Goal: Task Accomplishment & Management: Manage account settings

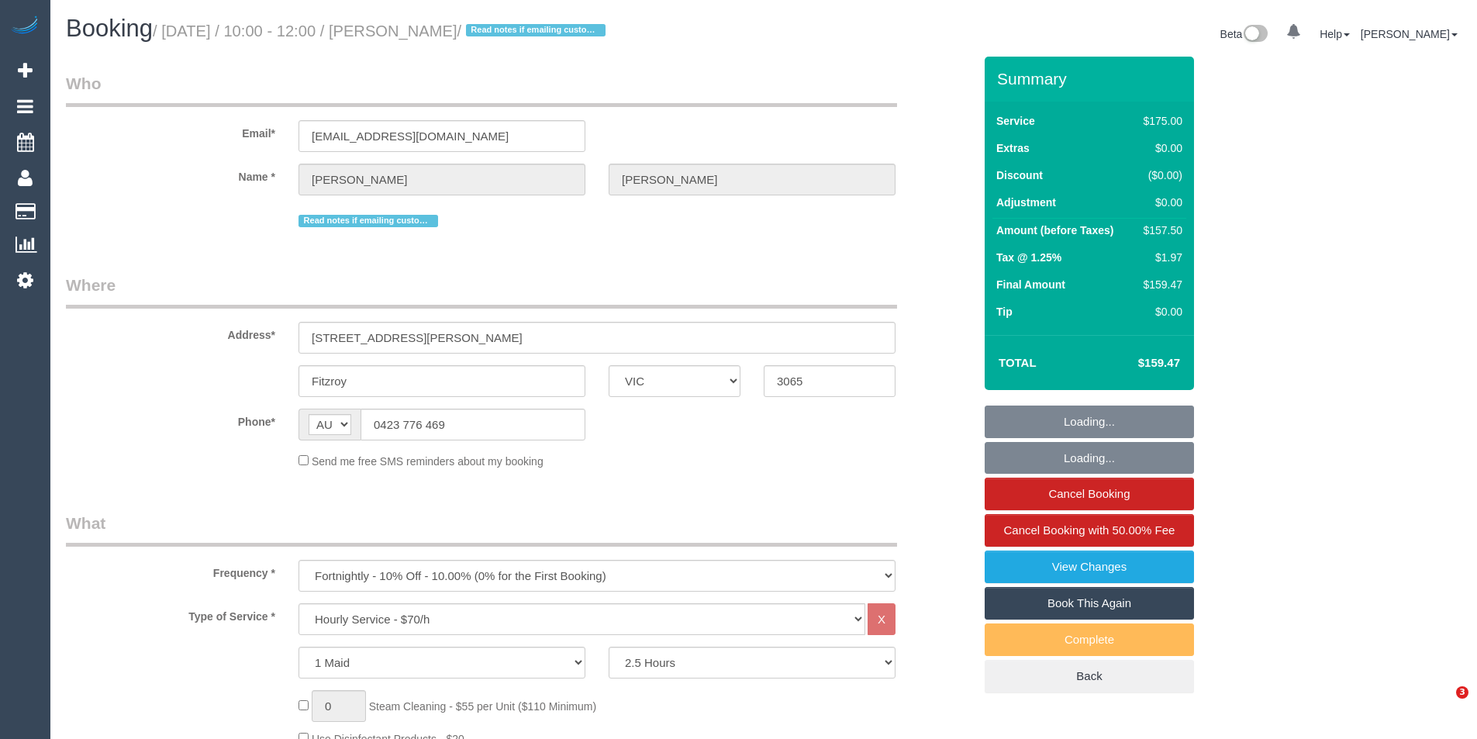
select select "VIC"
select select "150"
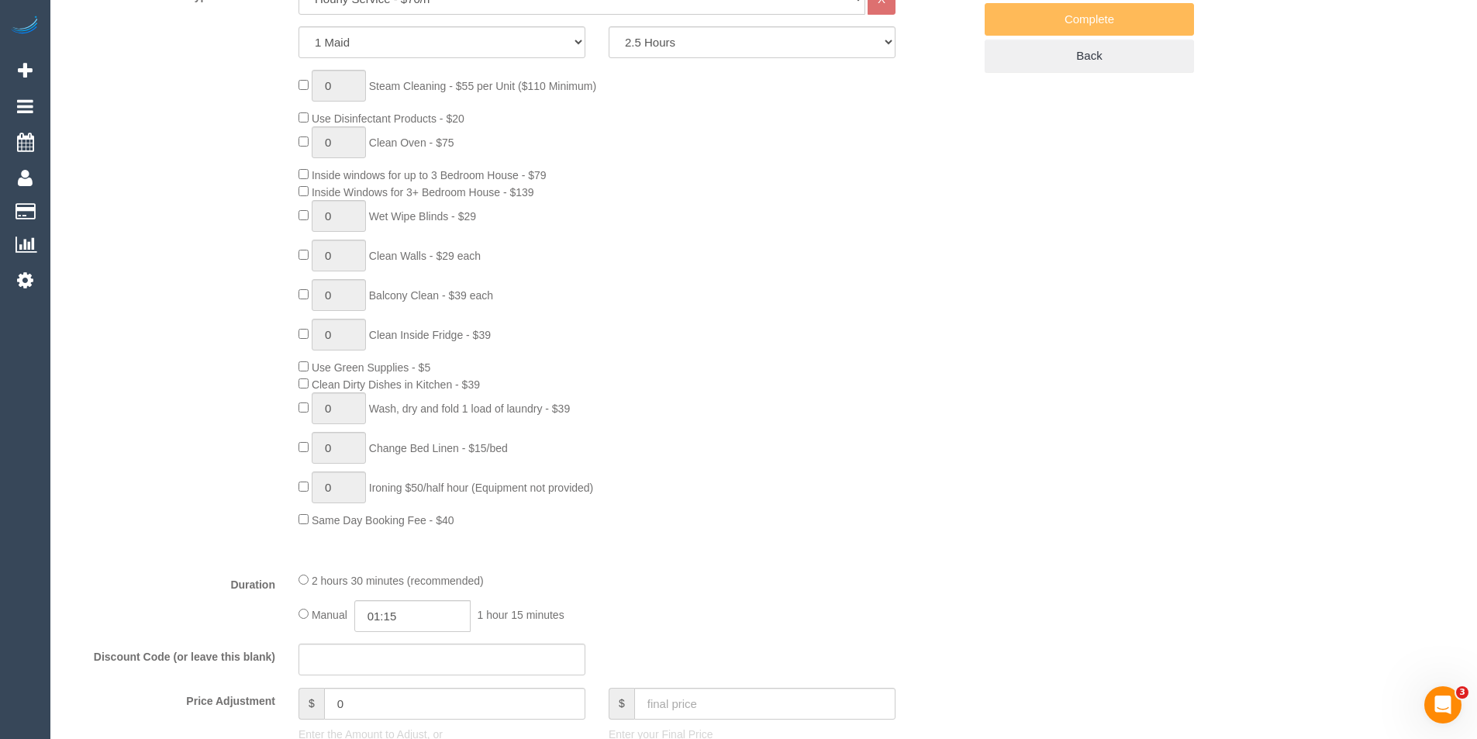
select select "string:stripe-pm_1RwAgL2GScqysDRVYXCM4ZXF"
select select "number:28"
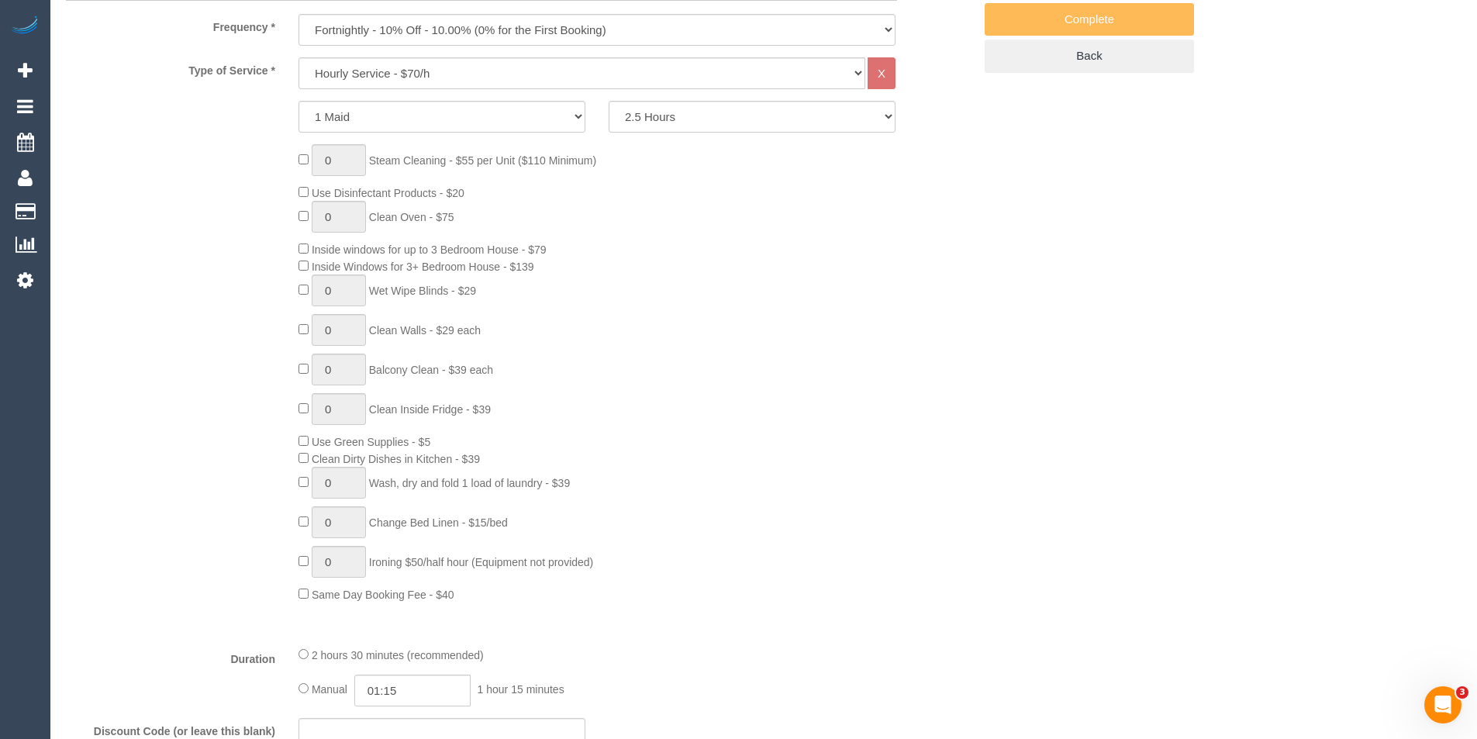
select select "object:950"
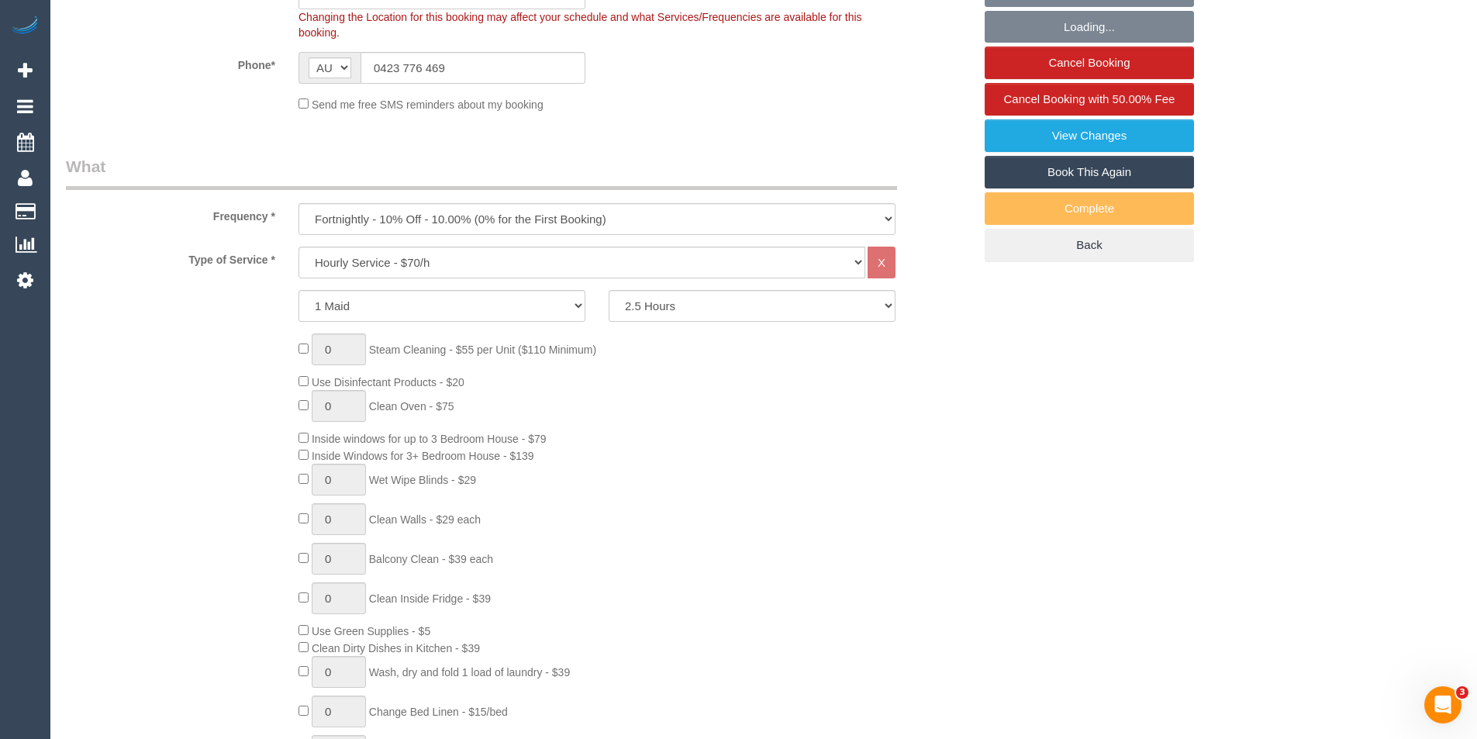
select select "spot1"
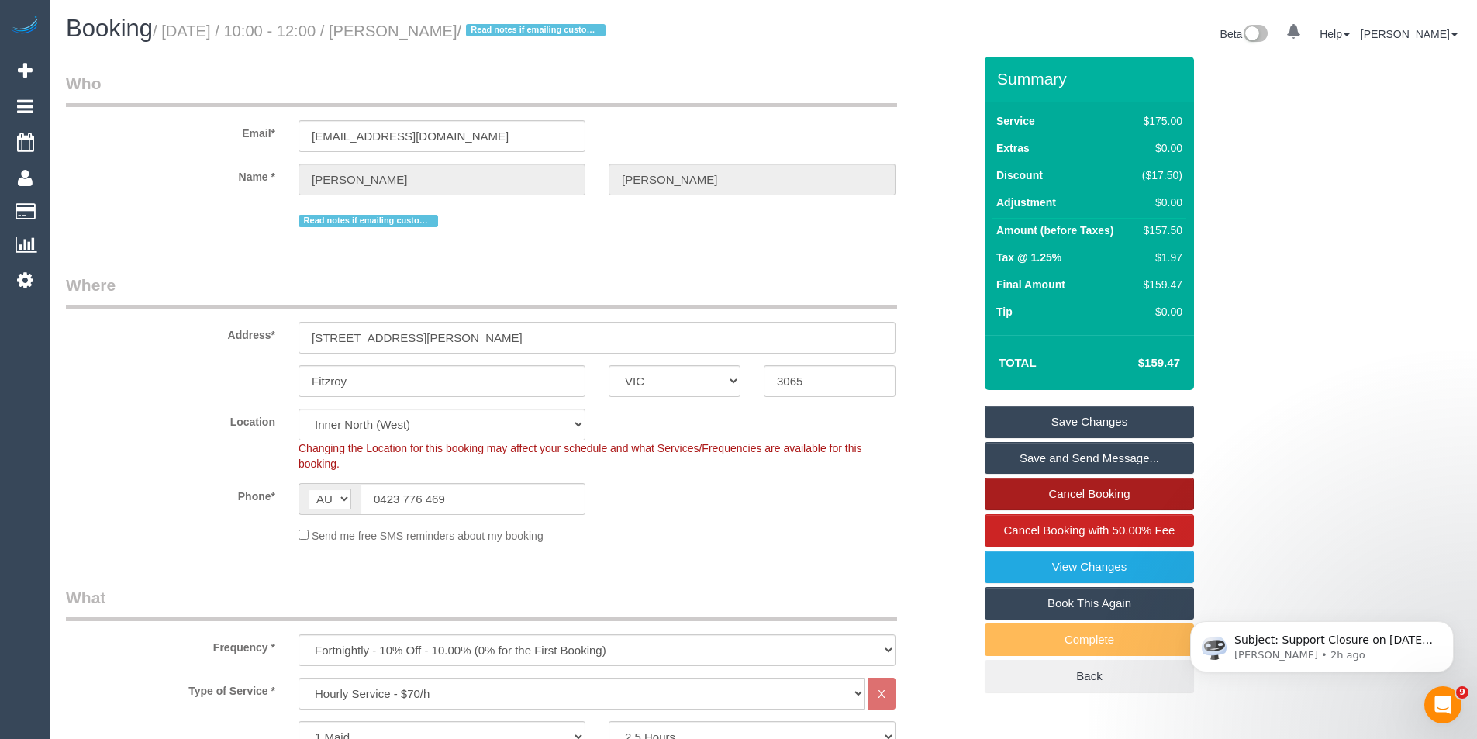
click at [1103, 493] on link "Cancel Booking" at bounding box center [1089, 494] width 209 height 33
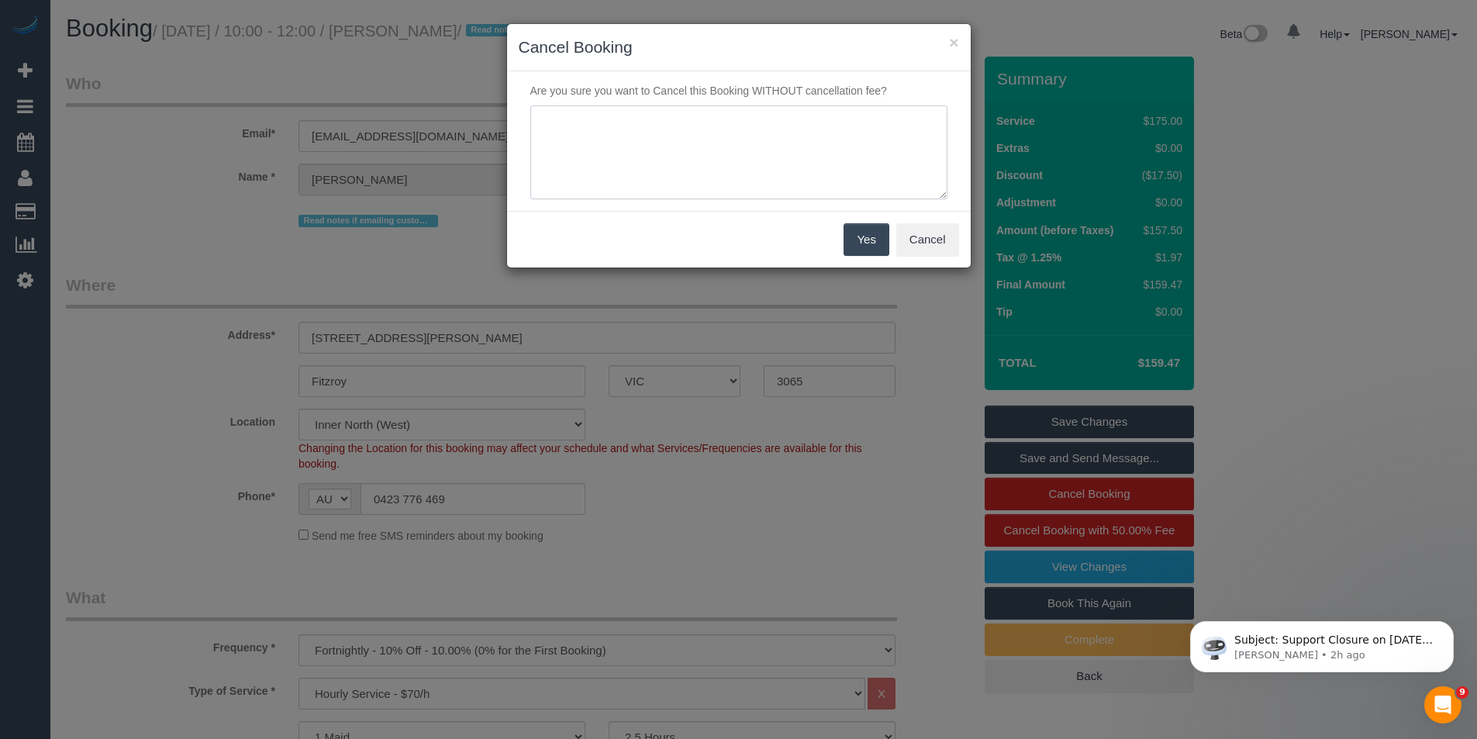
click at [726, 154] on textarea at bounding box center [738, 152] width 417 height 95
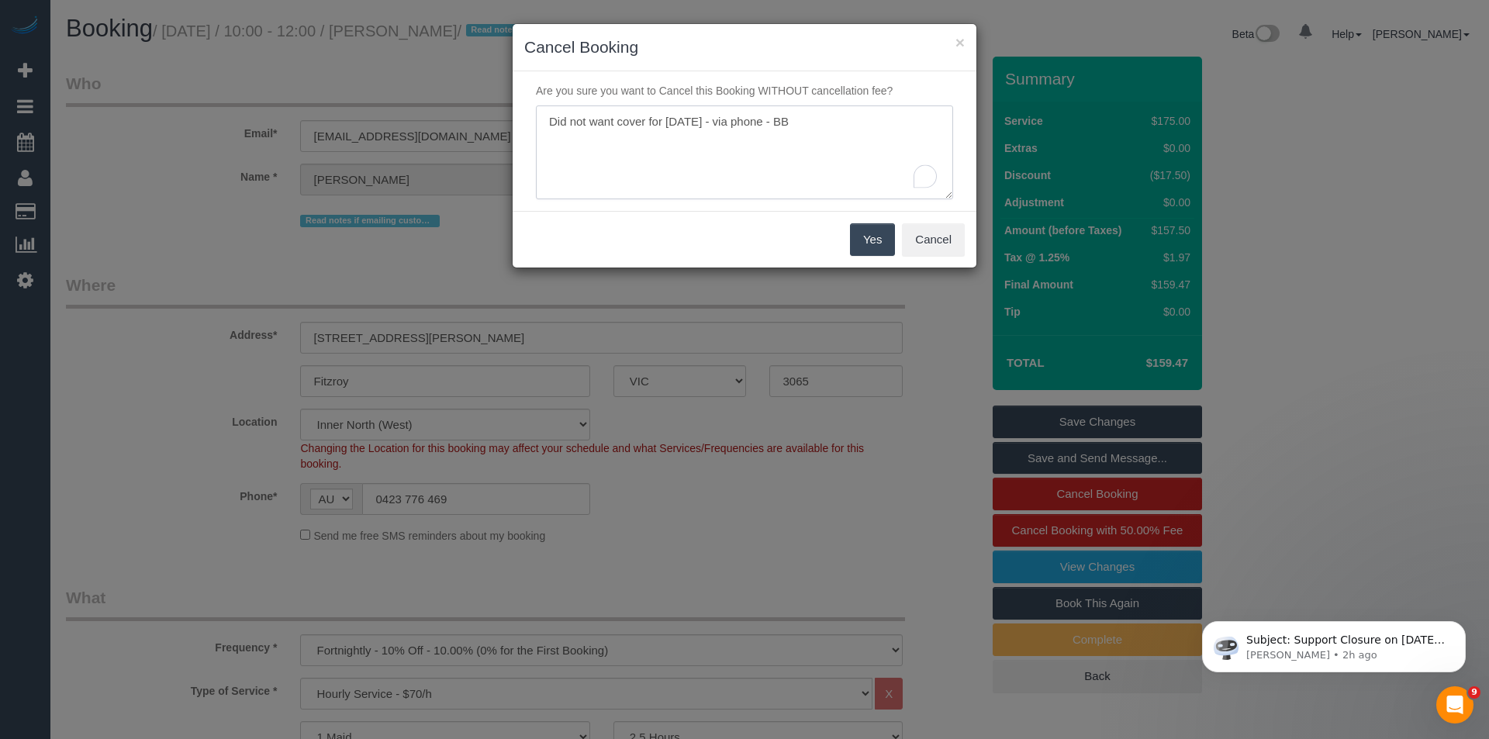
type textarea "Did not want cover for today - via phone - BB"
click at [862, 244] on button "Yes" at bounding box center [872, 239] width 45 height 33
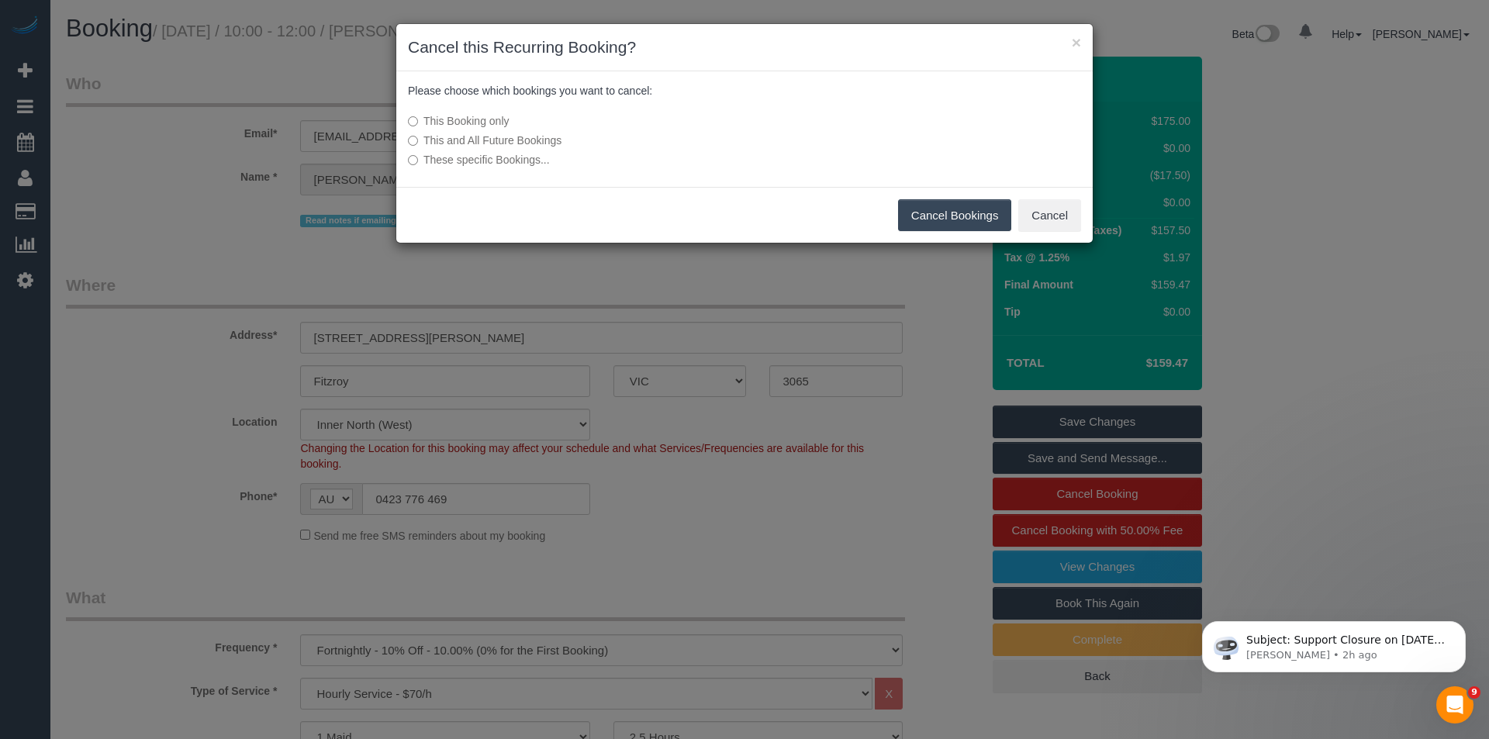
click at [937, 213] on button "Cancel Bookings" at bounding box center [955, 215] width 114 height 33
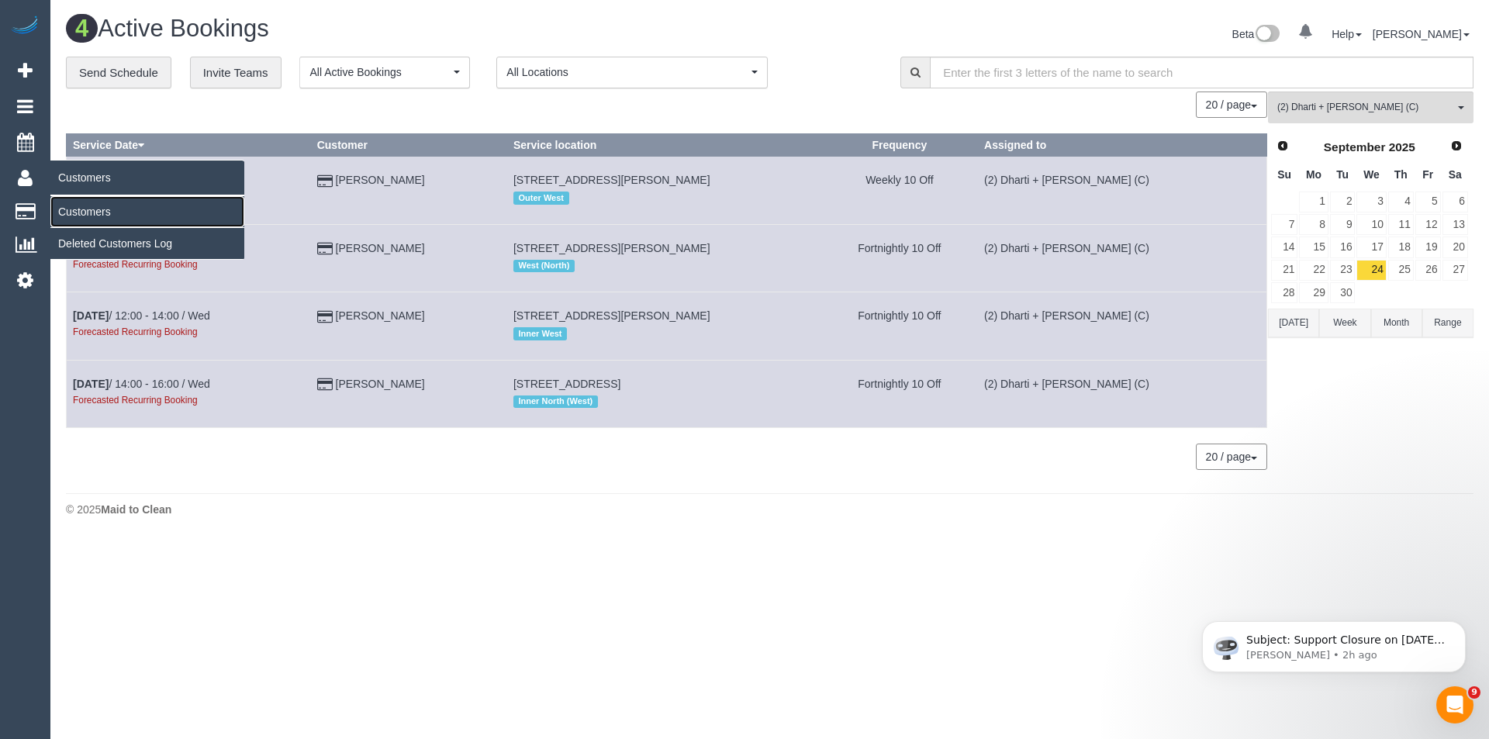
click at [89, 208] on link "Customers" at bounding box center [147, 211] width 194 height 31
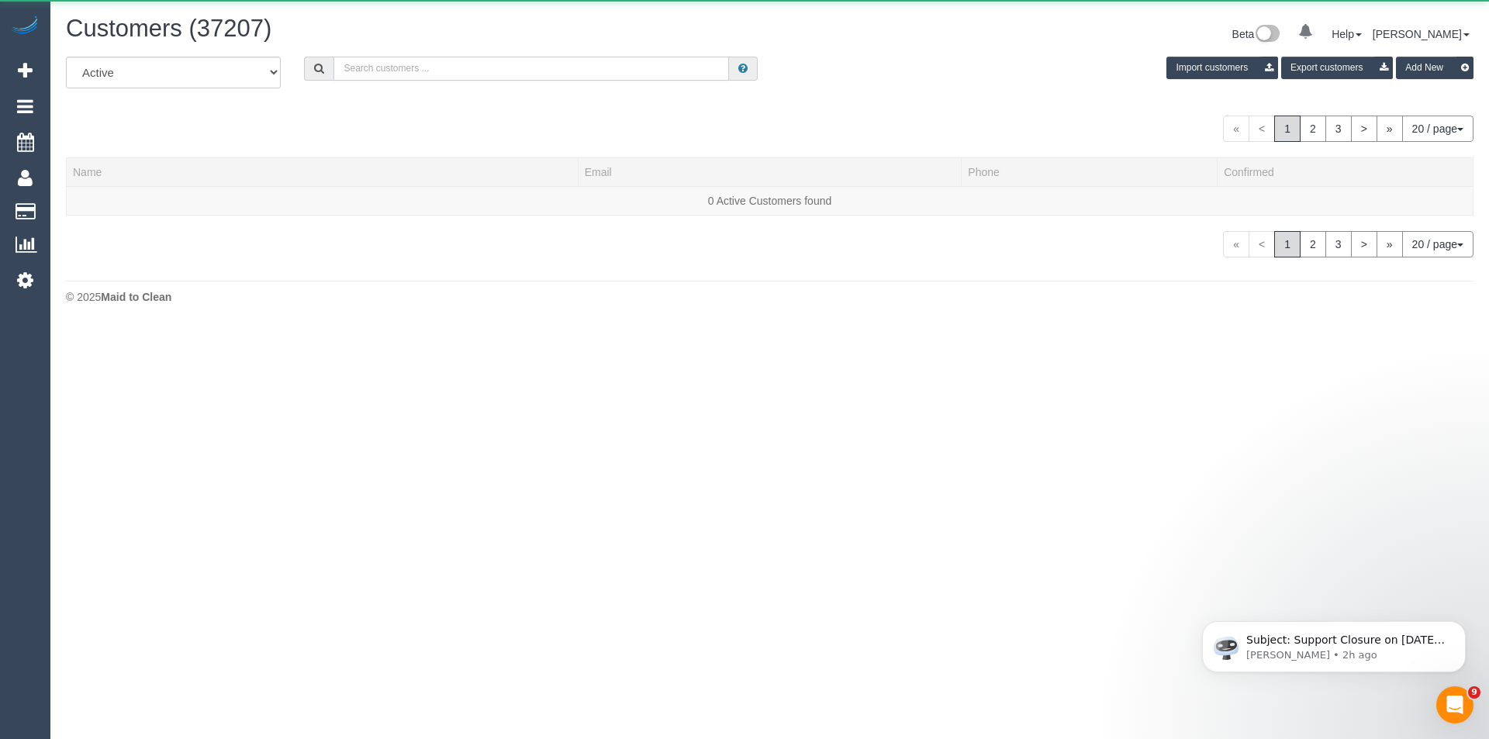
click at [554, 66] on input "text" at bounding box center [530, 69] width 395 height 24
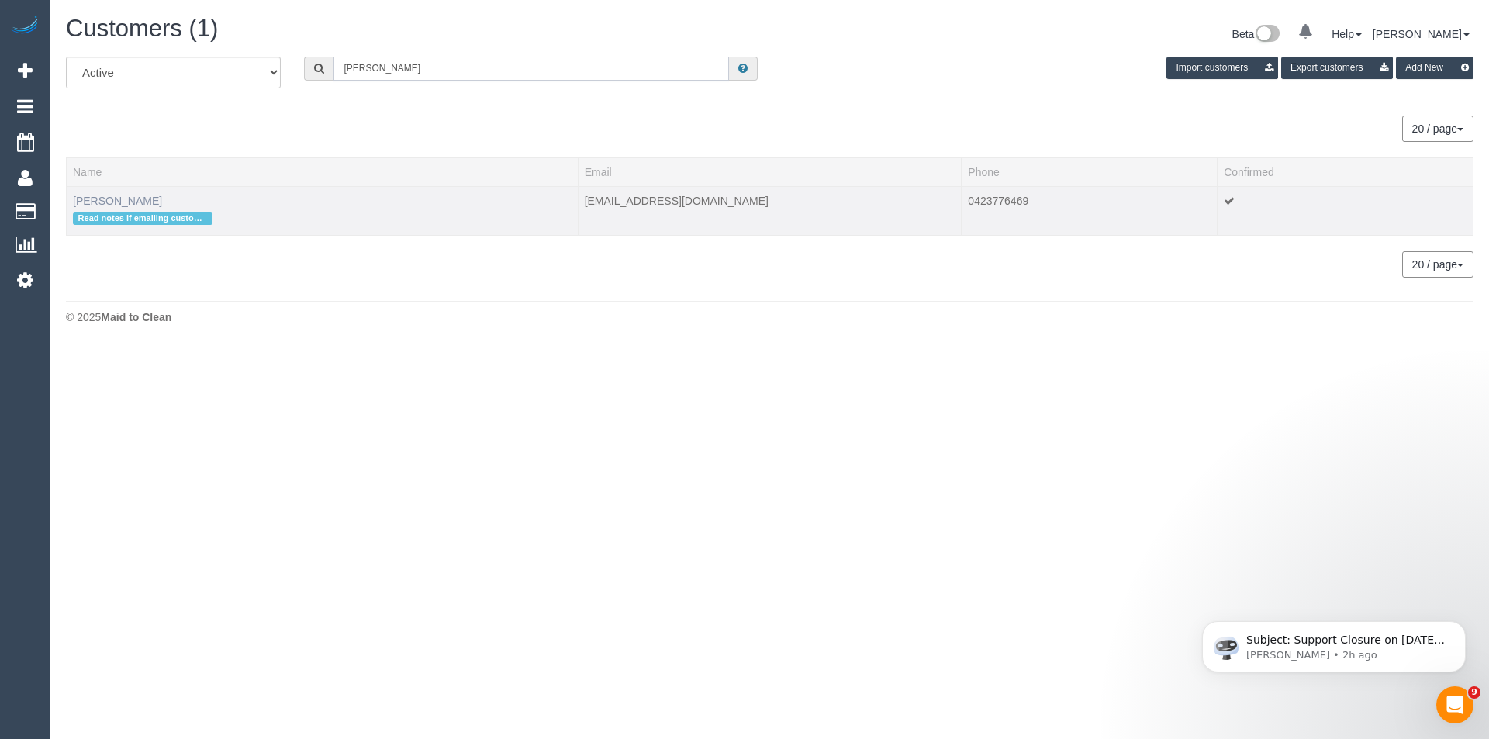
type input "Helen mu"
click at [123, 196] on link "[PERSON_NAME]" at bounding box center [117, 201] width 89 height 12
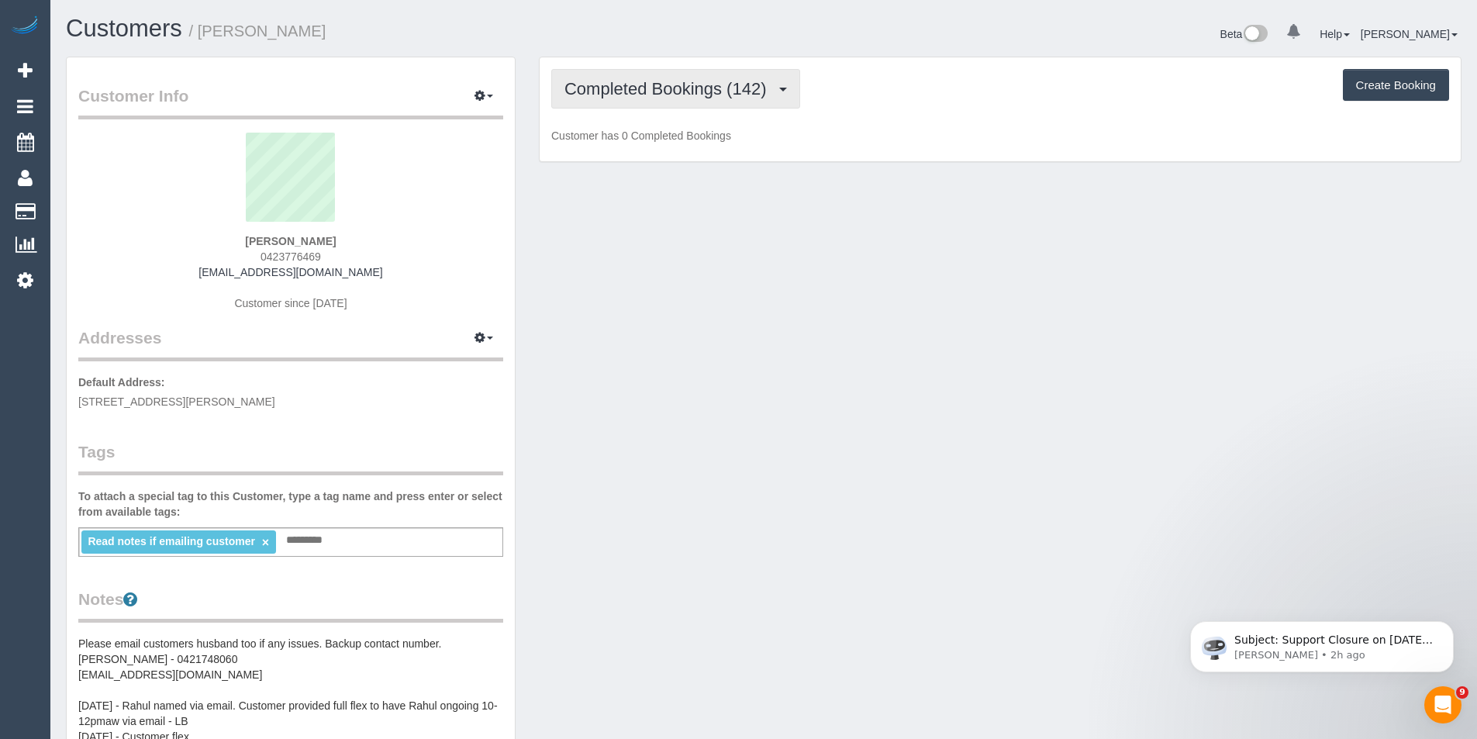
click at [713, 87] on span "Completed Bookings (142)" at bounding box center [669, 88] width 209 height 19
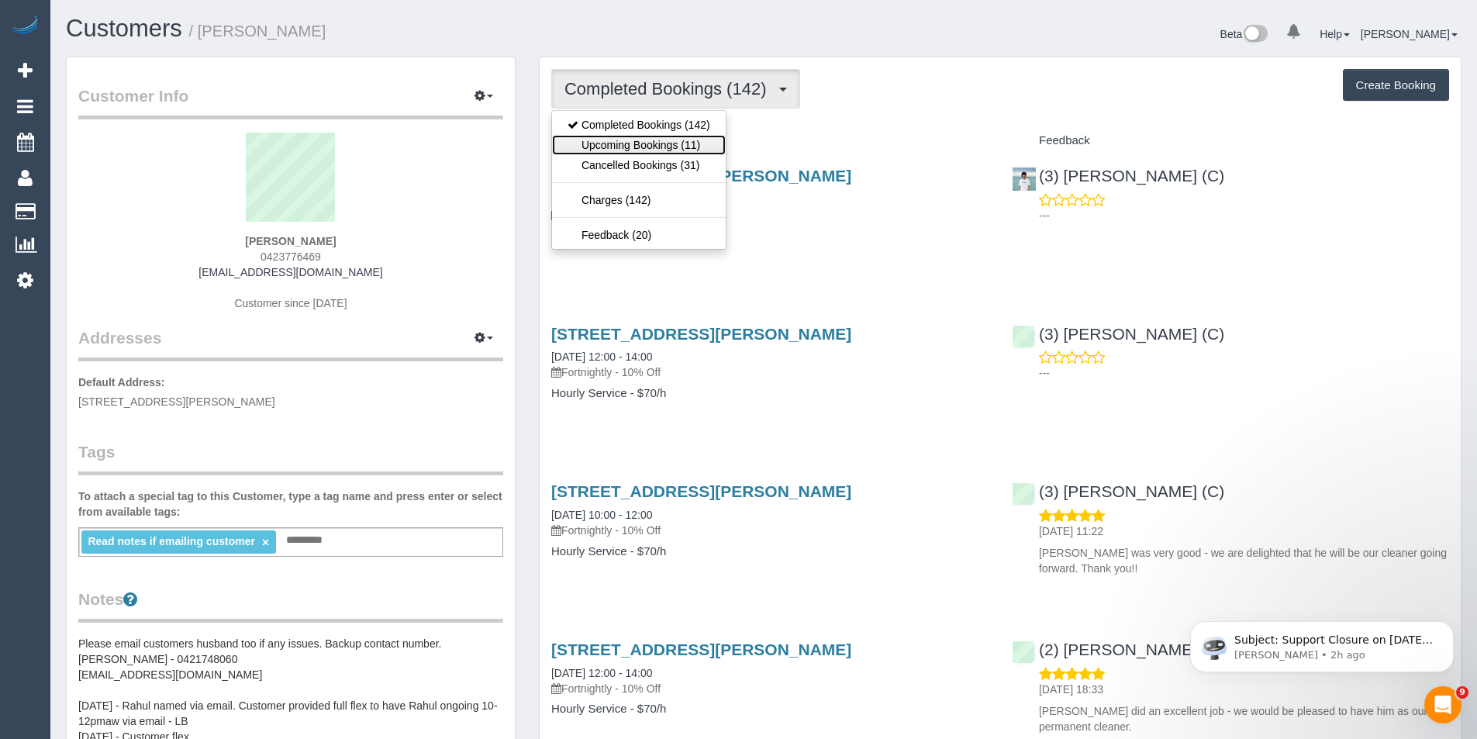
click at [719, 146] on link "Upcoming Bookings (11)" at bounding box center [639, 145] width 174 height 20
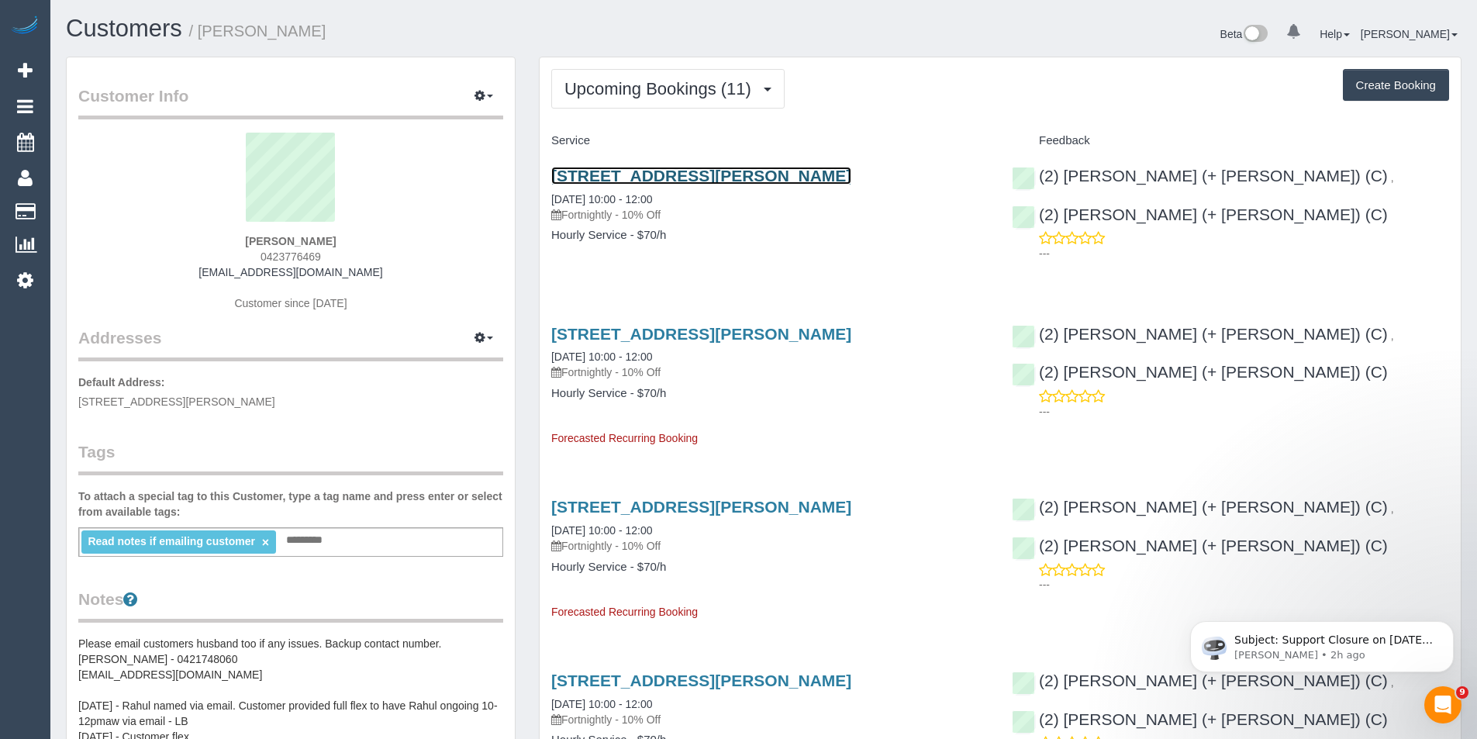
click at [696, 172] on link "[STREET_ADDRESS][PERSON_NAME]" at bounding box center [701, 176] width 300 height 18
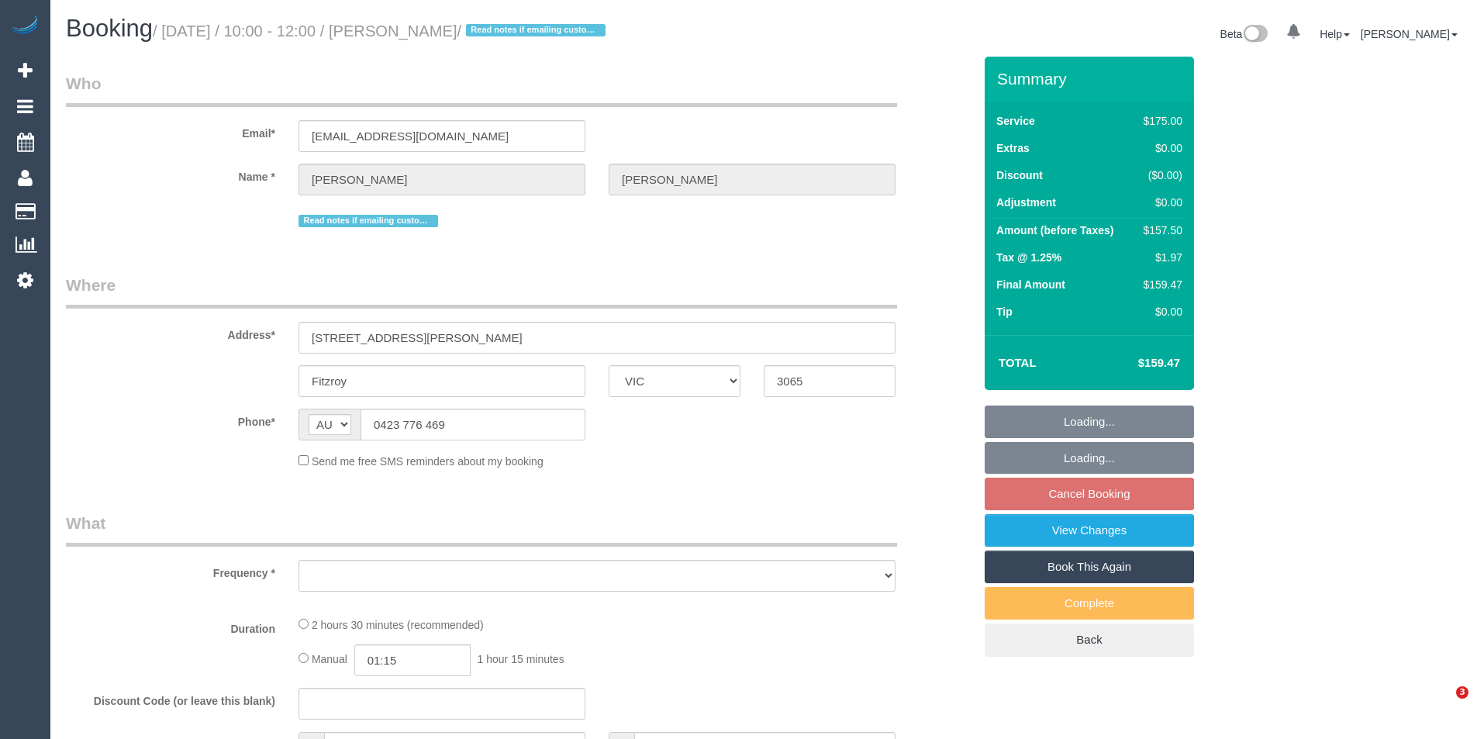
select select "VIC"
select select "string:stripe-pm_1RwAgL2GScqysDRVYXCM4ZXF"
select select "150"
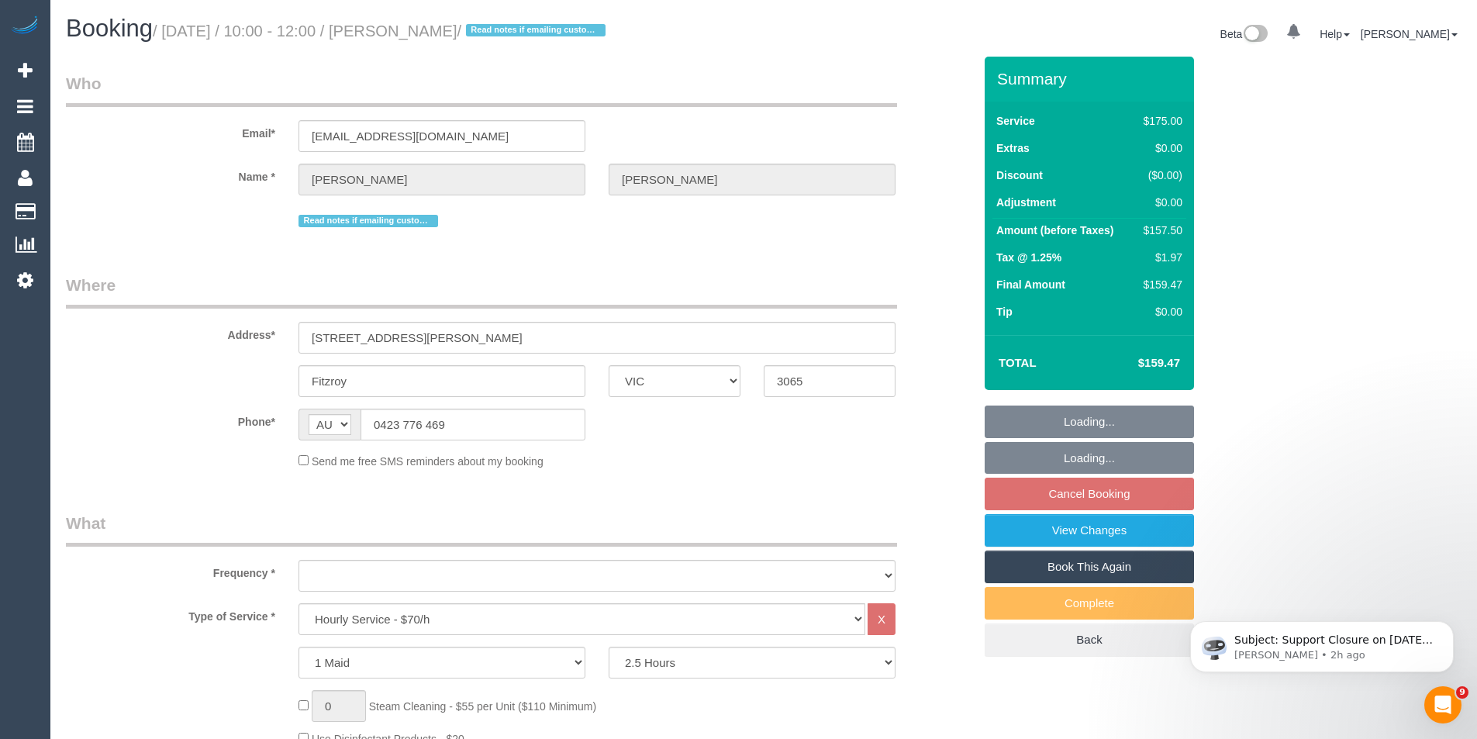
select select "object:705"
select select "number:28"
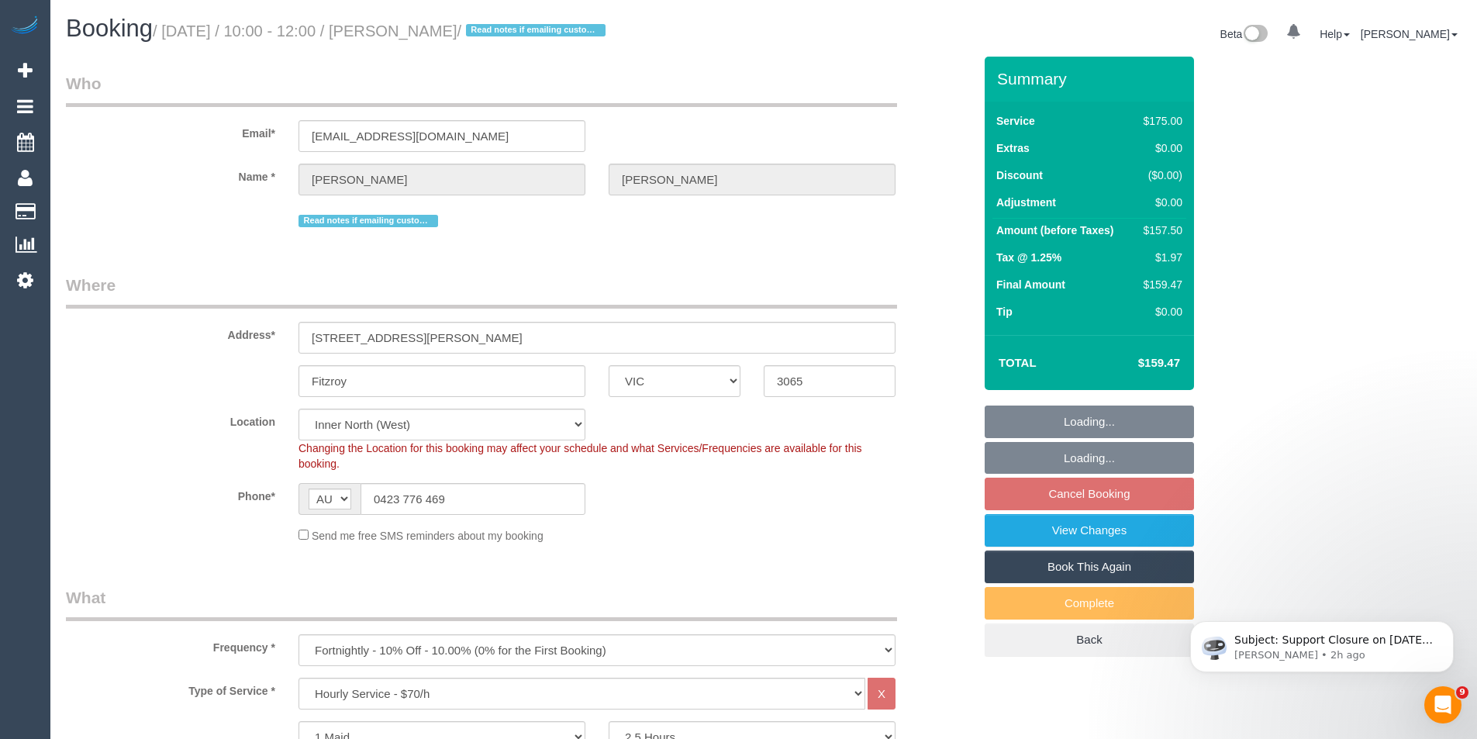
select select "object:1728"
select select "spot4"
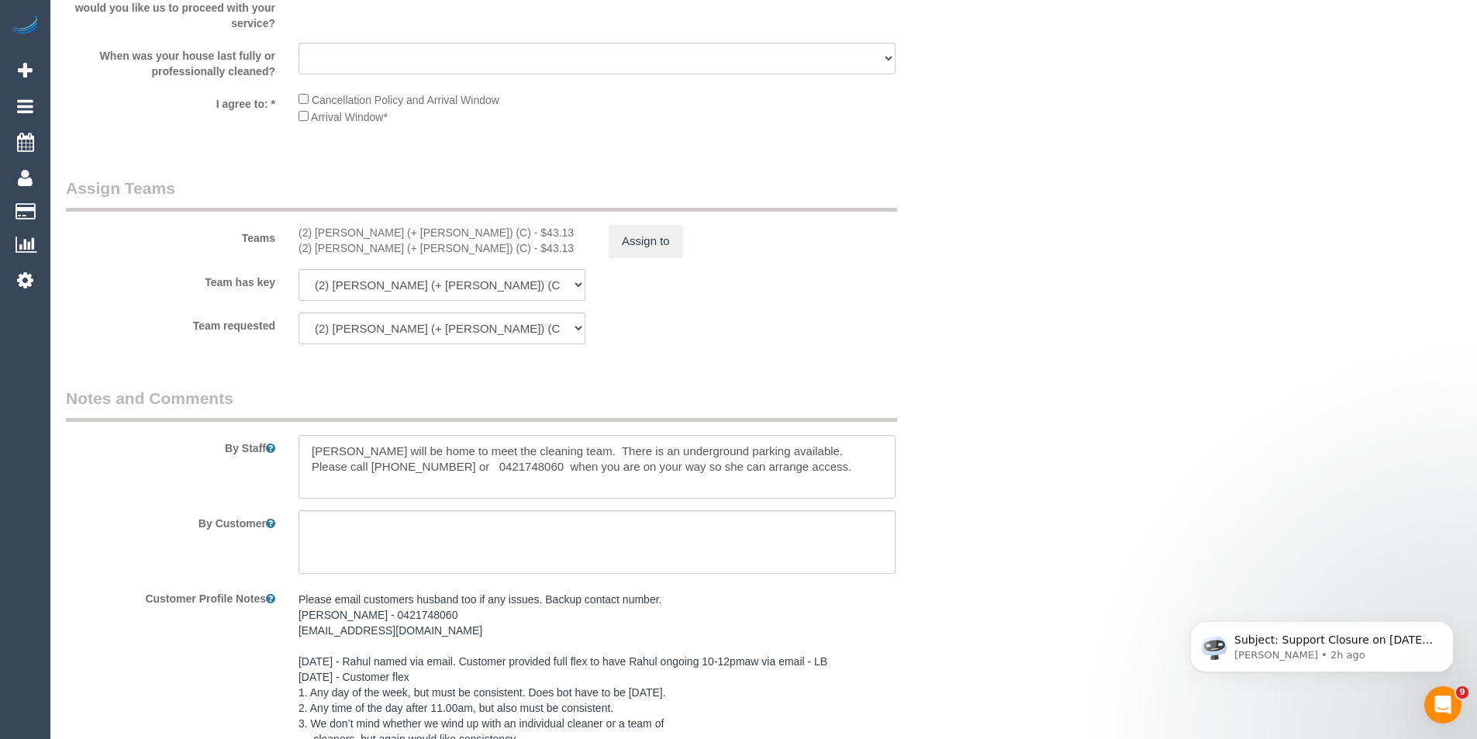
scroll to position [2514, 0]
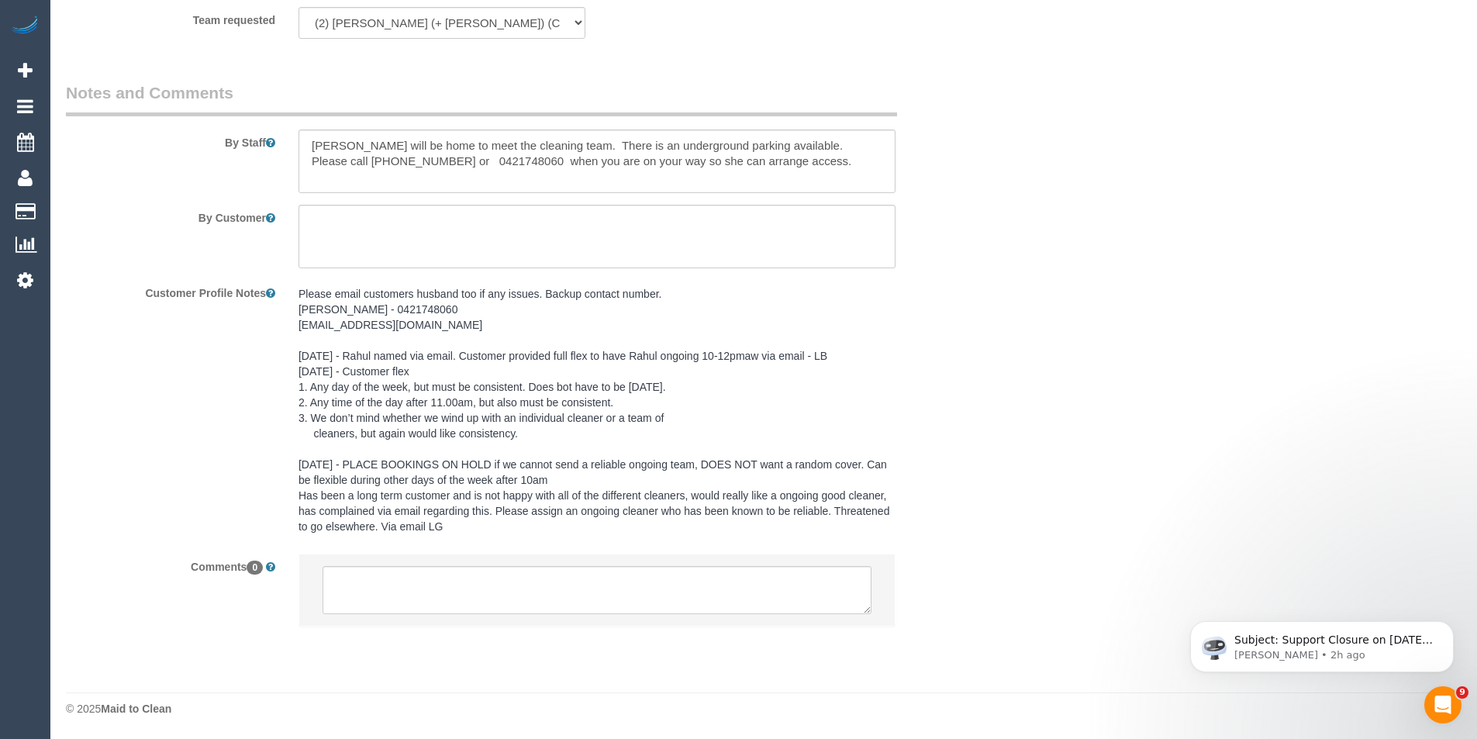
click at [314, 302] on pre "Please email customers husband too if any issues. Backup contact number. [PERSO…" at bounding box center [597, 410] width 597 height 248
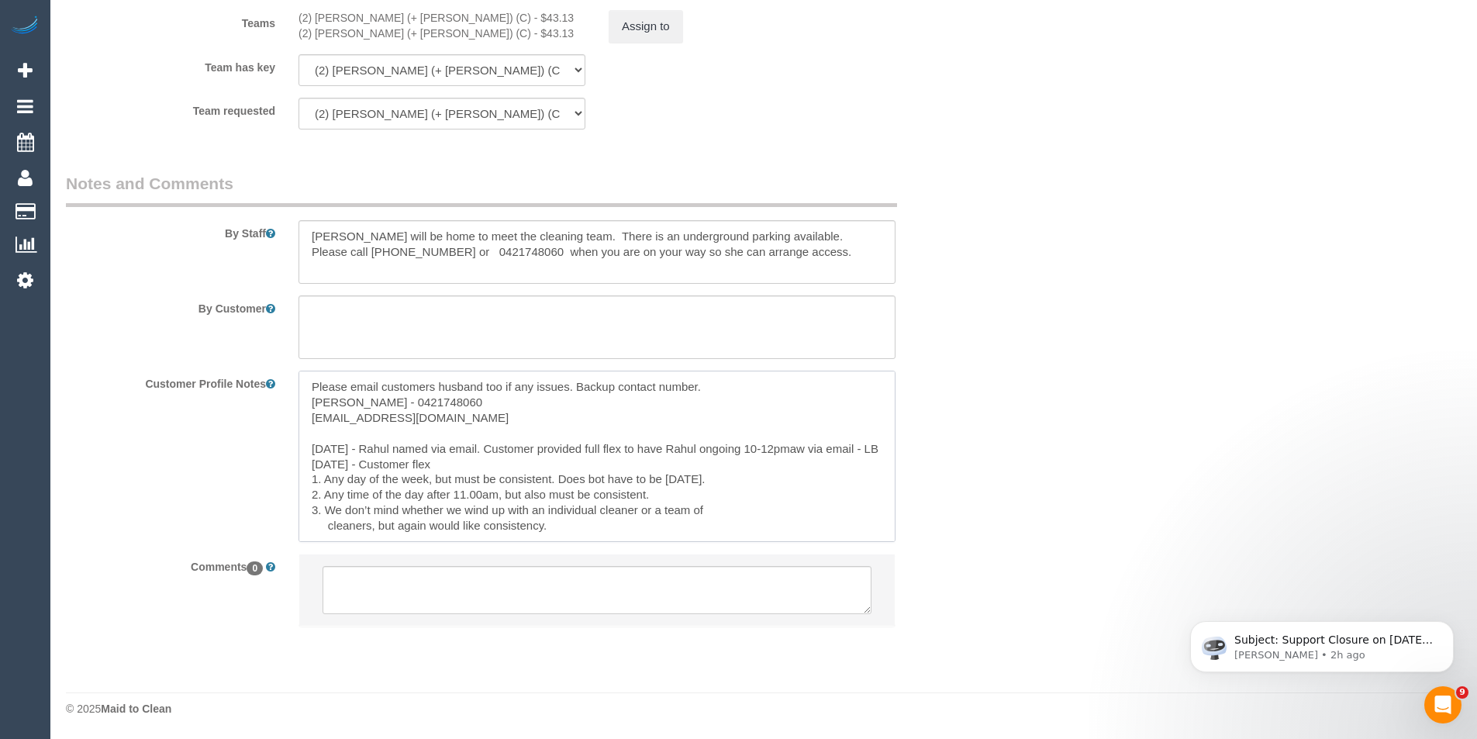
click at [311, 375] on textarea "Please email customers husband too if any issues. Backup contact number. [PERSO…" at bounding box center [597, 456] width 597 height 171
click at [339, 397] on textarea "Please email customers husband too if any issues. Backup contact number. [PERSO…" at bounding box center [597, 456] width 597 height 171
paste textarea "** ACCESS ** ** PREFERENCES ** ** DO NOT SEND ** ** GENERAL **"
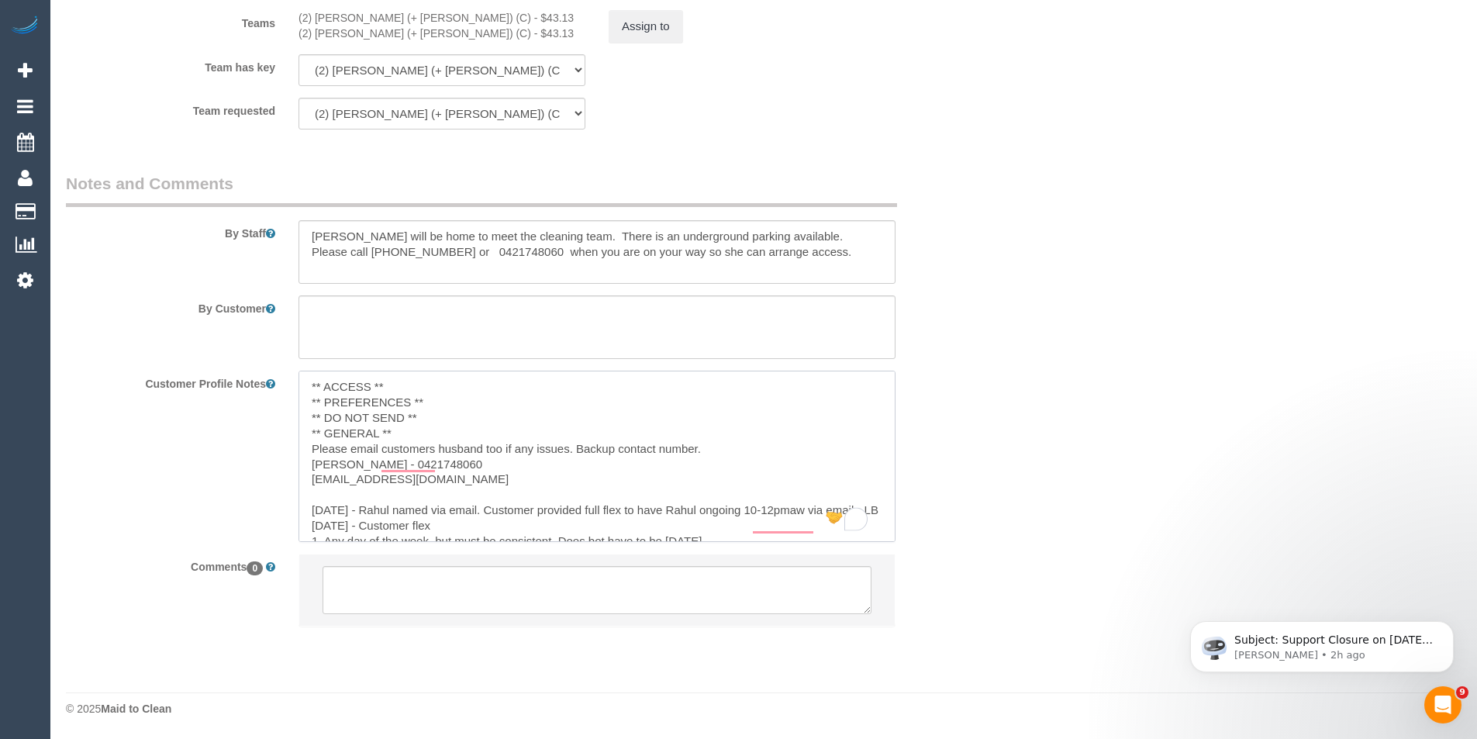
click at [457, 392] on textarea "To enrich screen reader interactions, please activate Accessibility in Grammarl…" at bounding box center [597, 456] width 597 height 171
click at [412, 399] on textarea "To enrich screen reader interactions, please activate Accessibility in Grammarl…" at bounding box center [597, 456] width 597 height 171
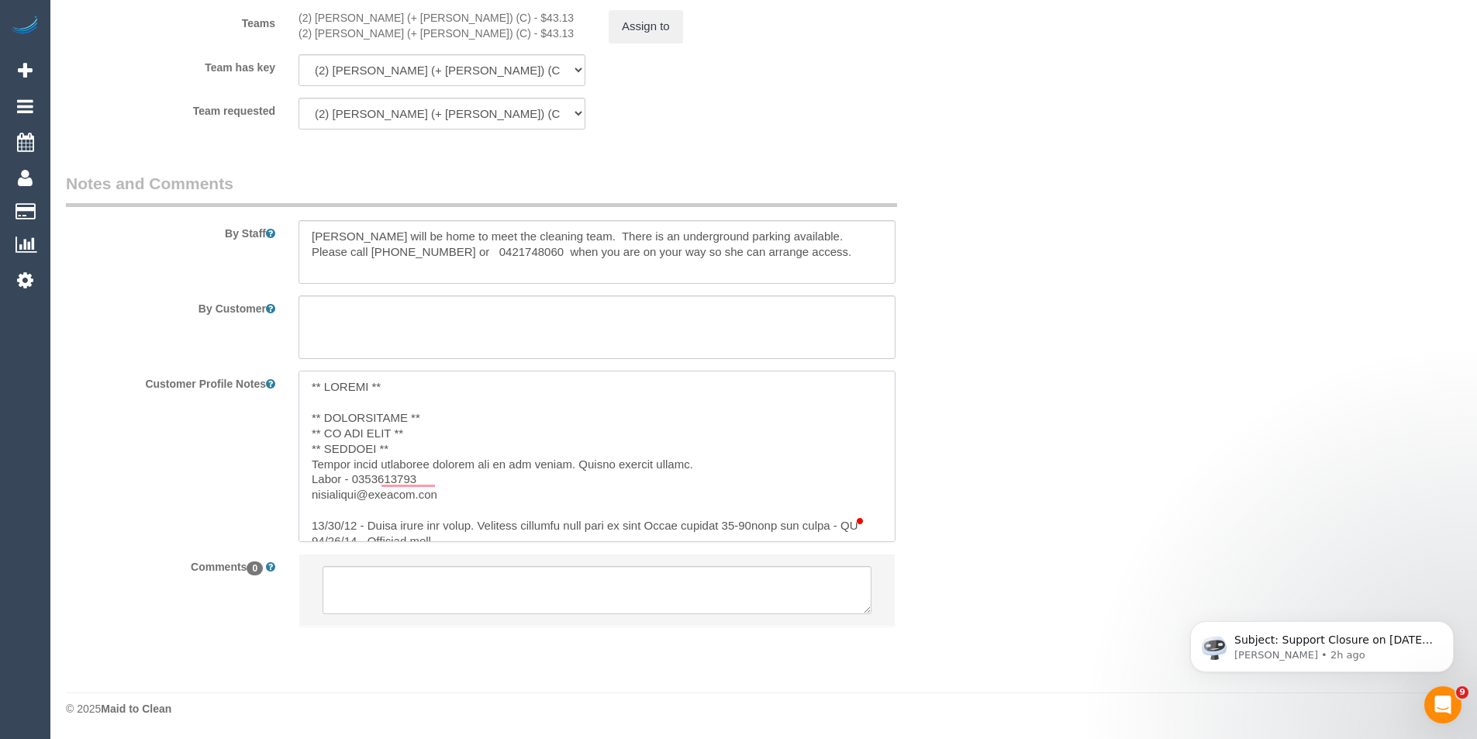
click at [432, 427] on textarea "To enrich screen reader interactions, please activate Accessibility in Grammarl…" at bounding box center [597, 456] width 597 height 171
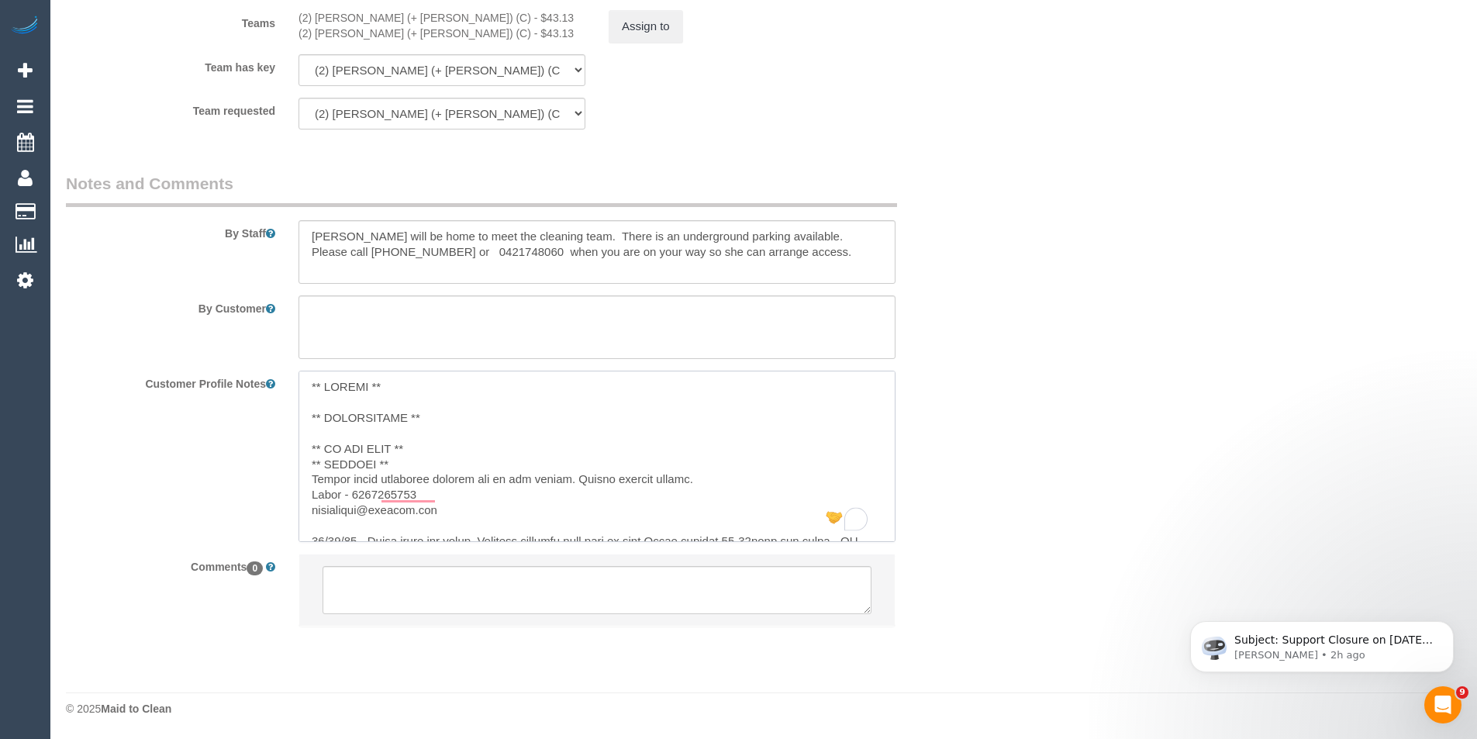
click at [436, 461] on textarea "To enrich screen reader interactions, please activate Accessibility in Grammarl…" at bounding box center [597, 456] width 597 height 171
click at [340, 379] on textarea "To enrich screen reader interactions, please activate Accessibility in Grammarl…" at bounding box center [597, 456] width 597 height 171
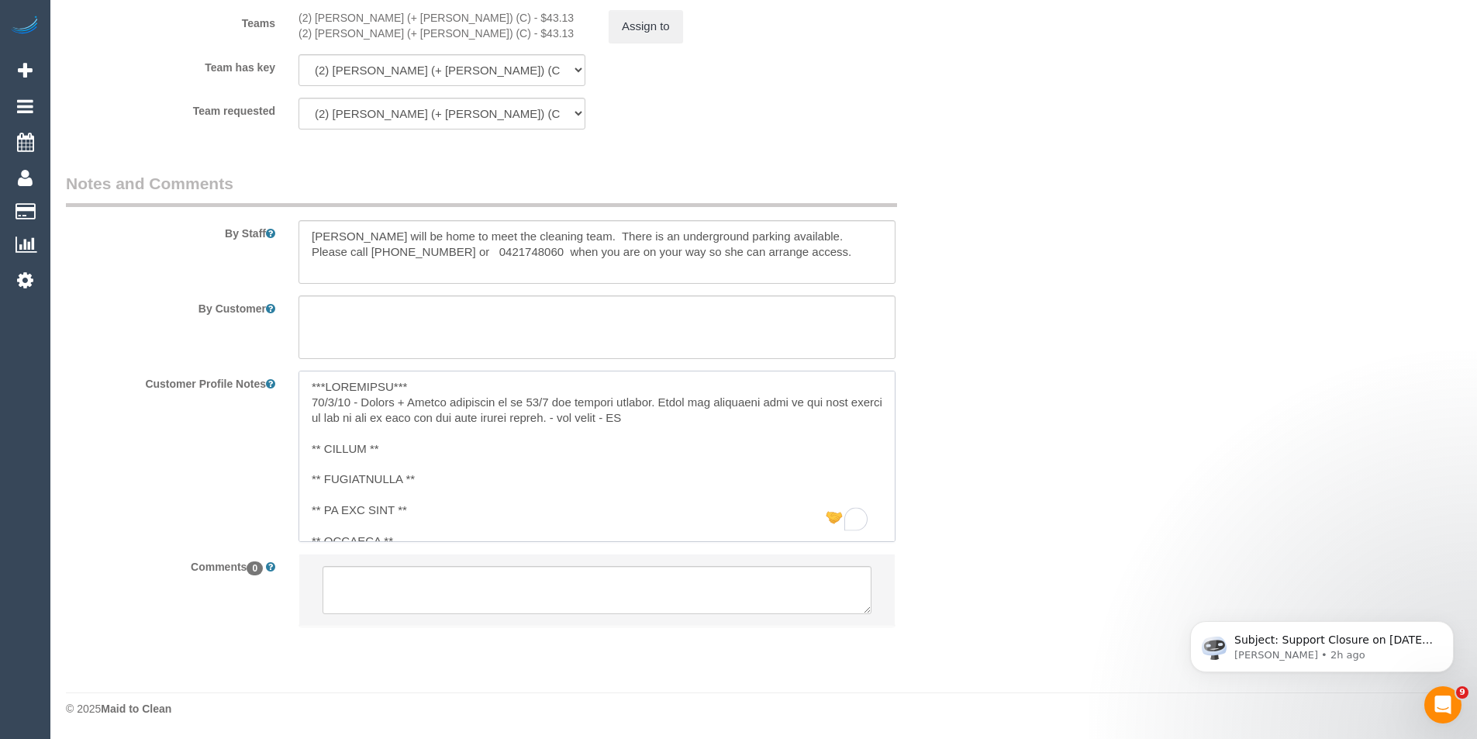
click at [709, 415] on textarea "To enrich screen reader interactions, please activate Accessibility in Grammarl…" at bounding box center [597, 456] width 597 height 171
click at [592, 420] on textarea "To enrich screen reader interactions, please activate Accessibility in Grammarl…" at bounding box center [597, 456] width 597 height 171
type textarea "***LOREMIPSU*** 70/0/58 - Dolors + Ametco adipiscin el se 74/3 doe tempori utla…"
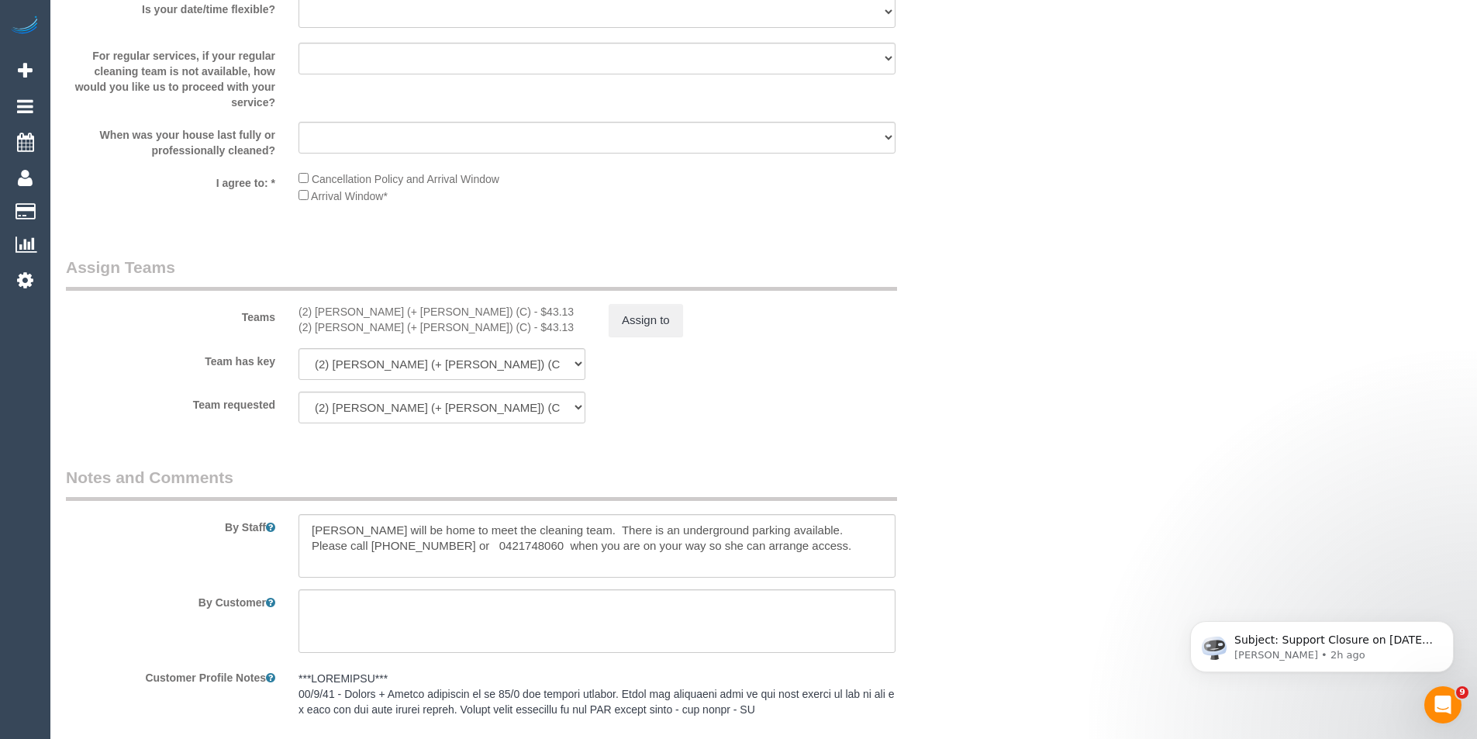
scroll to position [2113, 0]
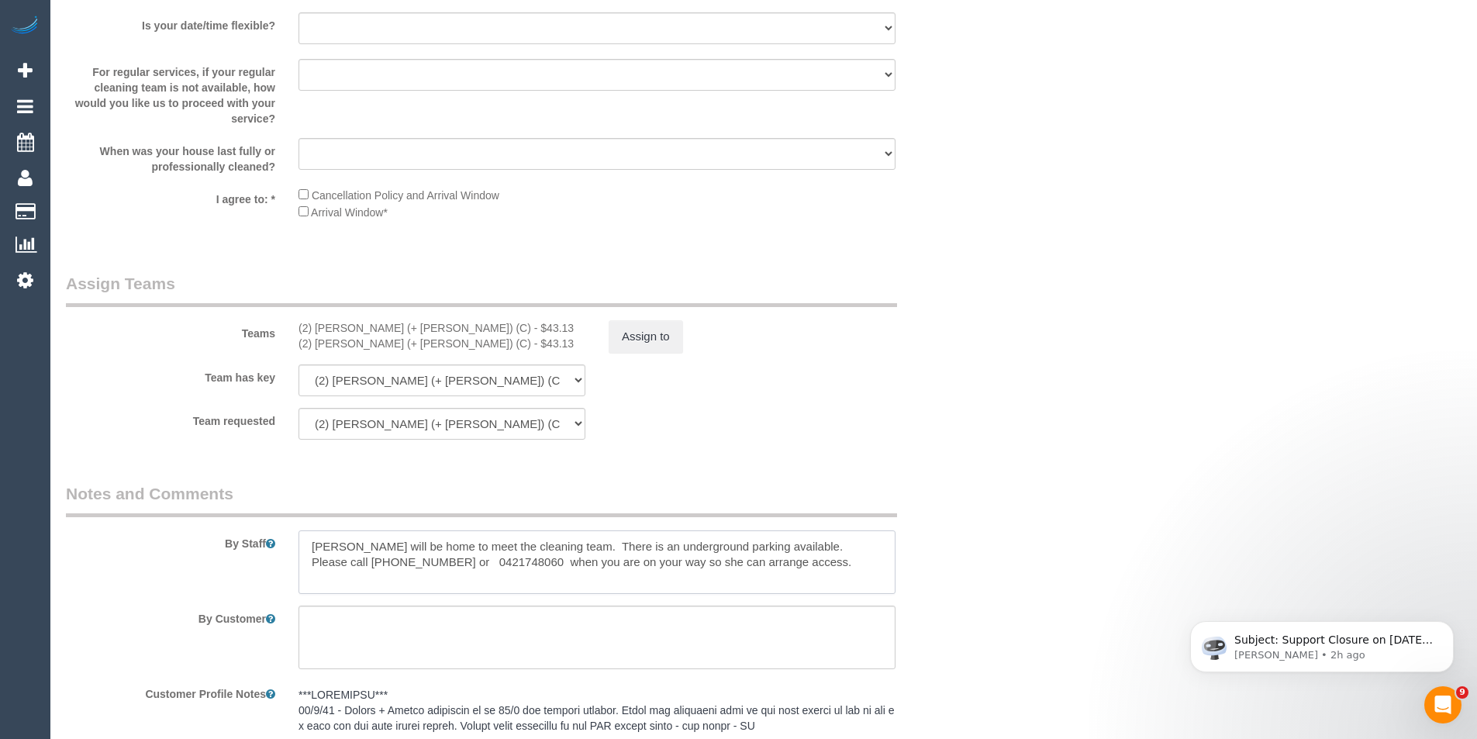
click at [308, 548] on textarea at bounding box center [597, 562] width 597 height 64
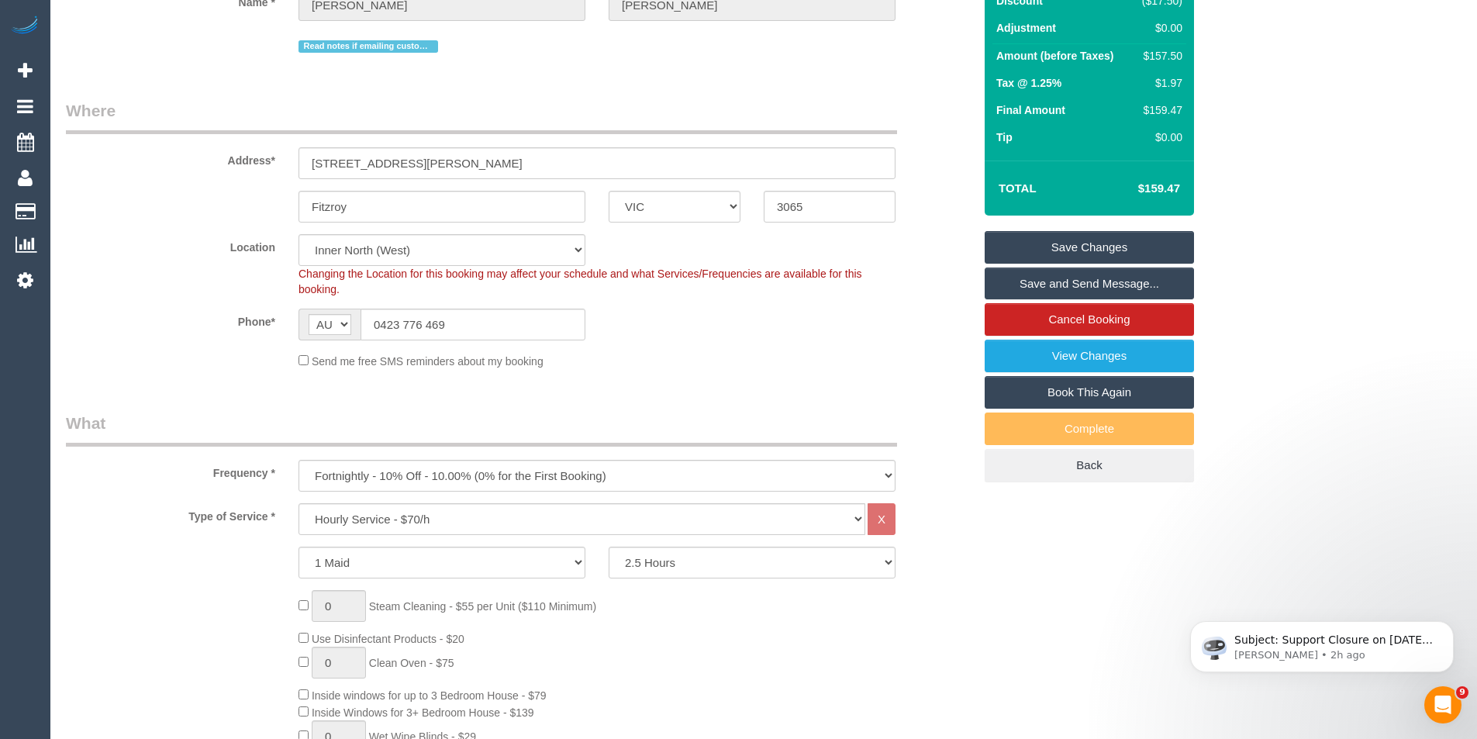
scroll to position [0, 0]
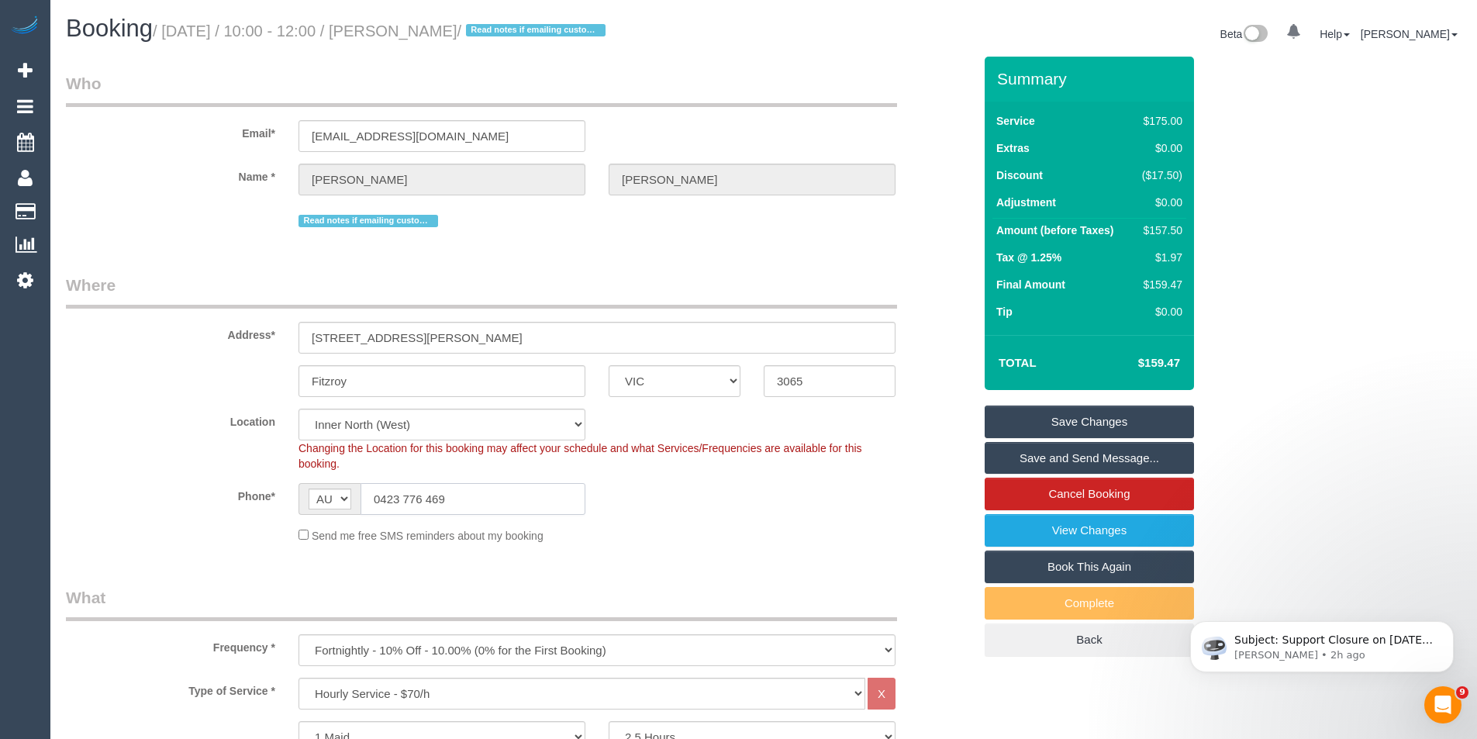
drag, startPoint x: 474, startPoint y: 507, endPoint x: 361, endPoint y: 501, distance: 113.4
click at [361, 501] on input "0423 776 469" at bounding box center [473, 499] width 225 height 32
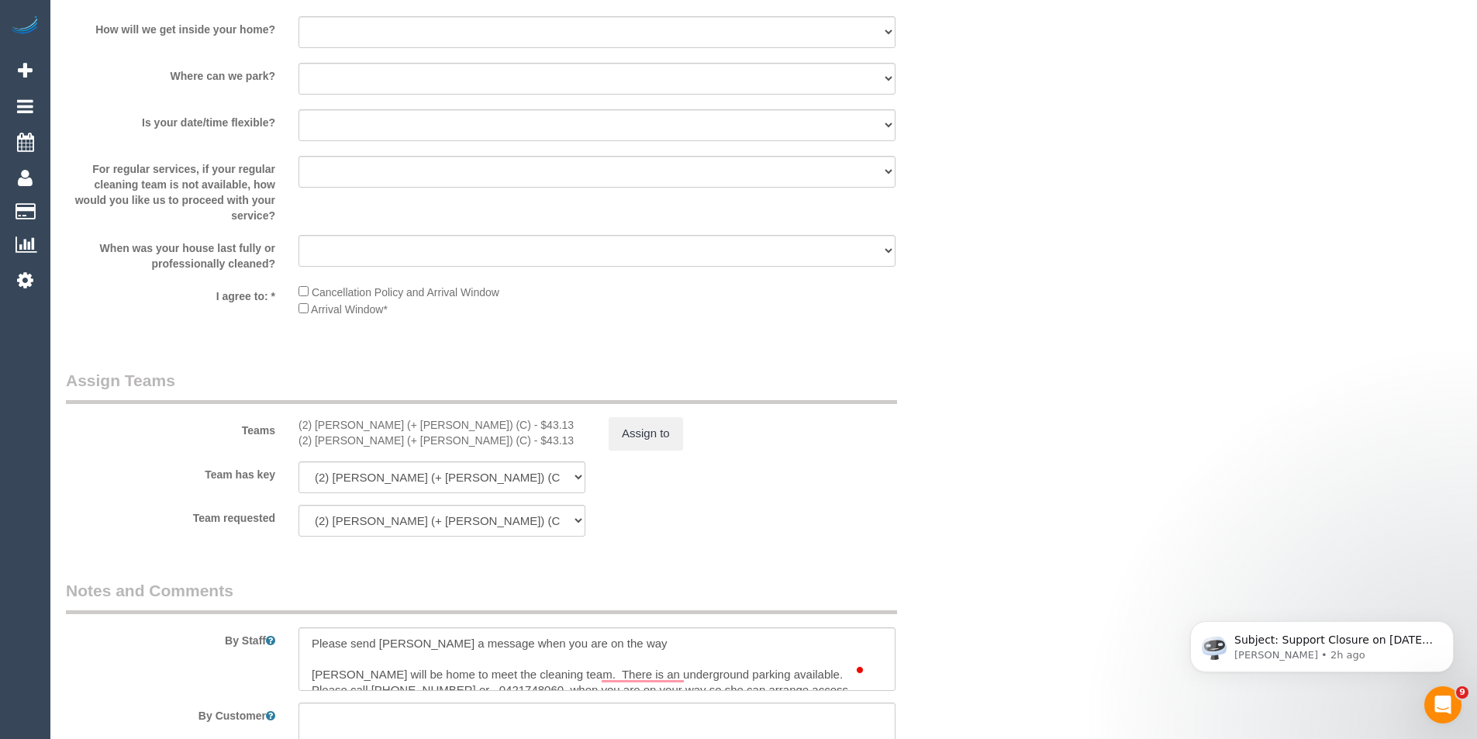
scroll to position [2404, 0]
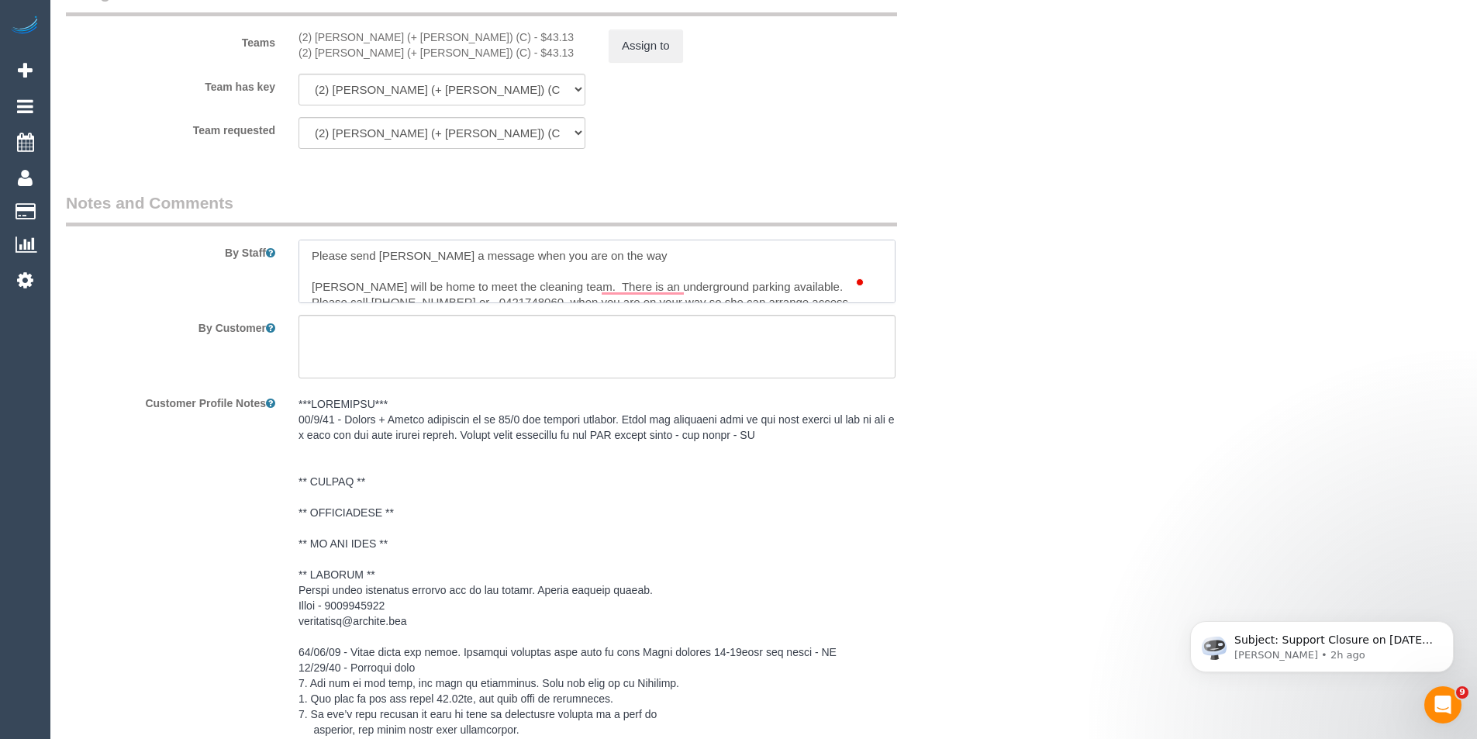
click at [662, 254] on textarea "To enrich screen reader interactions, please activate Accessibility in Grammarl…" at bounding box center [597, 272] width 597 height 64
paste textarea "0423 776 469"
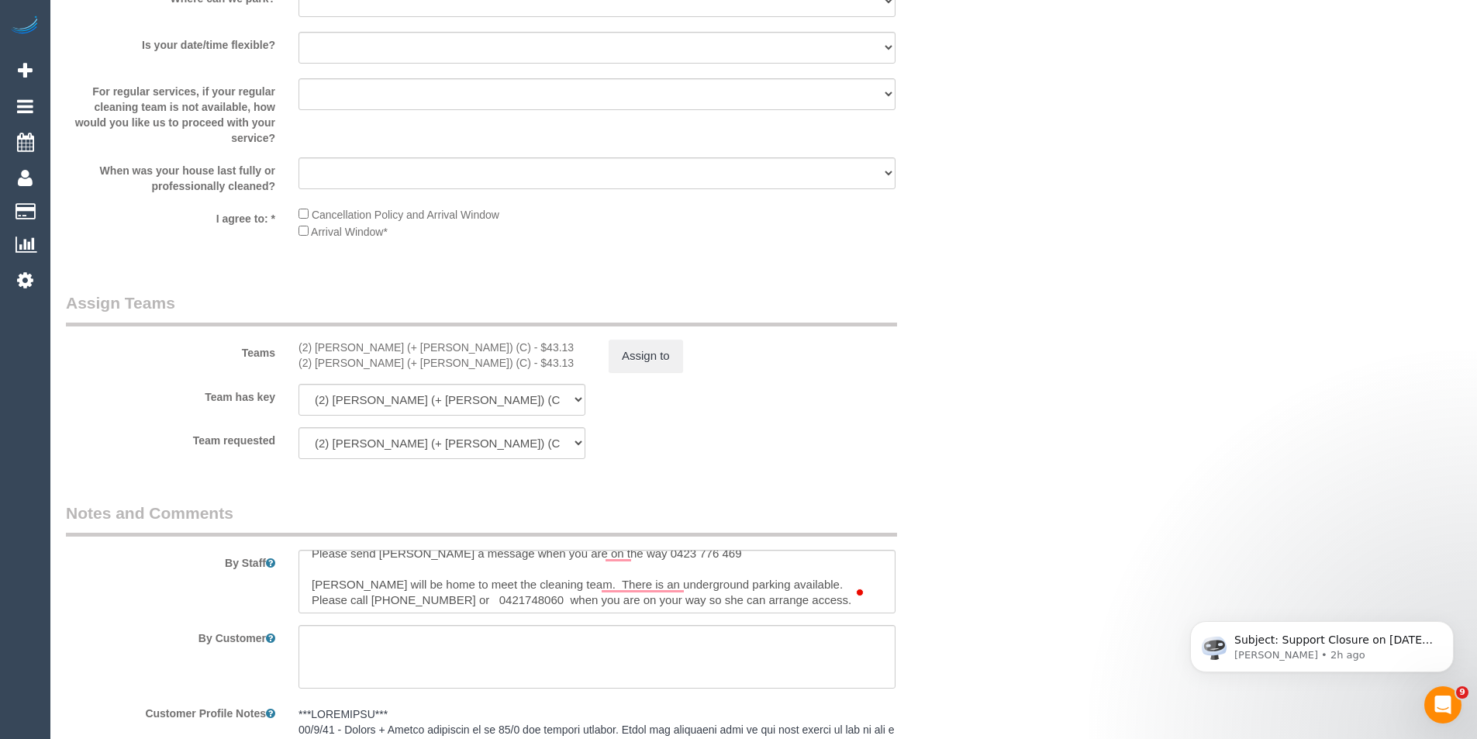
scroll to position [16, 0]
drag, startPoint x: 765, startPoint y: 605, endPoint x: 772, endPoint y: 592, distance: 15.3
click at [765, 605] on textarea "To enrich screen reader interactions, please activate Accessibility in Grammarl…" at bounding box center [597, 582] width 597 height 64
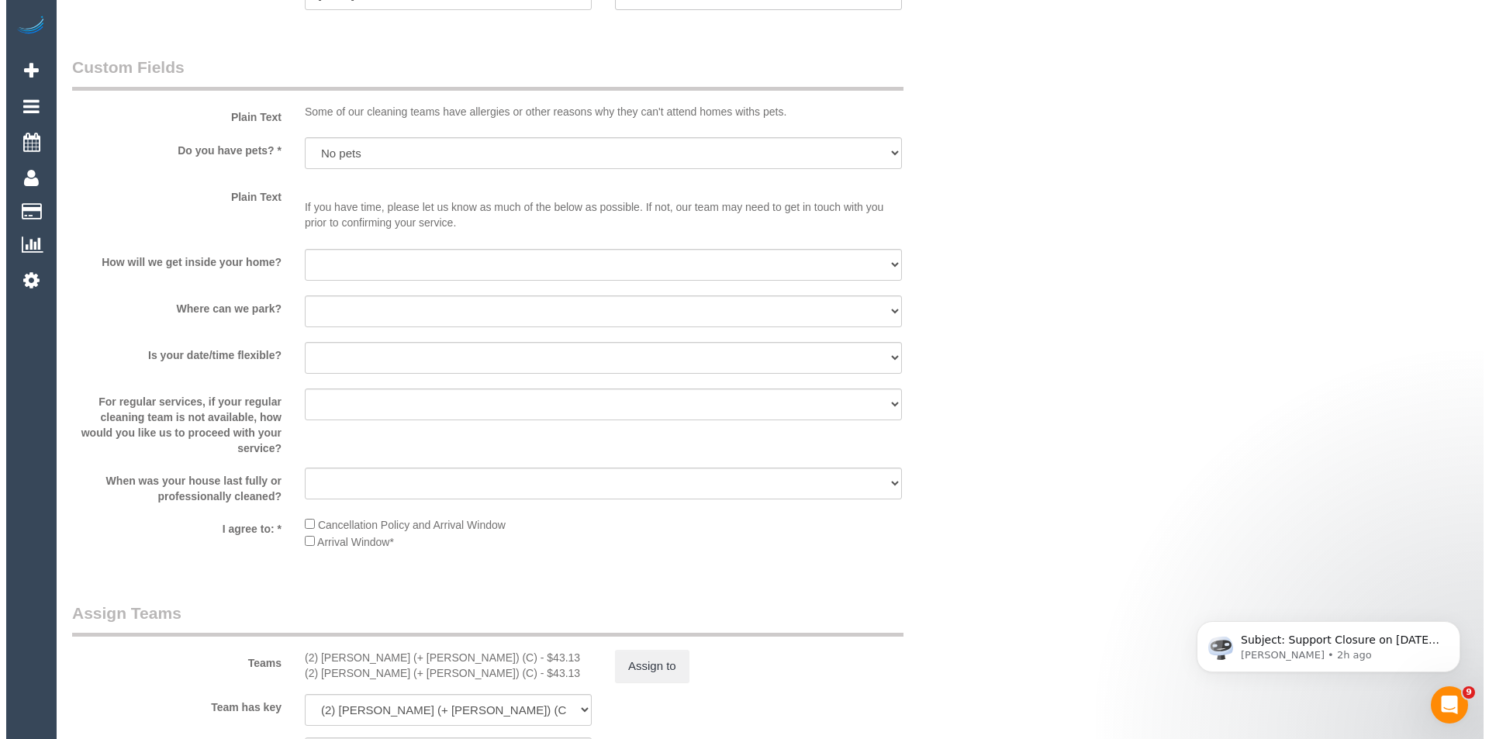
scroll to position [2094, 0]
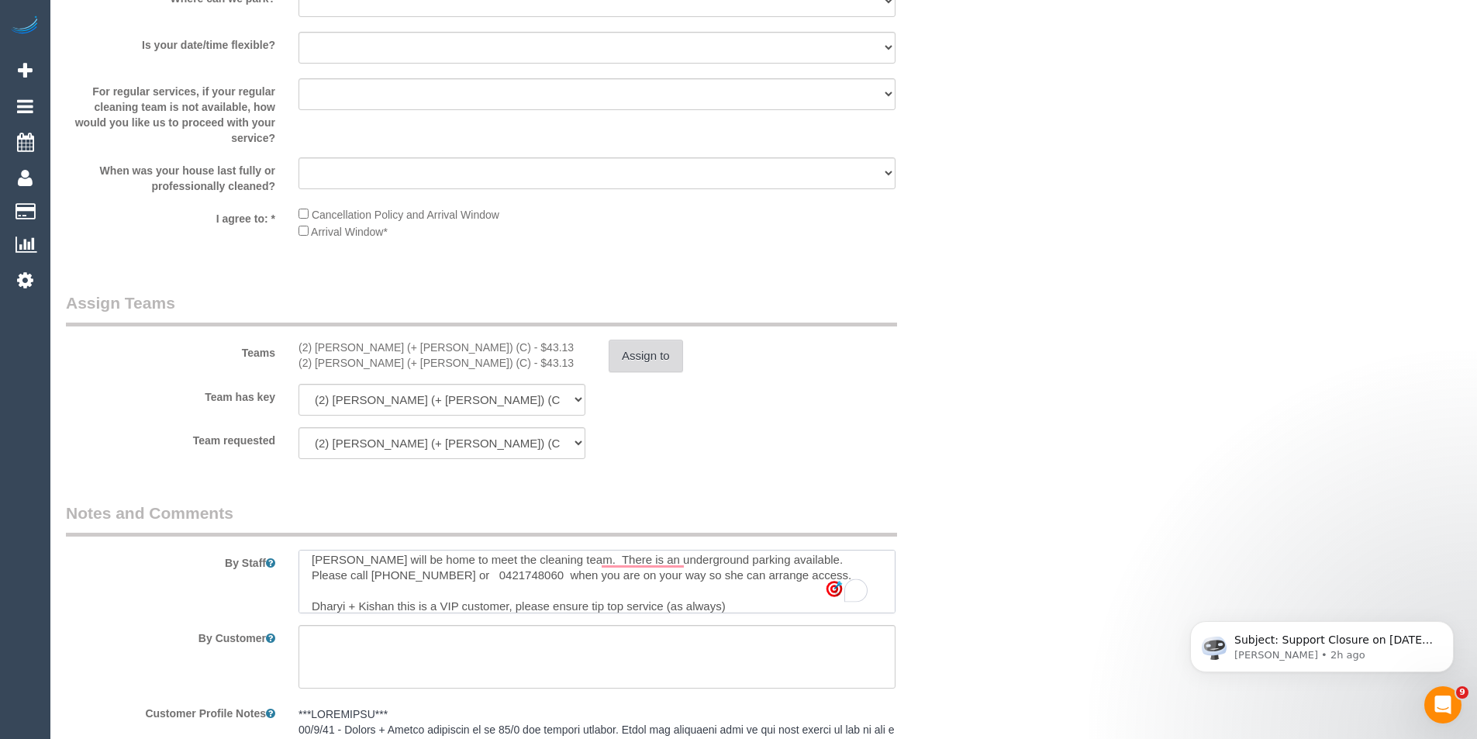
type textarea "Please send [PERSON_NAME] a message when you are on the way 0423 776 469 [PERSO…"
click at [627, 368] on button "Assign to" at bounding box center [646, 356] width 74 height 33
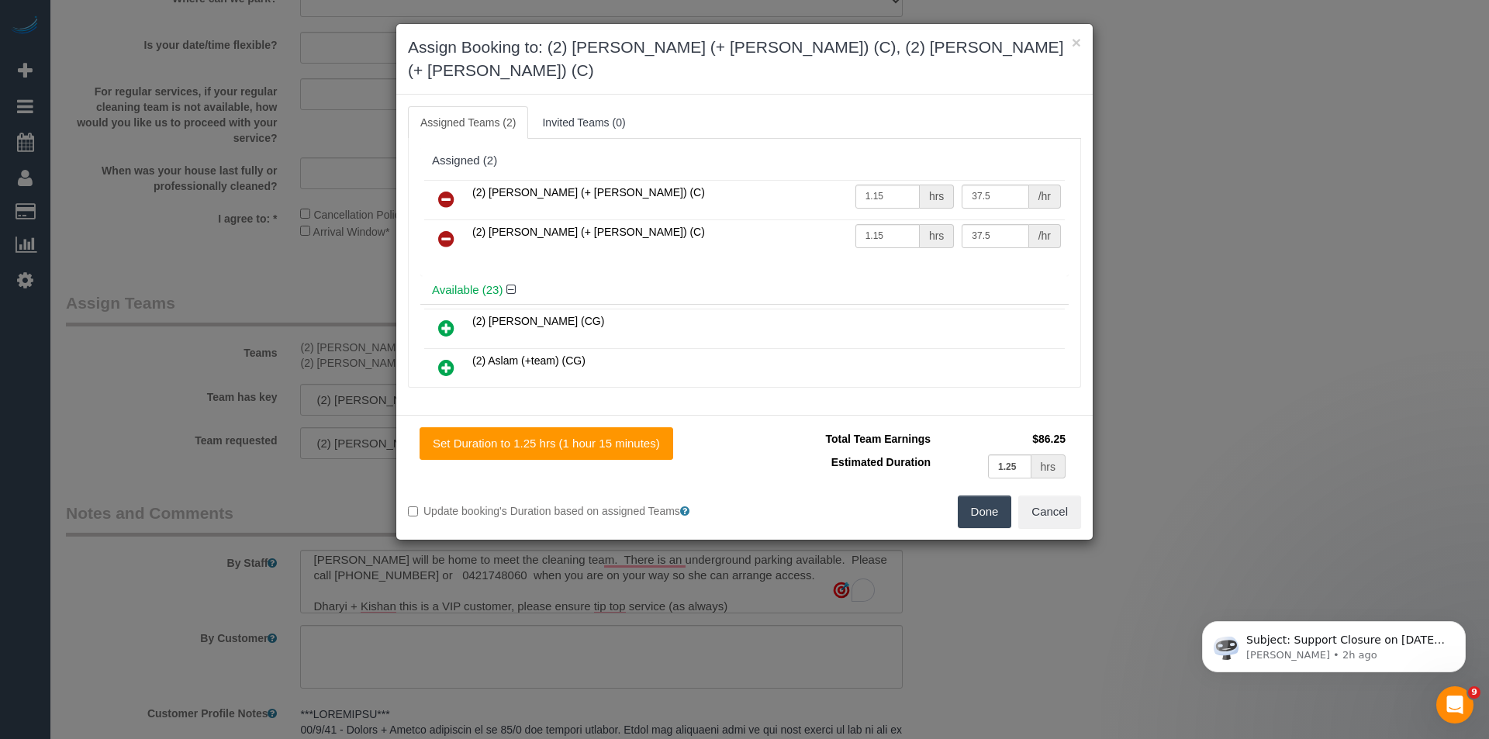
click at [455, 185] on link at bounding box center [446, 200] width 36 height 31
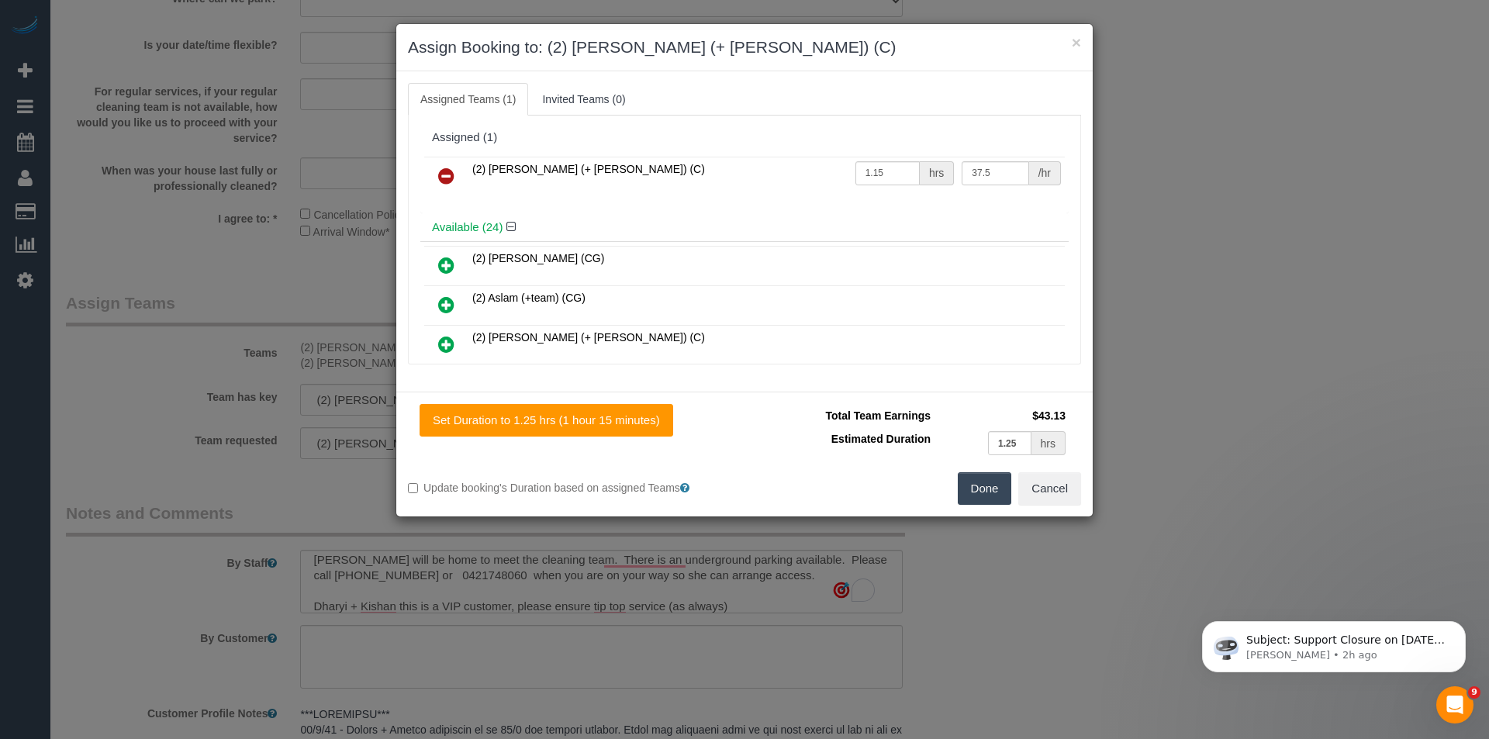
click at [454, 171] on link at bounding box center [446, 176] width 36 height 31
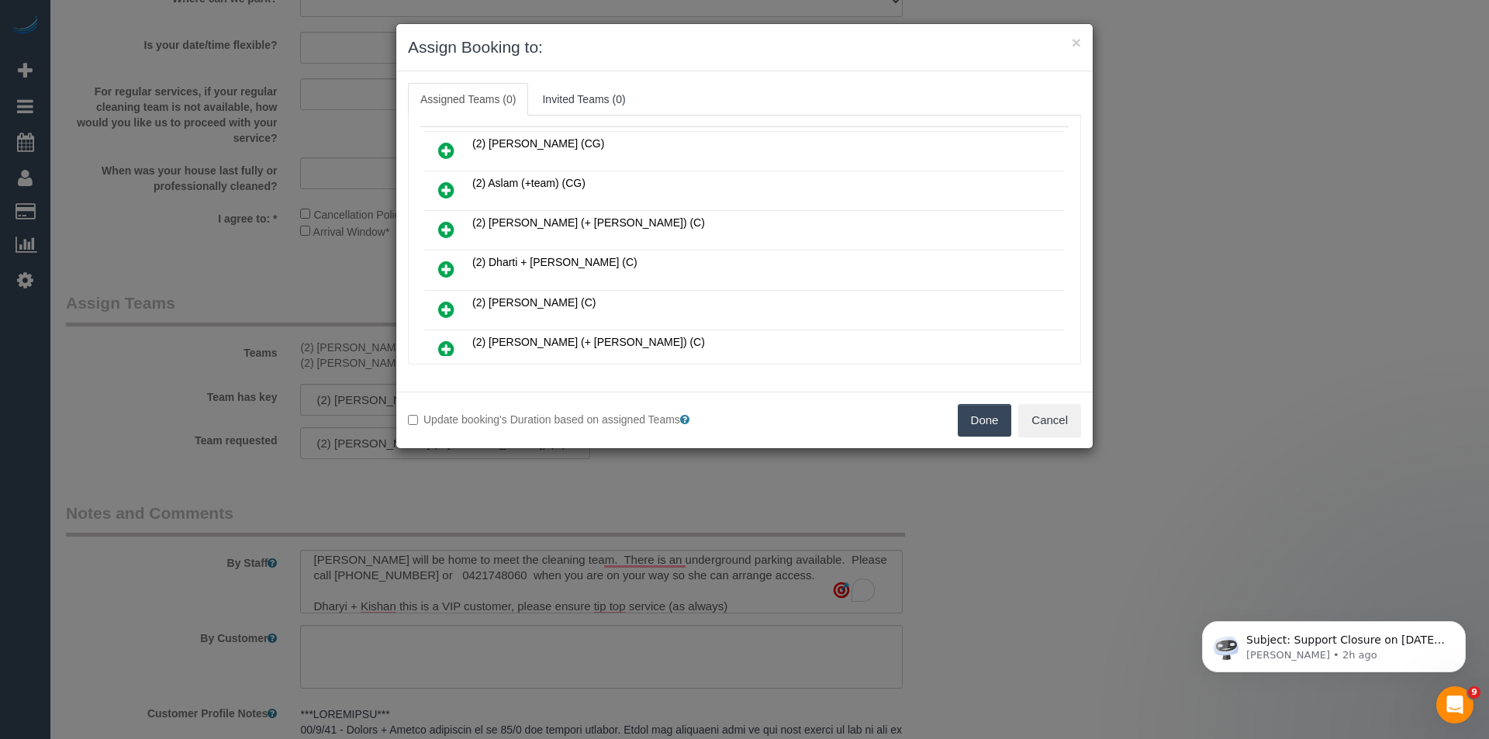
click at [447, 271] on icon at bounding box center [446, 269] width 16 height 19
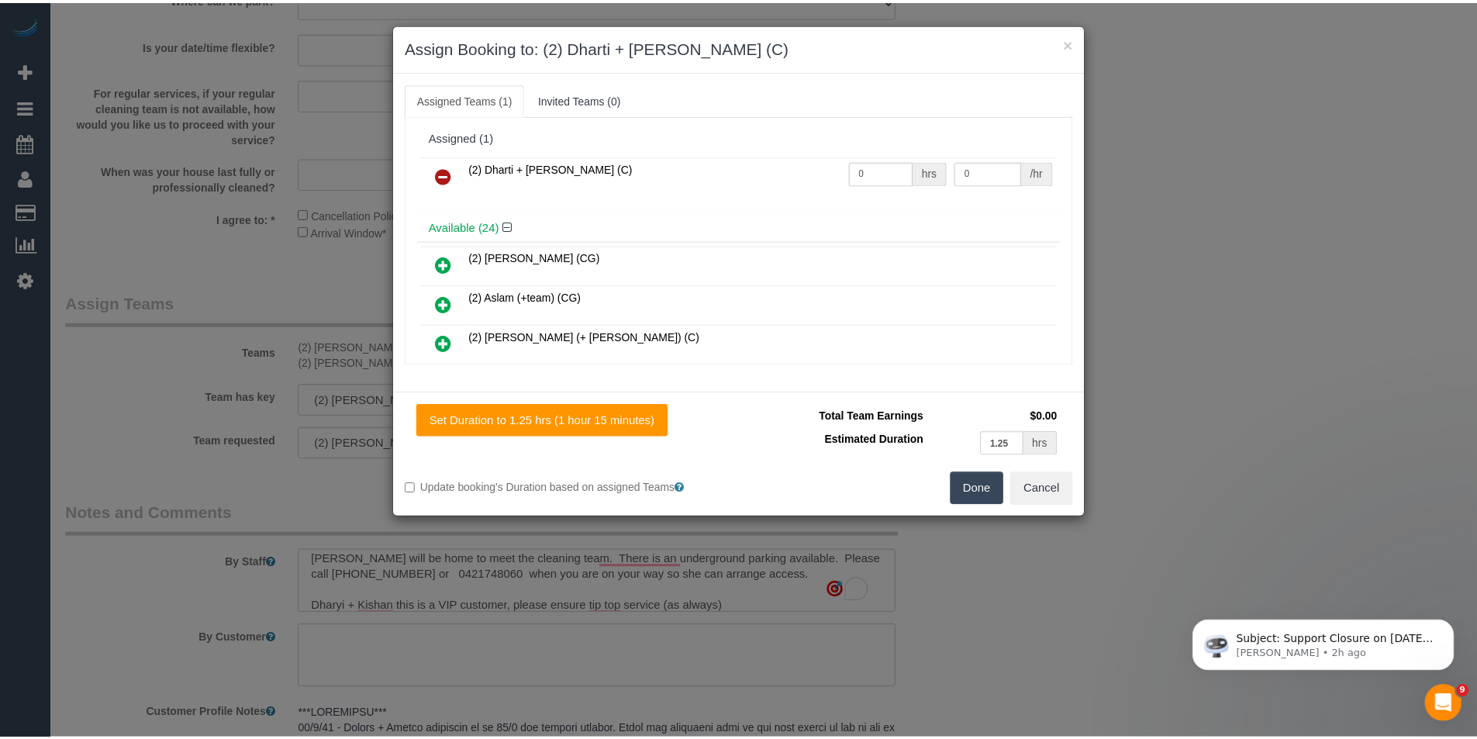
scroll to position [0, 0]
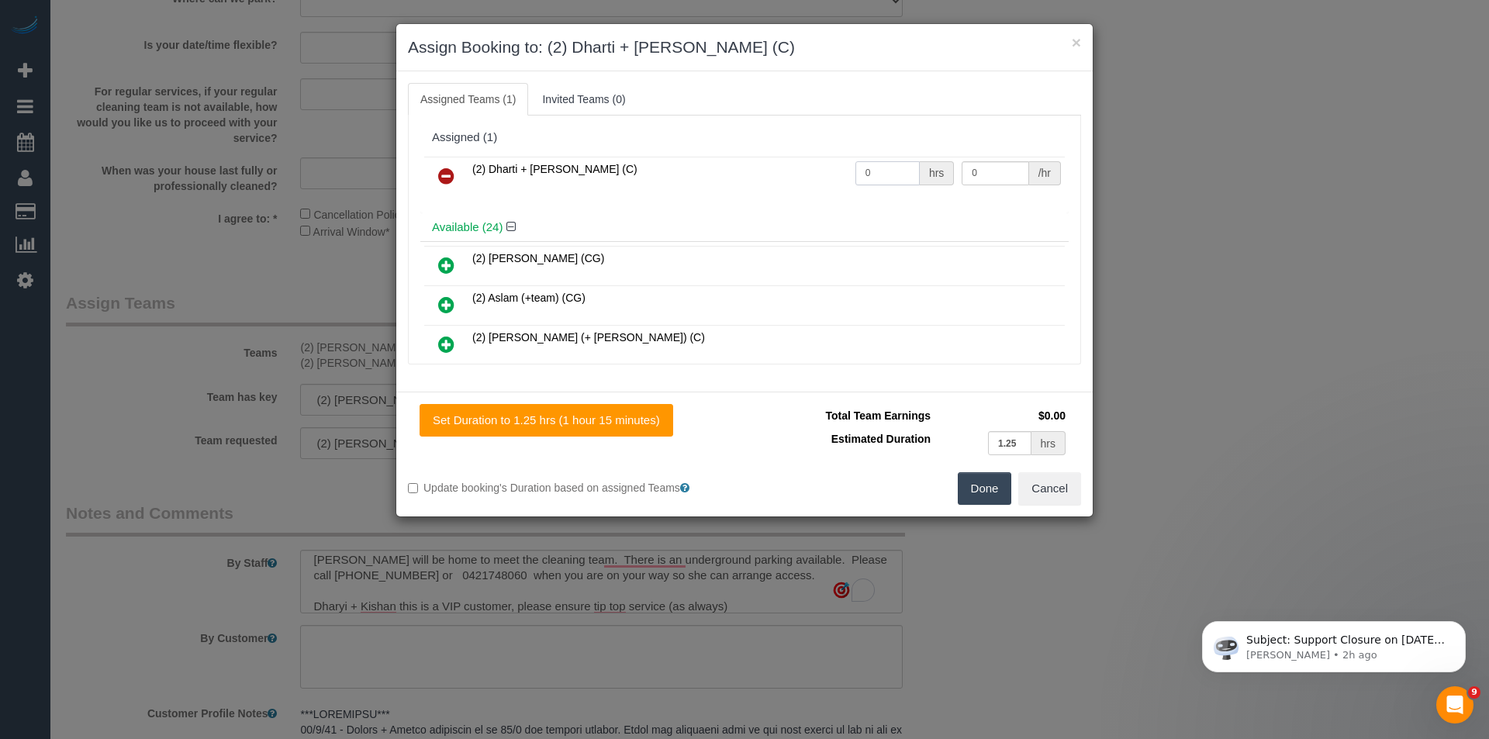
drag, startPoint x: 876, startPoint y: 173, endPoint x: 761, endPoint y: 175, distance: 115.6
click at [775, 173] on tr "(2) Dharti + [PERSON_NAME] (C) 0 hrs 0 /hr" at bounding box center [744, 177] width 641 height 40
type input "2.5"
type input "37.5"
click at [984, 478] on button "Done" at bounding box center [985, 488] width 54 height 33
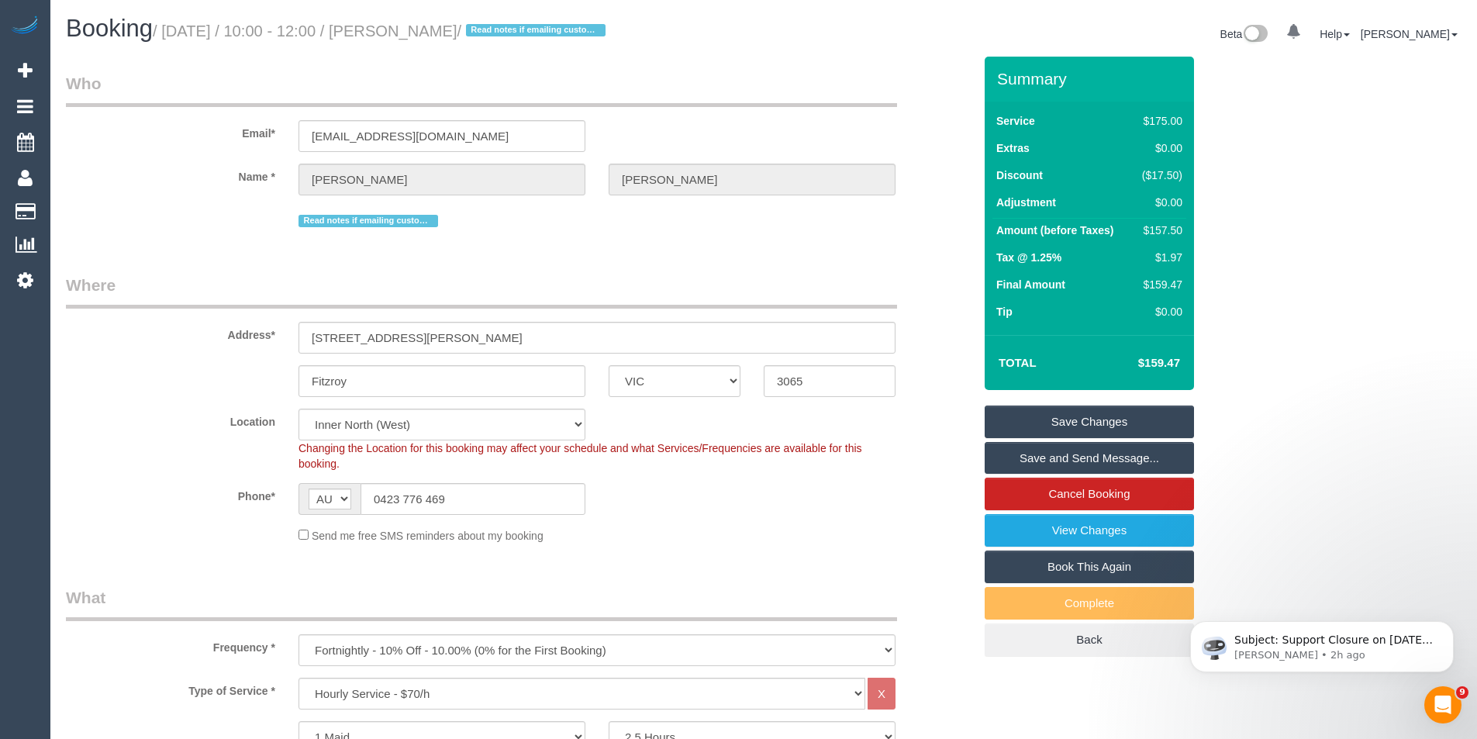
click at [1025, 427] on link "Save Changes" at bounding box center [1089, 422] width 209 height 33
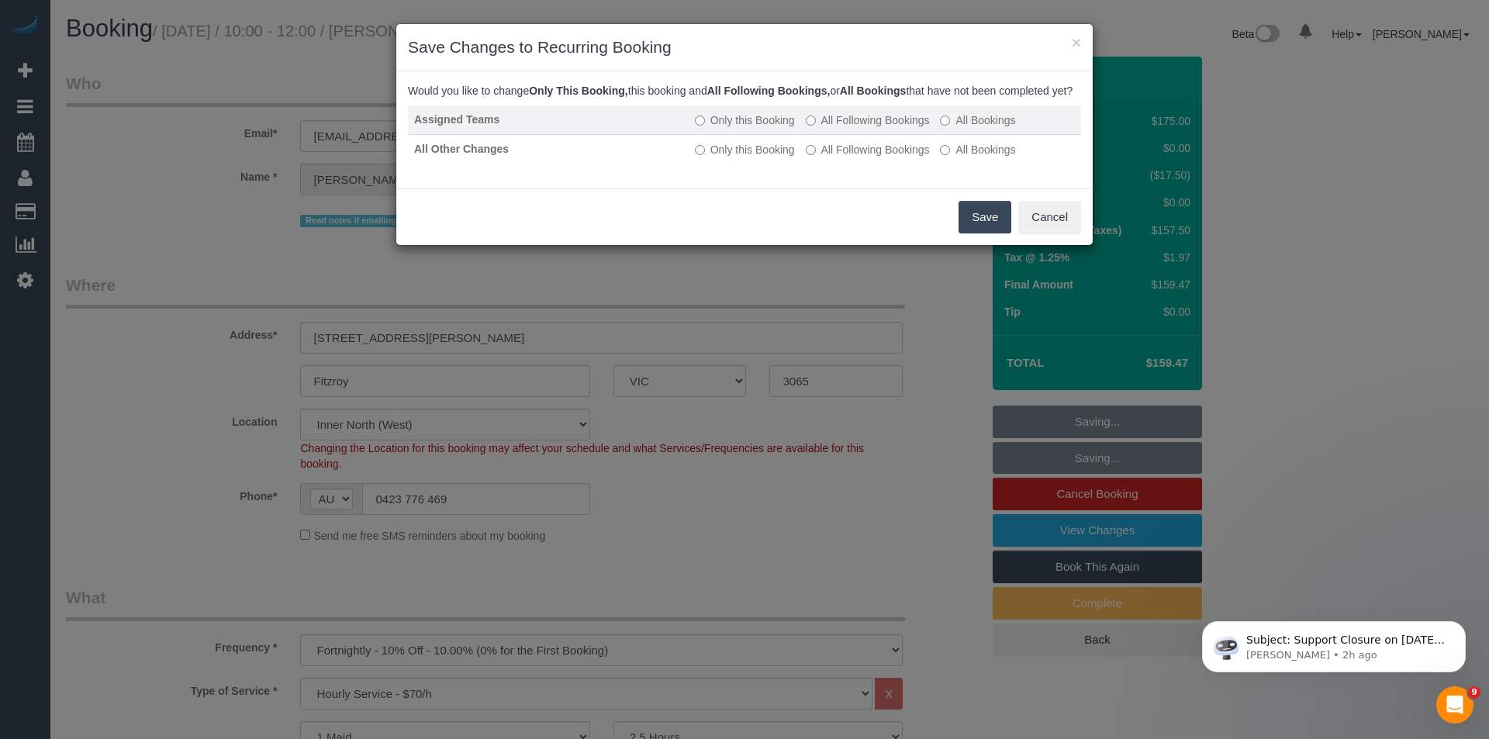
click at [852, 128] on label "All Following Bookings" at bounding box center [868, 120] width 124 height 16
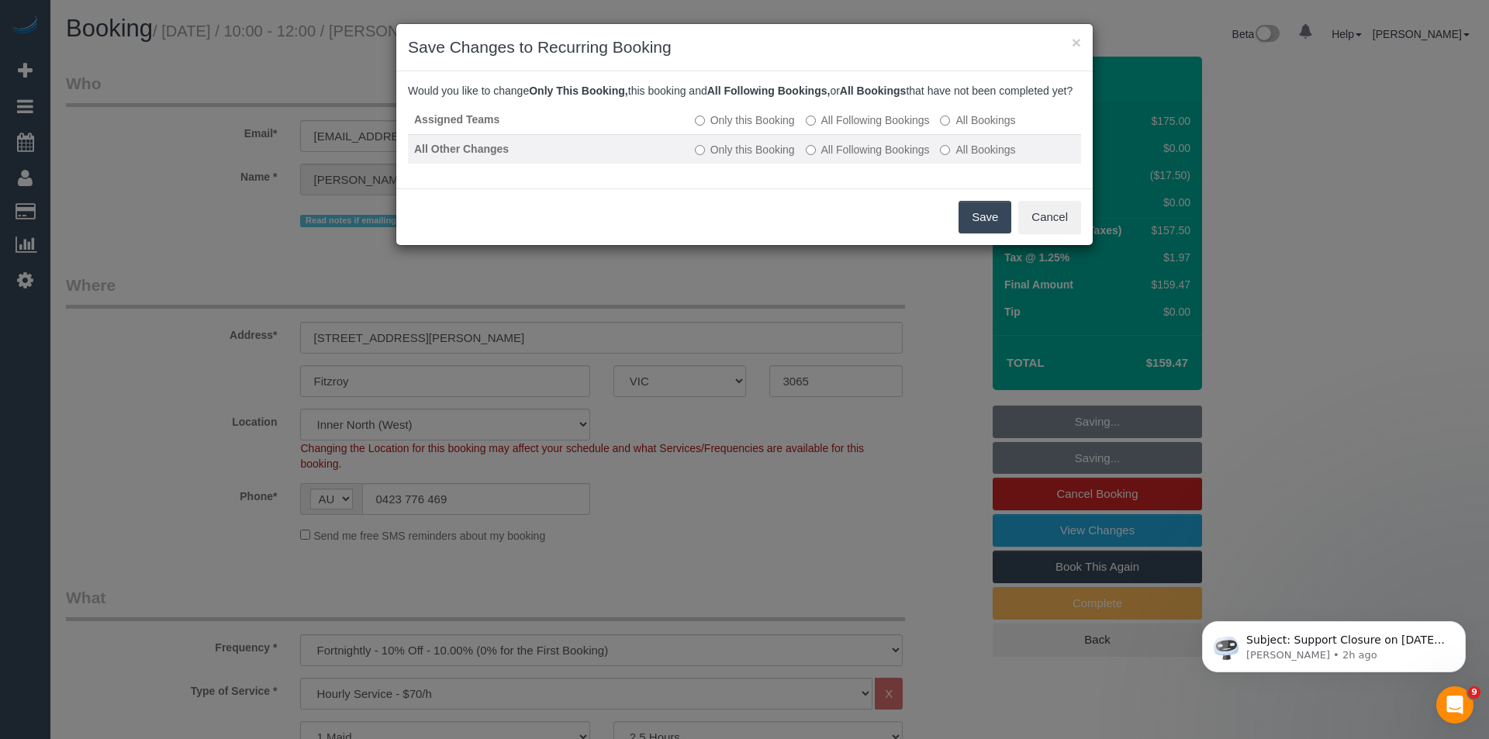
click at [861, 157] on label "All Following Bookings" at bounding box center [868, 150] width 124 height 16
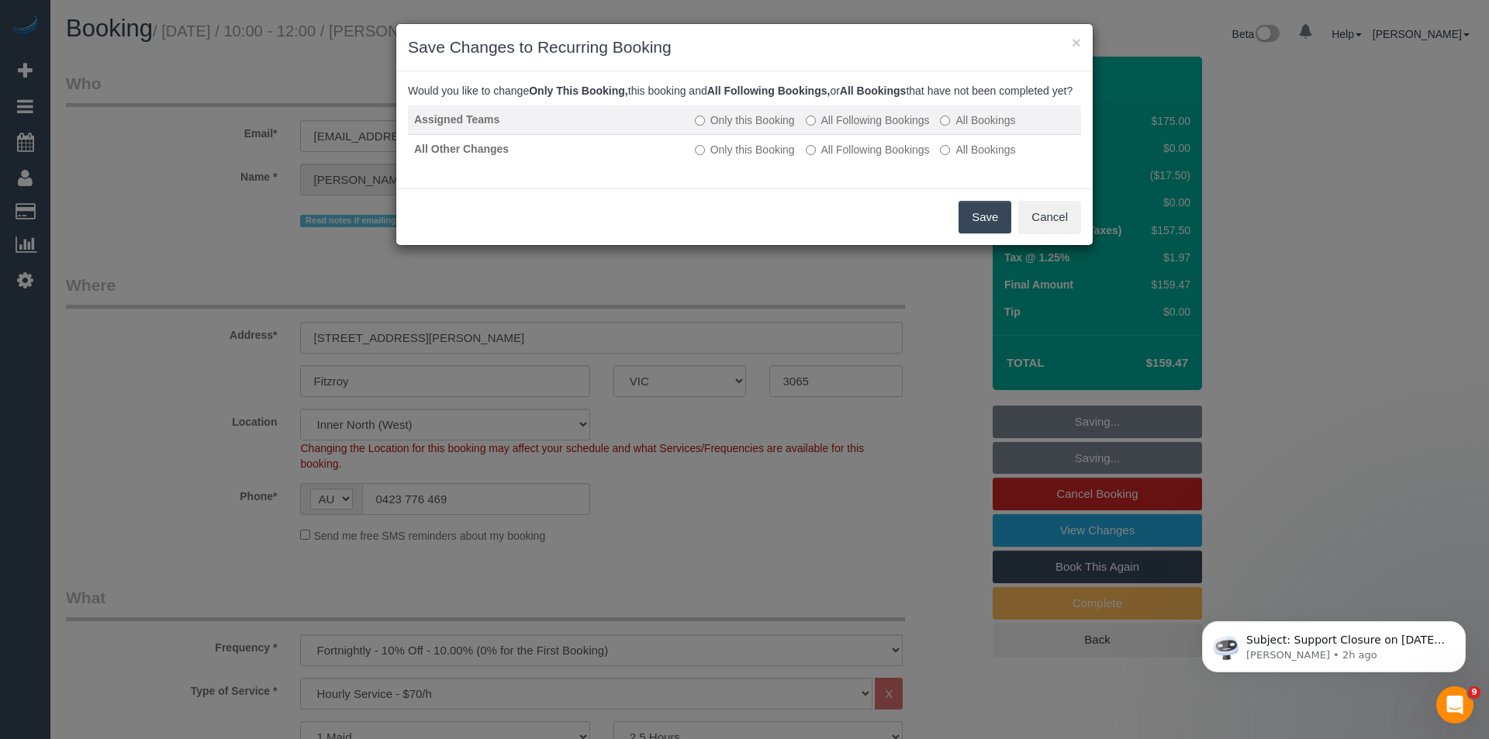
click at [842, 128] on label "All Following Bookings" at bounding box center [868, 120] width 124 height 16
click at [977, 230] on button "Save" at bounding box center [984, 217] width 53 height 33
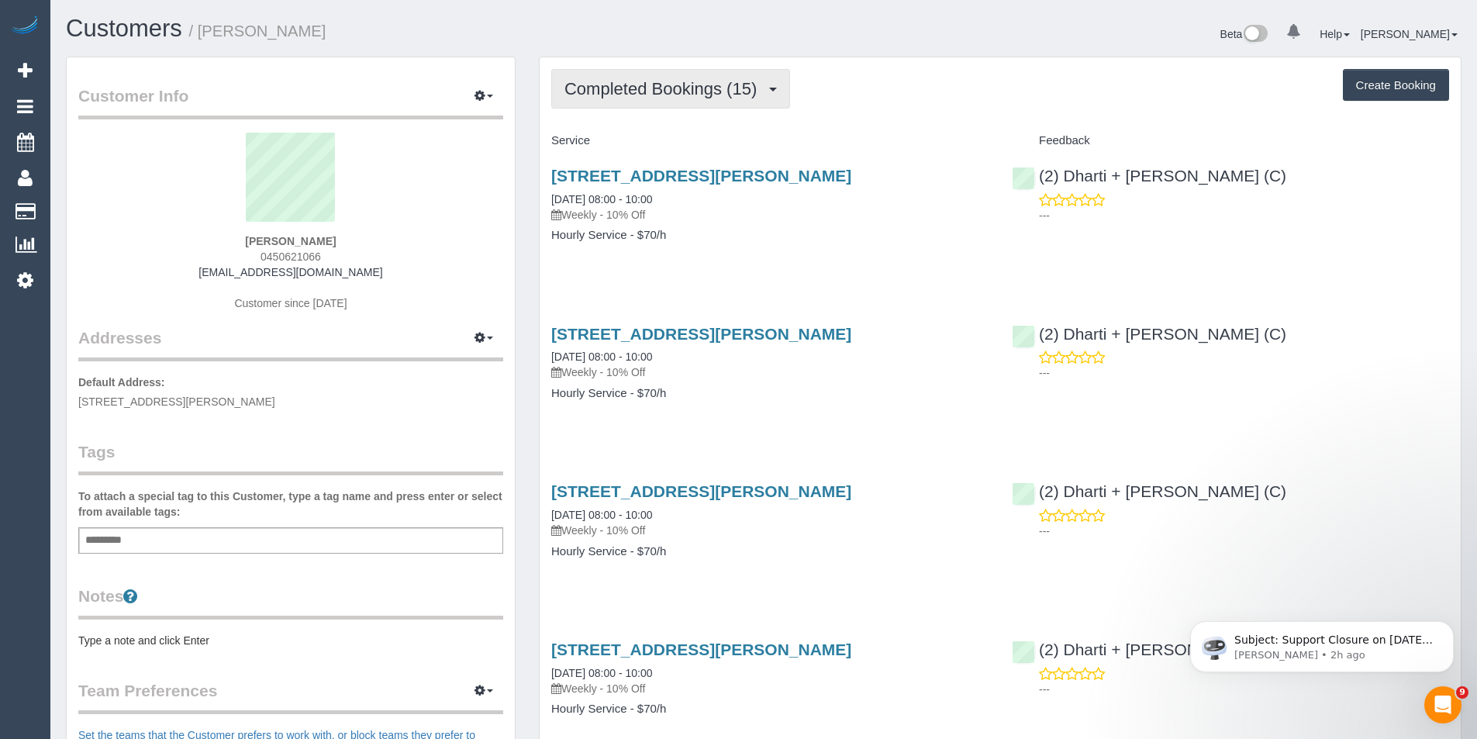
click at [702, 85] on span "Completed Bookings (15)" at bounding box center [665, 88] width 200 height 19
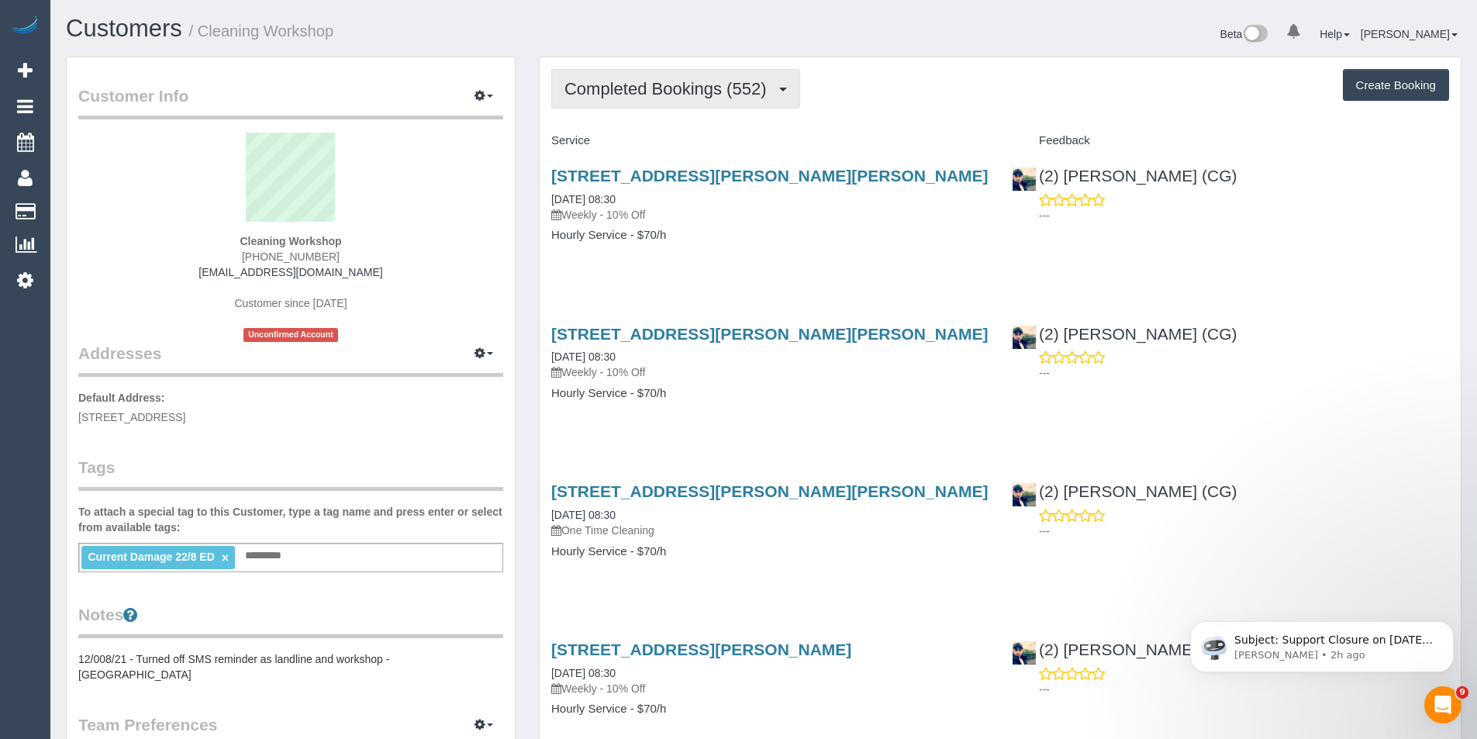
click at [668, 100] on button "Completed Bookings (552)" at bounding box center [675, 89] width 249 height 40
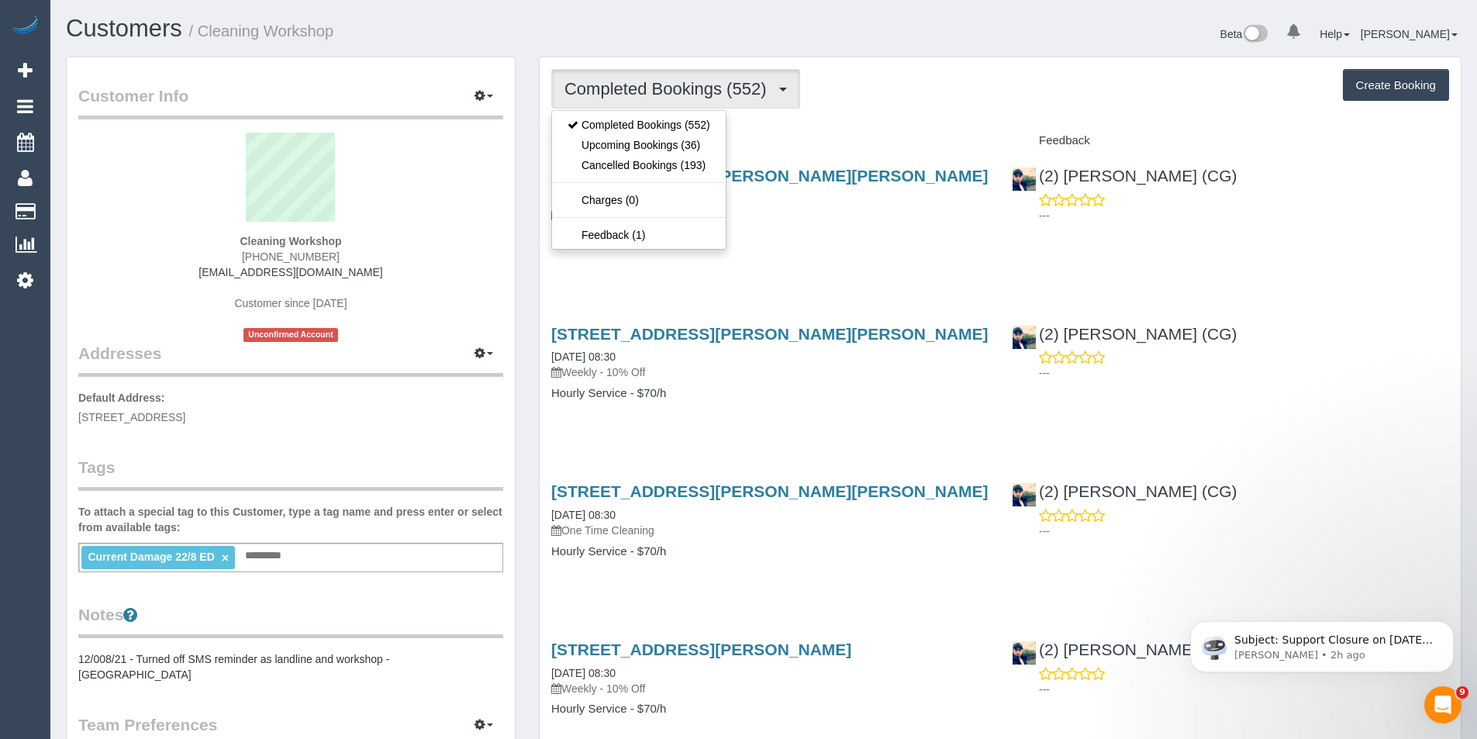
click at [724, 372] on p "Weekly - 10% Off" at bounding box center [769, 372] width 437 height 16
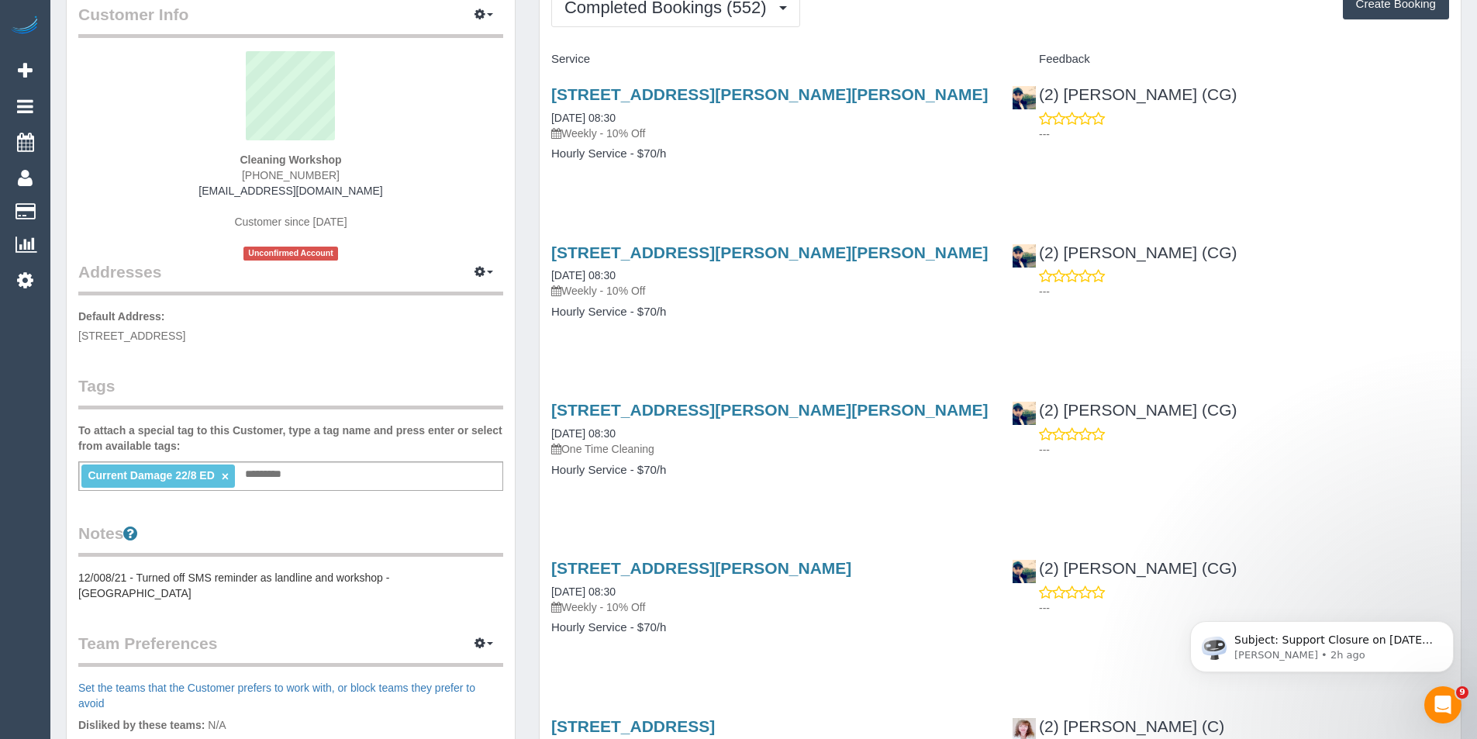
scroll to position [32, 0]
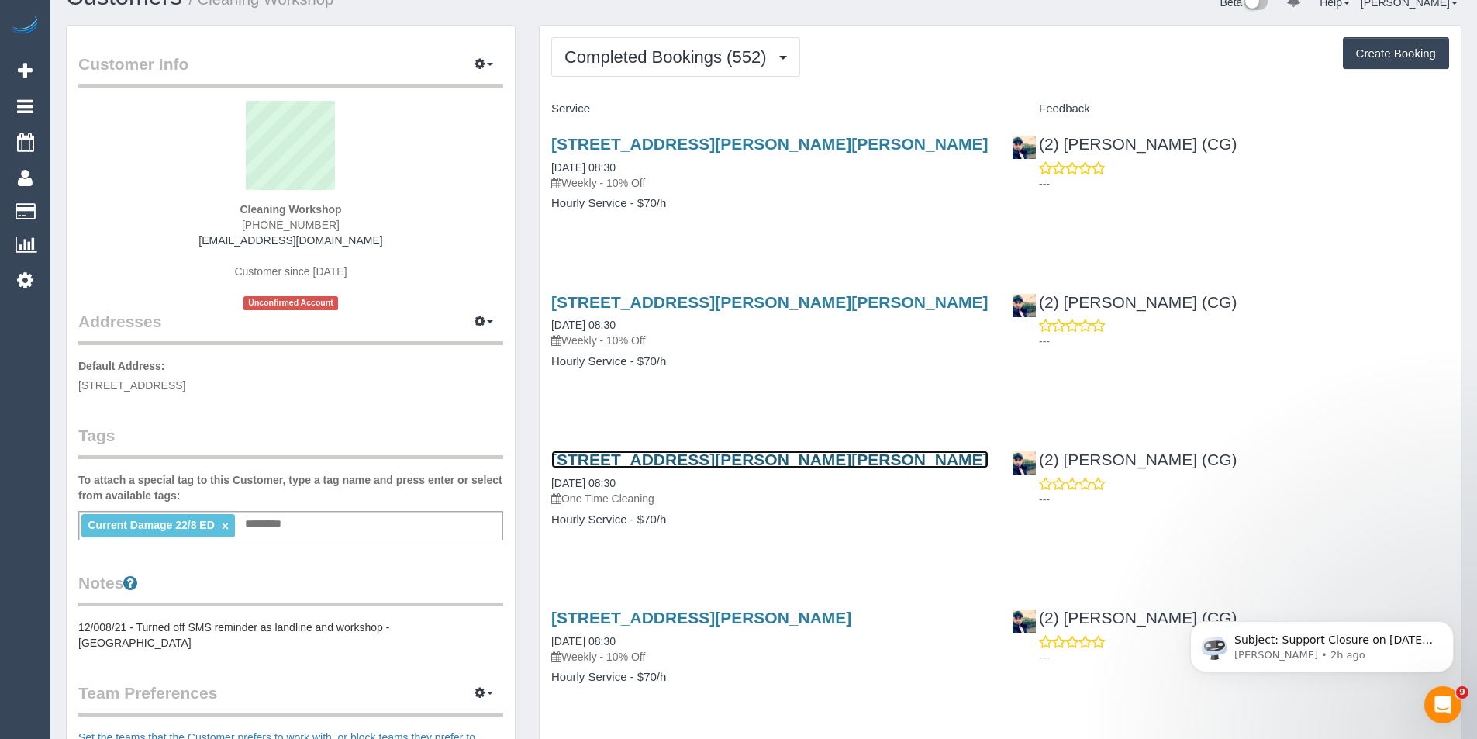
click at [802, 461] on link "9/74-76 Cramer Street, Preston, VIC 3072" at bounding box center [769, 460] width 437 height 18
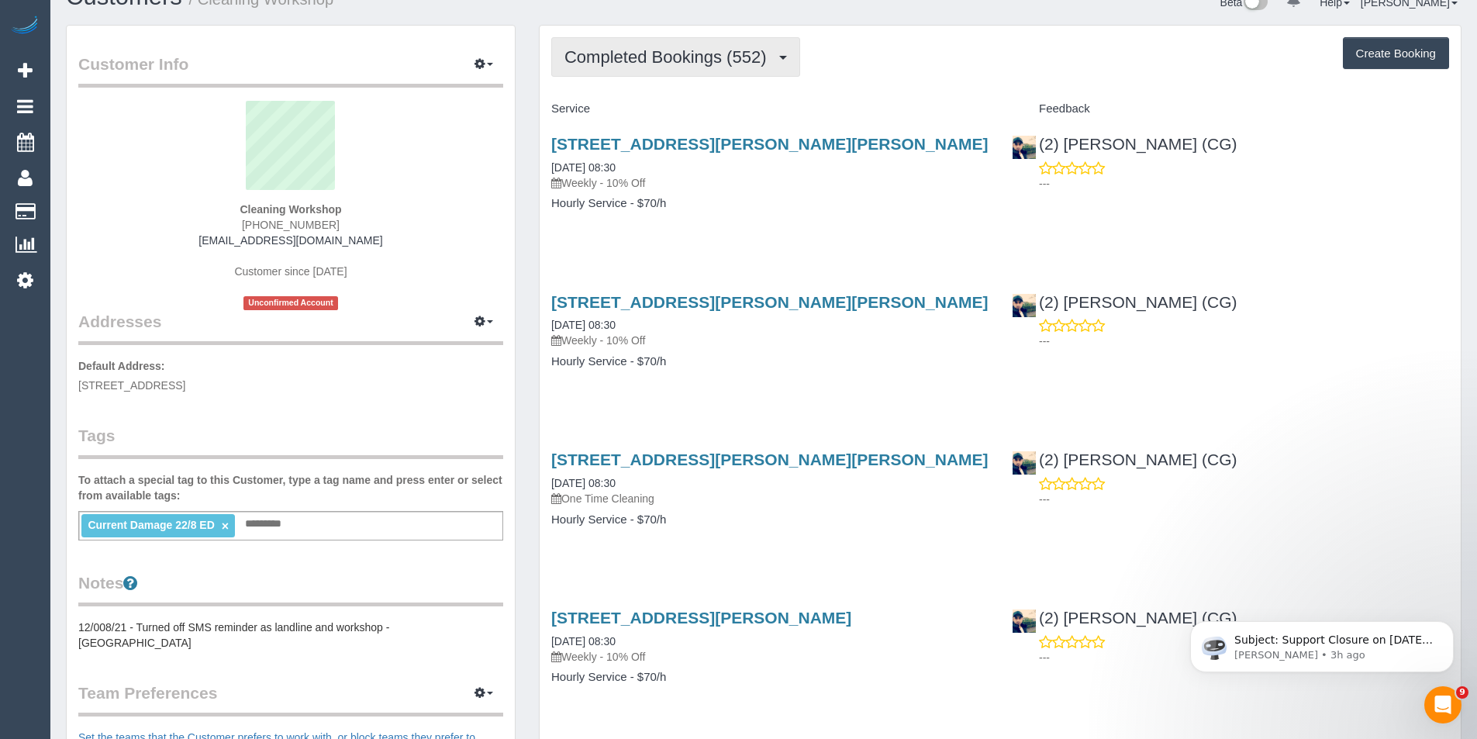
click at [633, 68] on button "Completed Bookings (552)" at bounding box center [675, 57] width 249 height 40
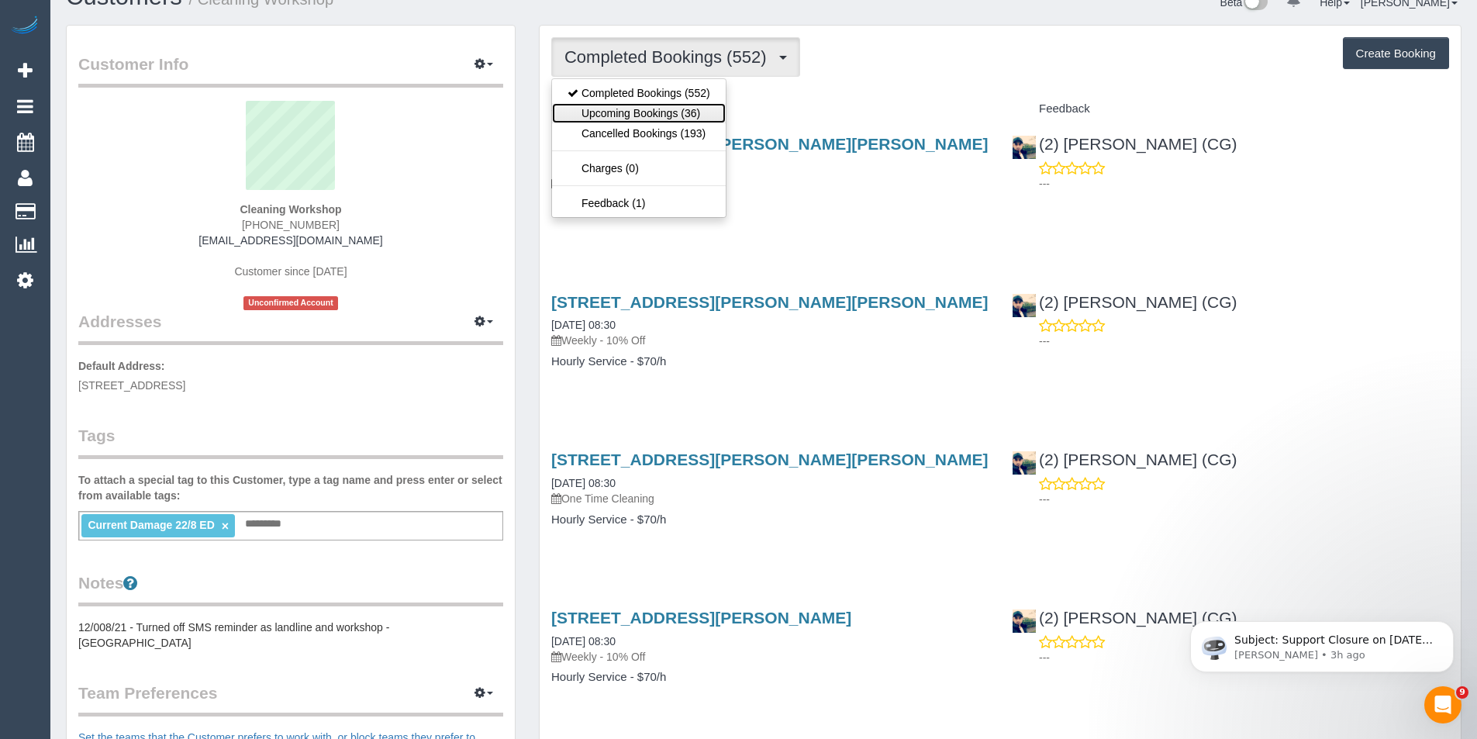
click at [636, 114] on link "Upcoming Bookings (36)" at bounding box center [639, 113] width 174 height 20
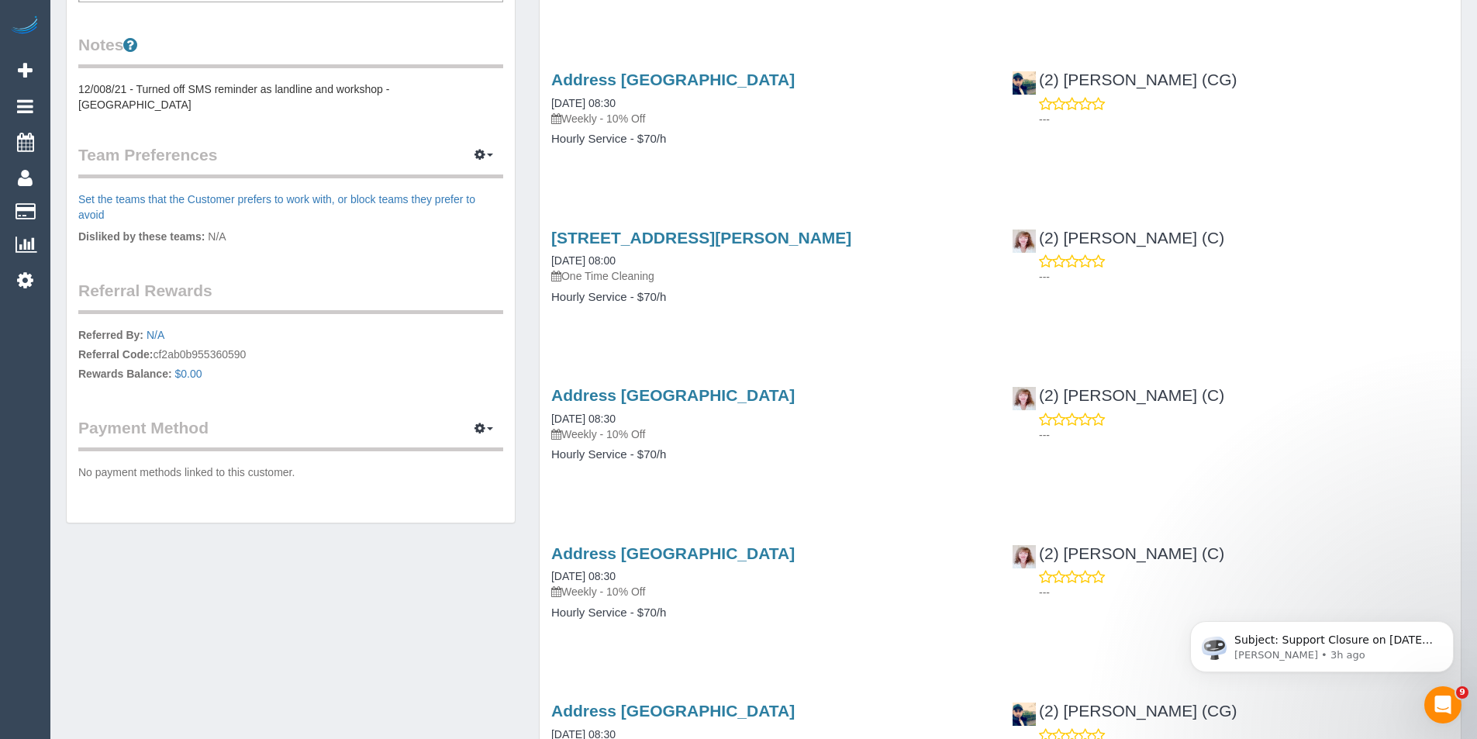
scroll to position [575, 0]
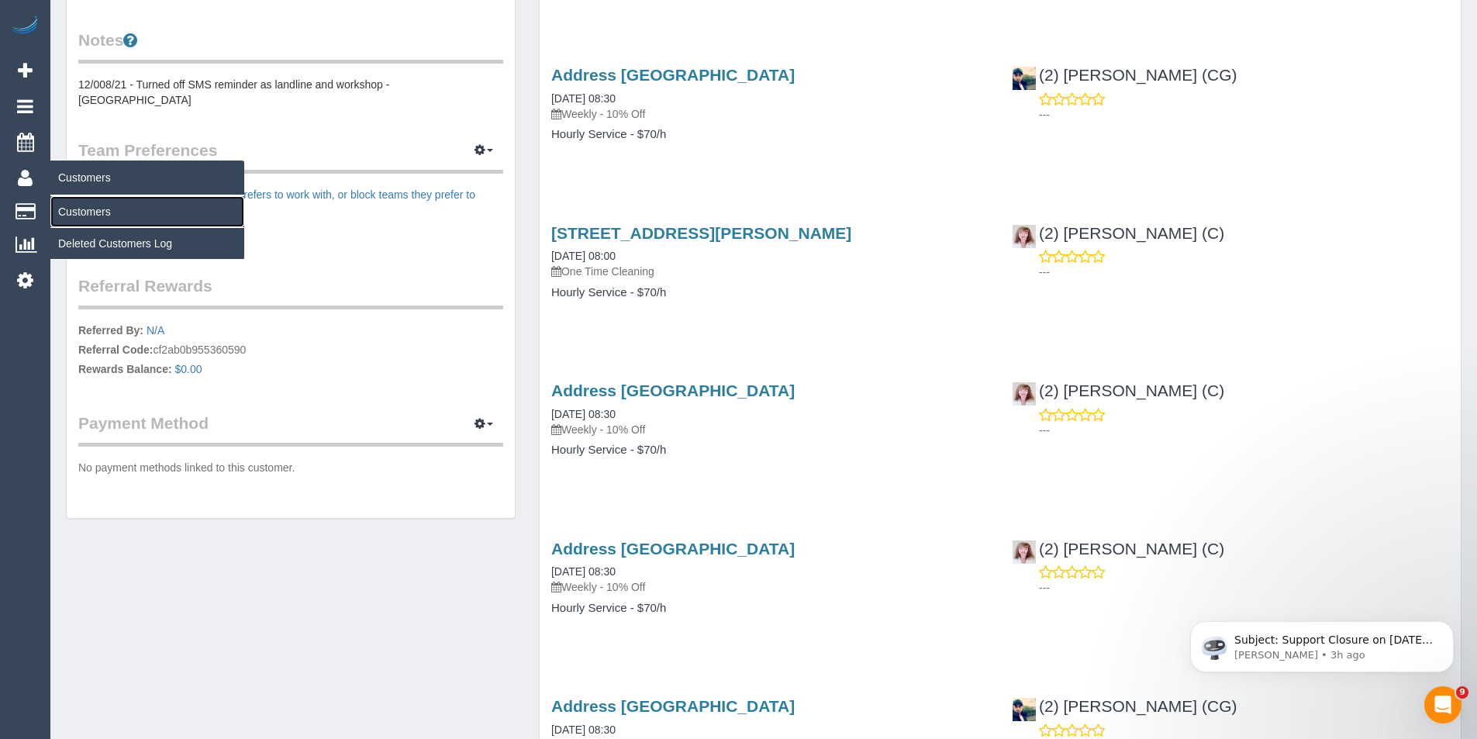
click at [88, 213] on link "Customers" at bounding box center [147, 211] width 194 height 31
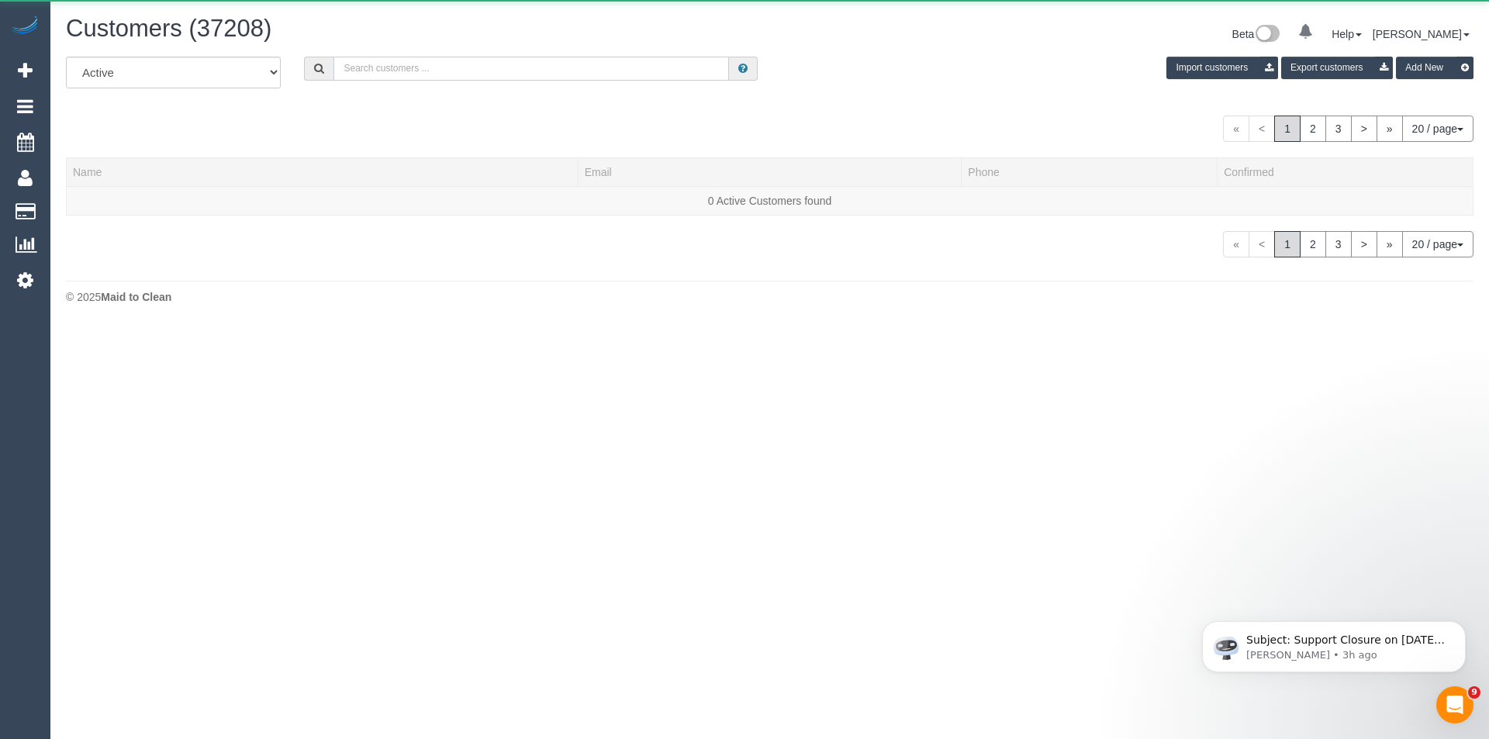
click at [479, 78] on input "text" at bounding box center [530, 69] width 395 height 24
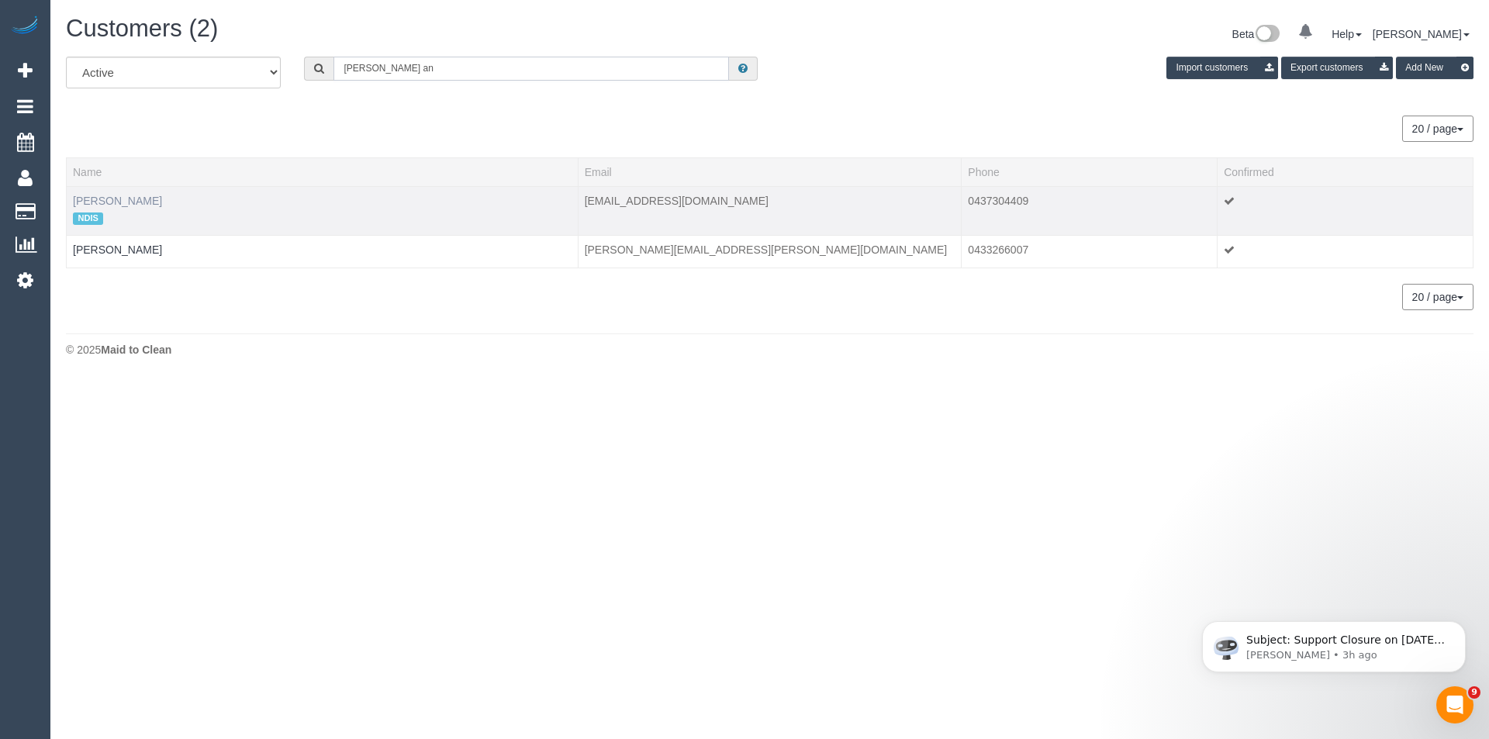
type input "Warren an"
click at [155, 200] on link "Warren Anderson" at bounding box center [117, 201] width 89 height 12
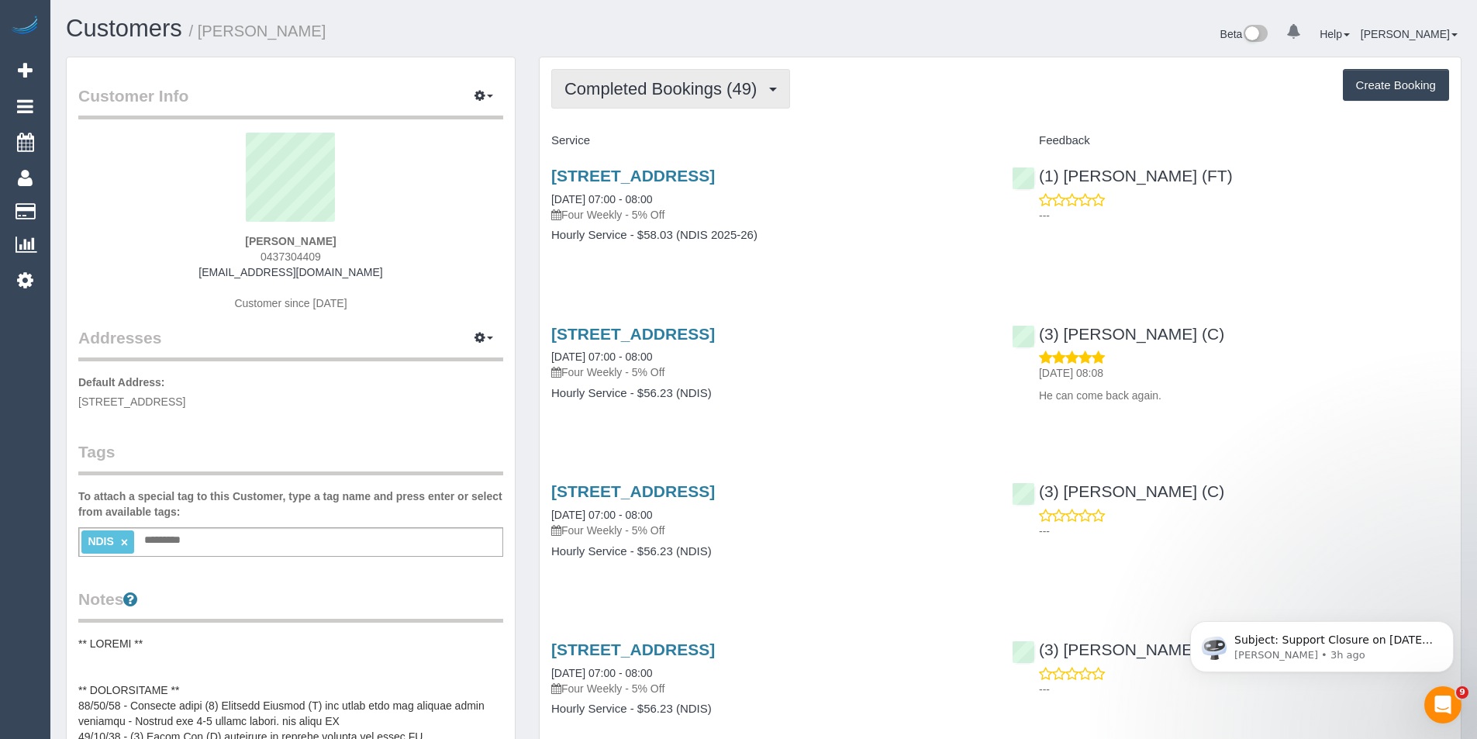
click at [753, 89] on span "Completed Bookings (49)" at bounding box center [665, 88] width 200 height 19
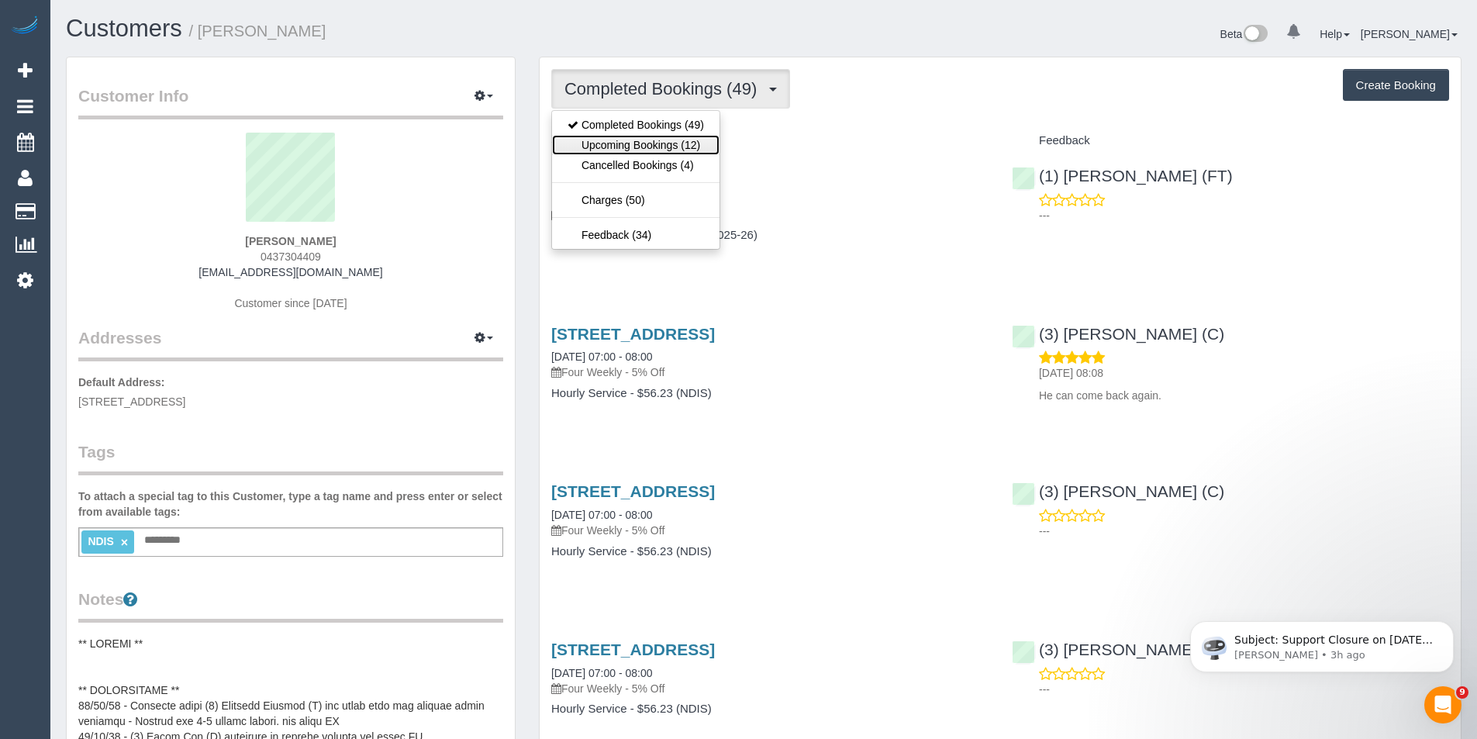
click at [660, 145] on link "Upcoming Bookings (12)" at bounding box center [636, 145] width 168 height 20
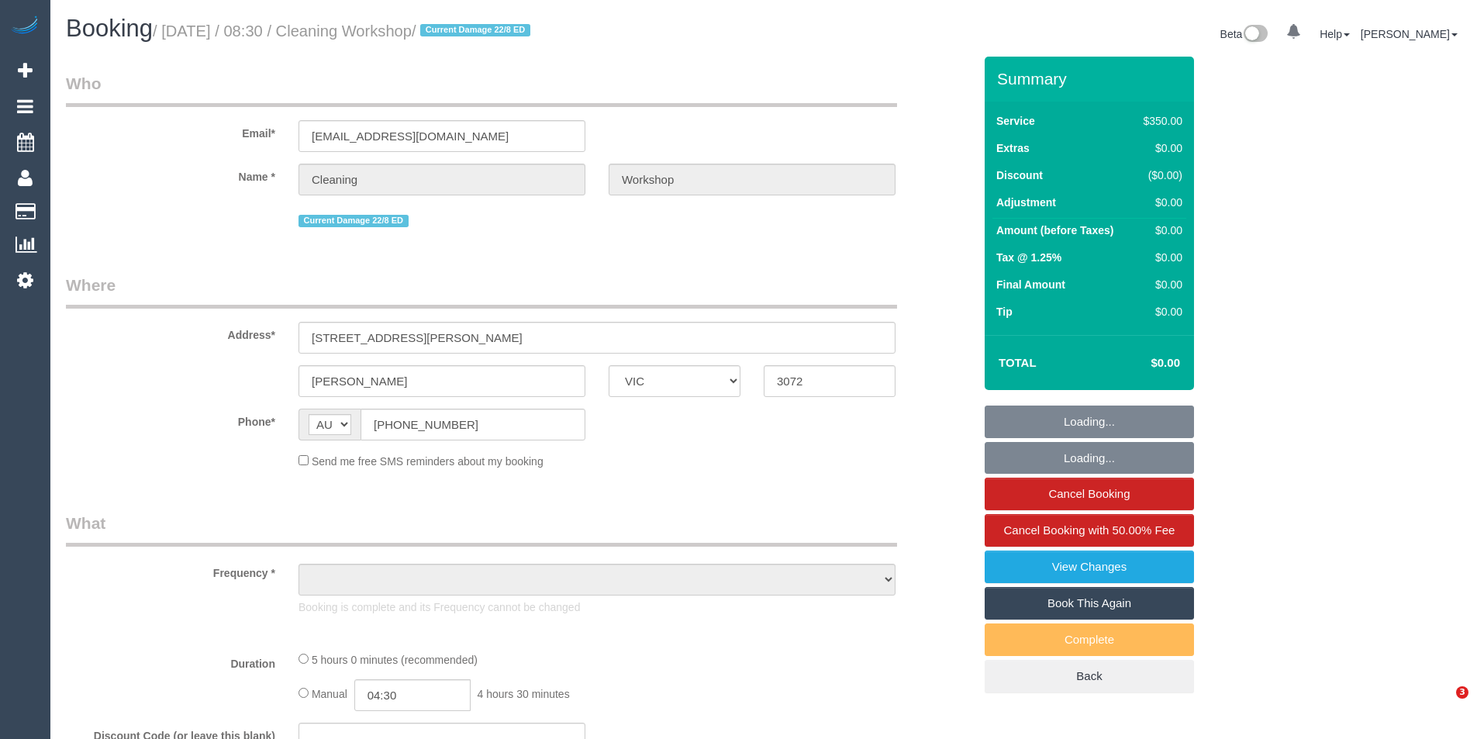
select select "VIC"
select select "300"
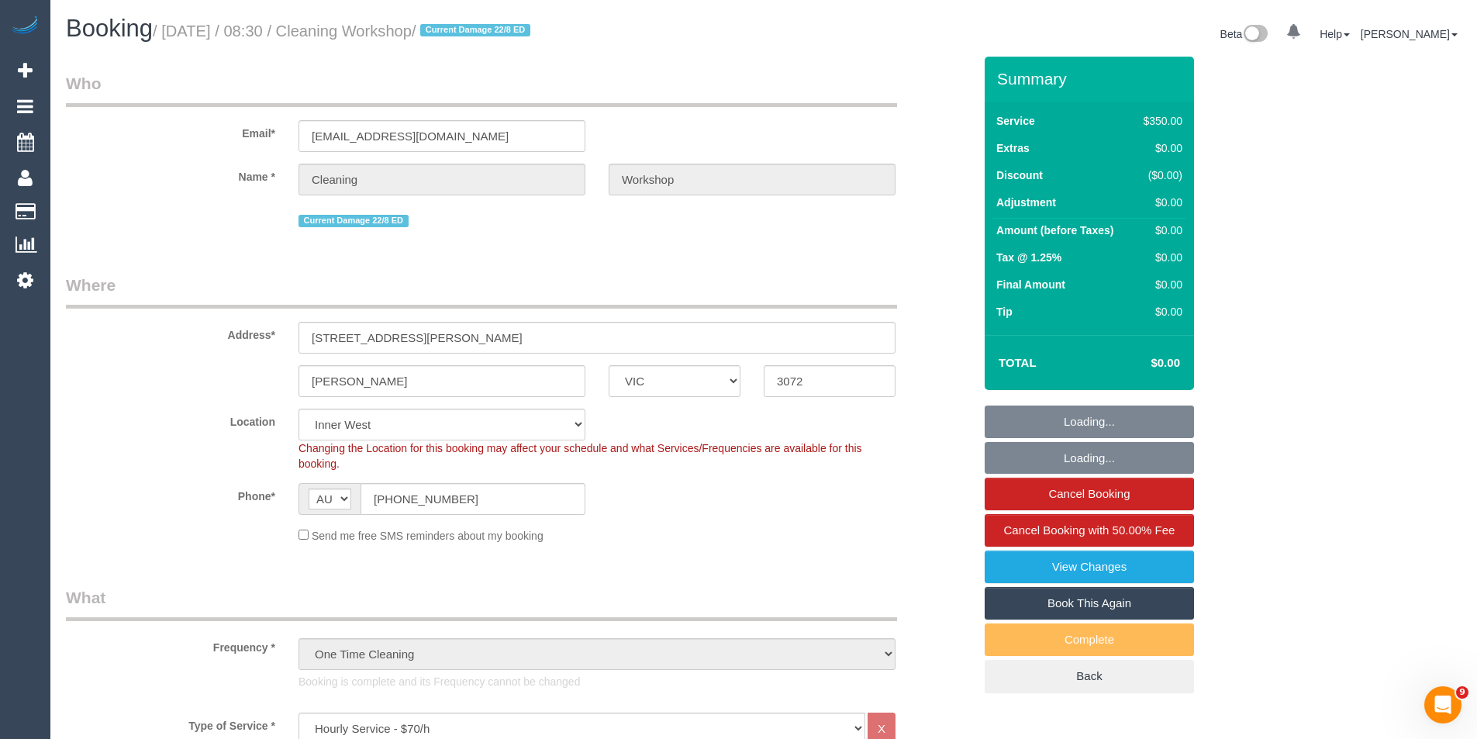
select select "object:1531"
select select "number:28"
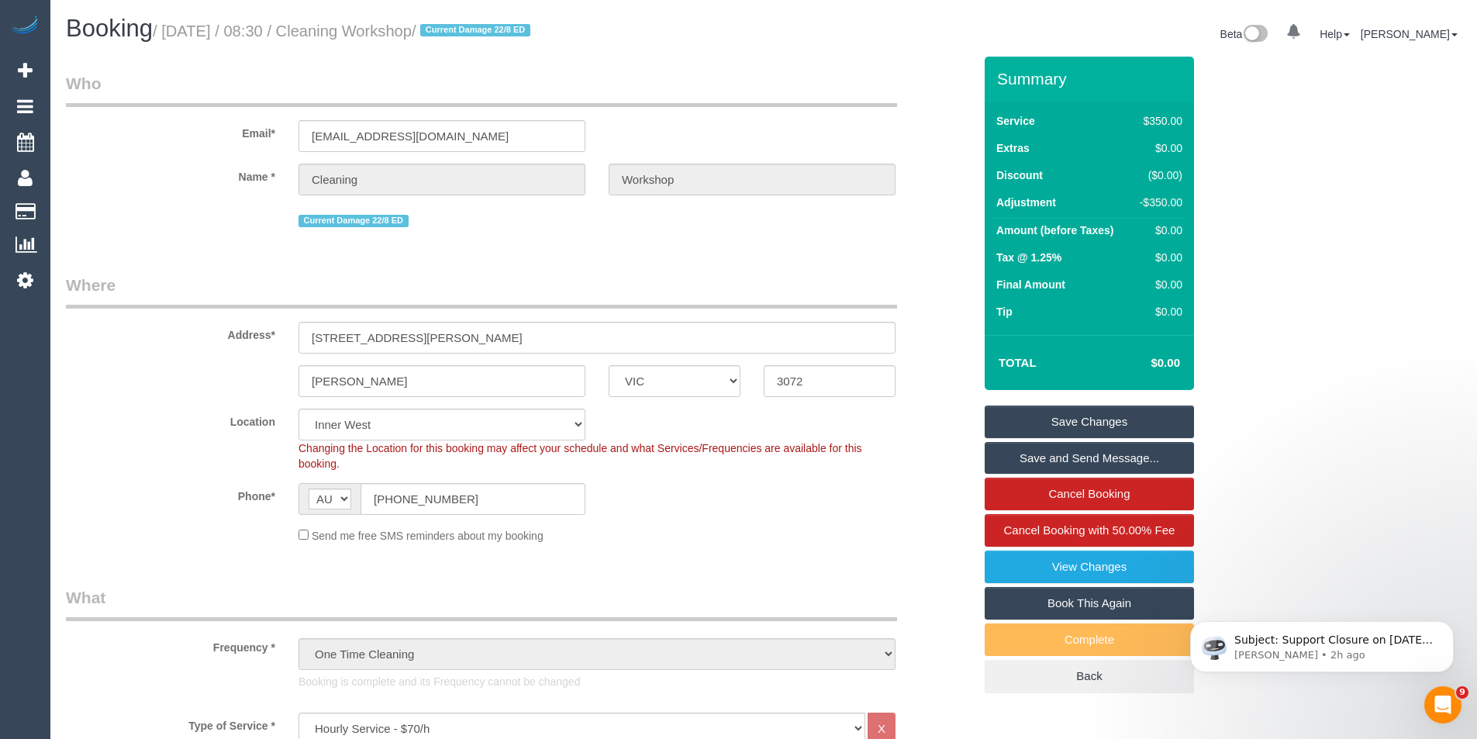
click at [1099, 602] on link "Book This Again" at bounding box center [1089, 603] width 209 height 33
select select "VIC"
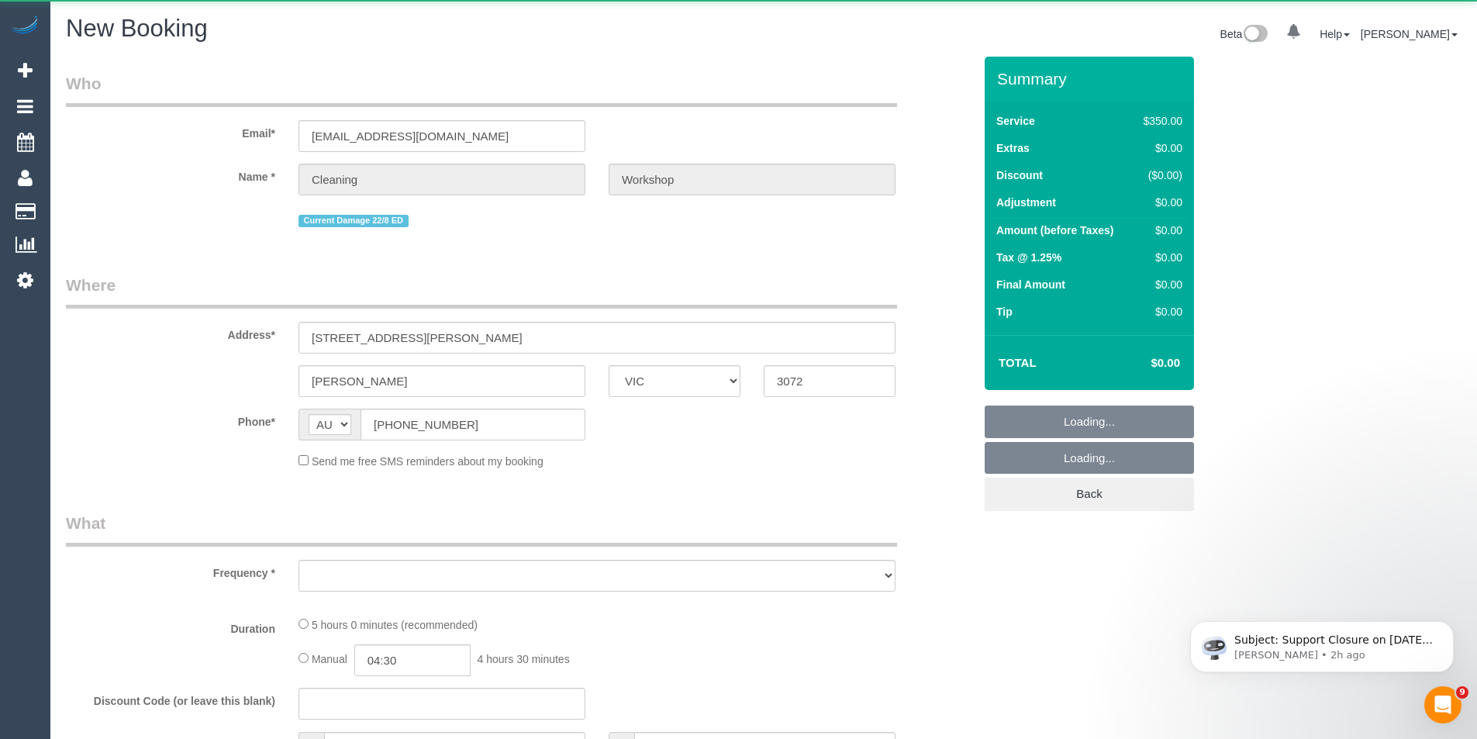
select select "string:stripe"
select select "number:28"
select select "object:2517"
select select "300"
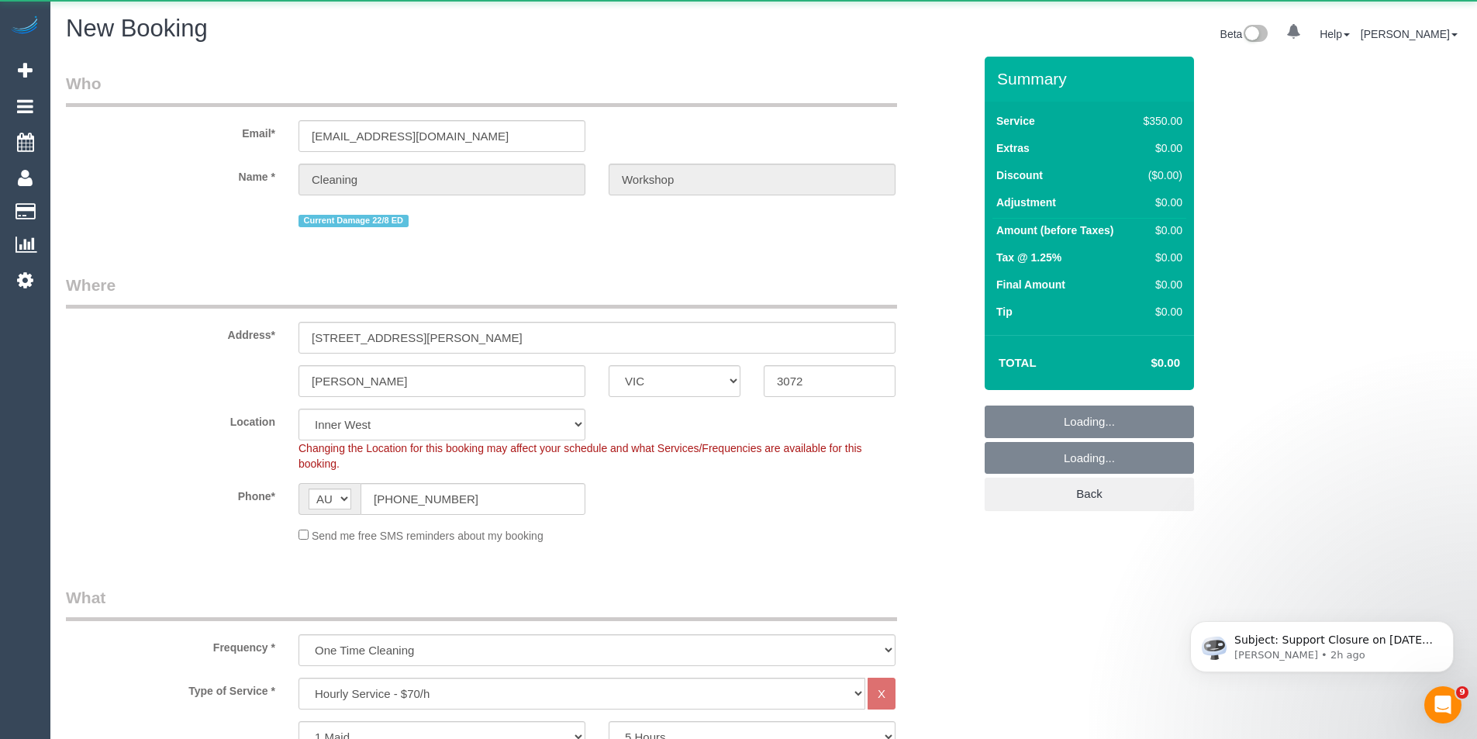
select select "object:3354"
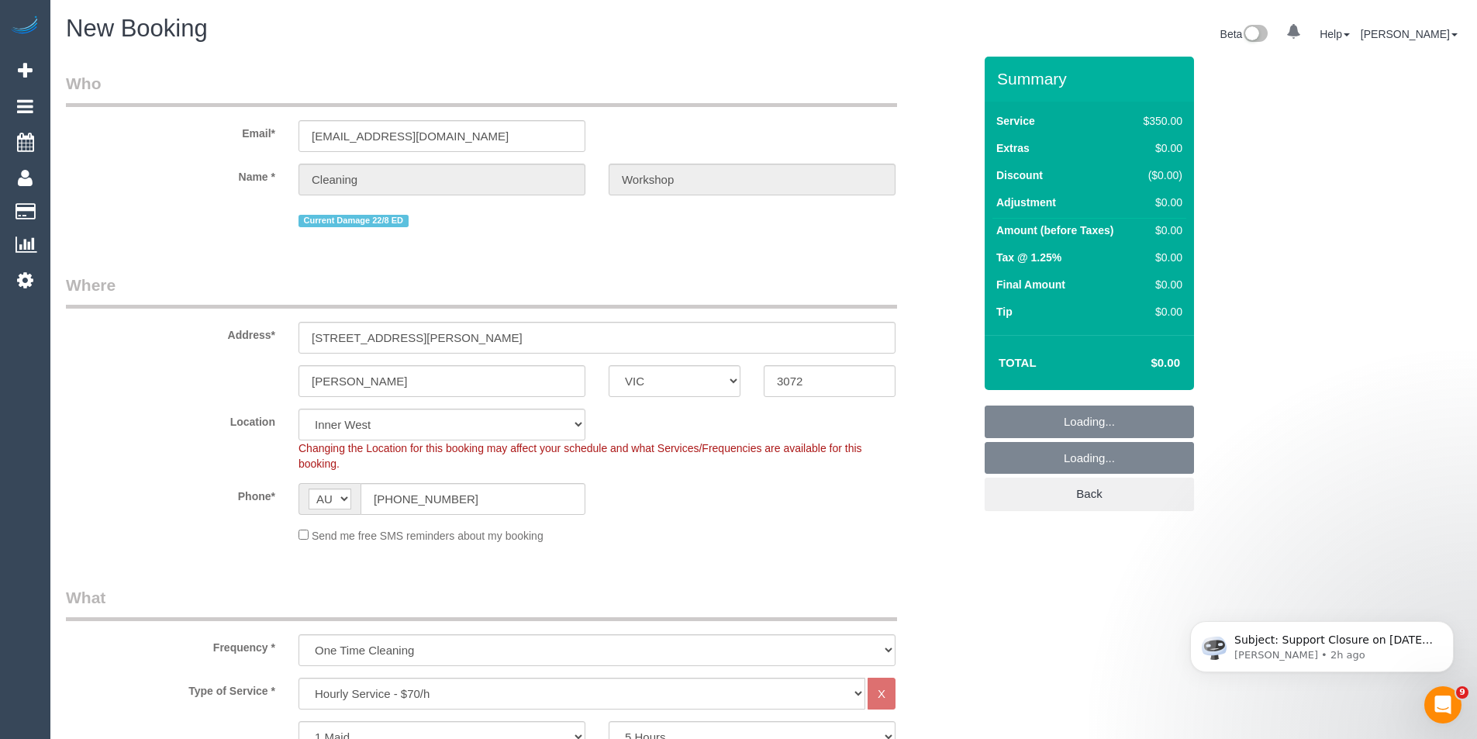
select select "60"
select select "object:3359"
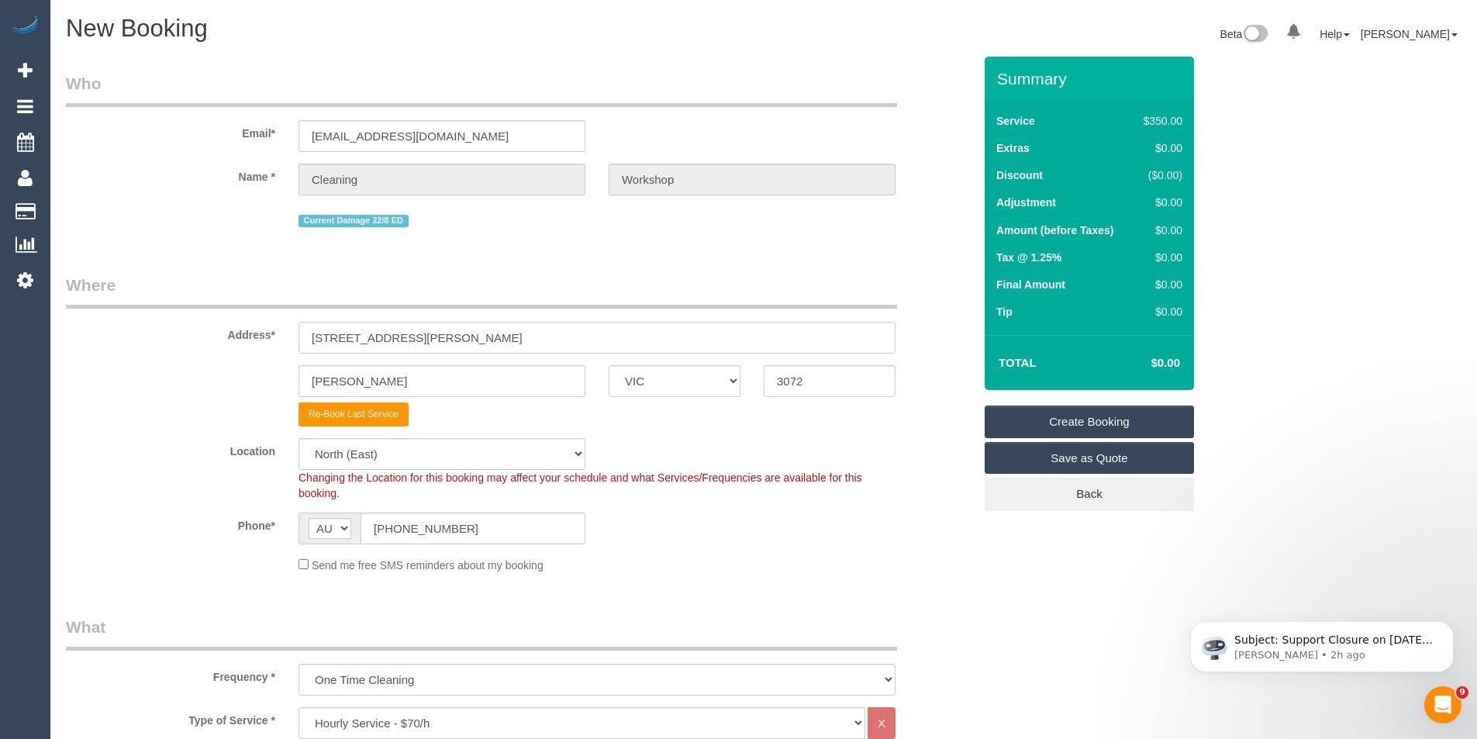
drag, startPoint x: 485, startPoint y: 342, endPoint x: 298, endPoint y: 331, distance: 187.2
click at [299, 331] on input "9/74-76 Cramer Street" at bounding box center [597, 338] width 597 height 32
paste input "30 Spotted Gum Drive, Lara, 3212 -"
type input "30 Spotted Gum Drive, Lara, 3212 -"
drag, startPoint x: 302, startPoint y: 375, endPoint x: 281, endPoint y: 376, distance: 21.0
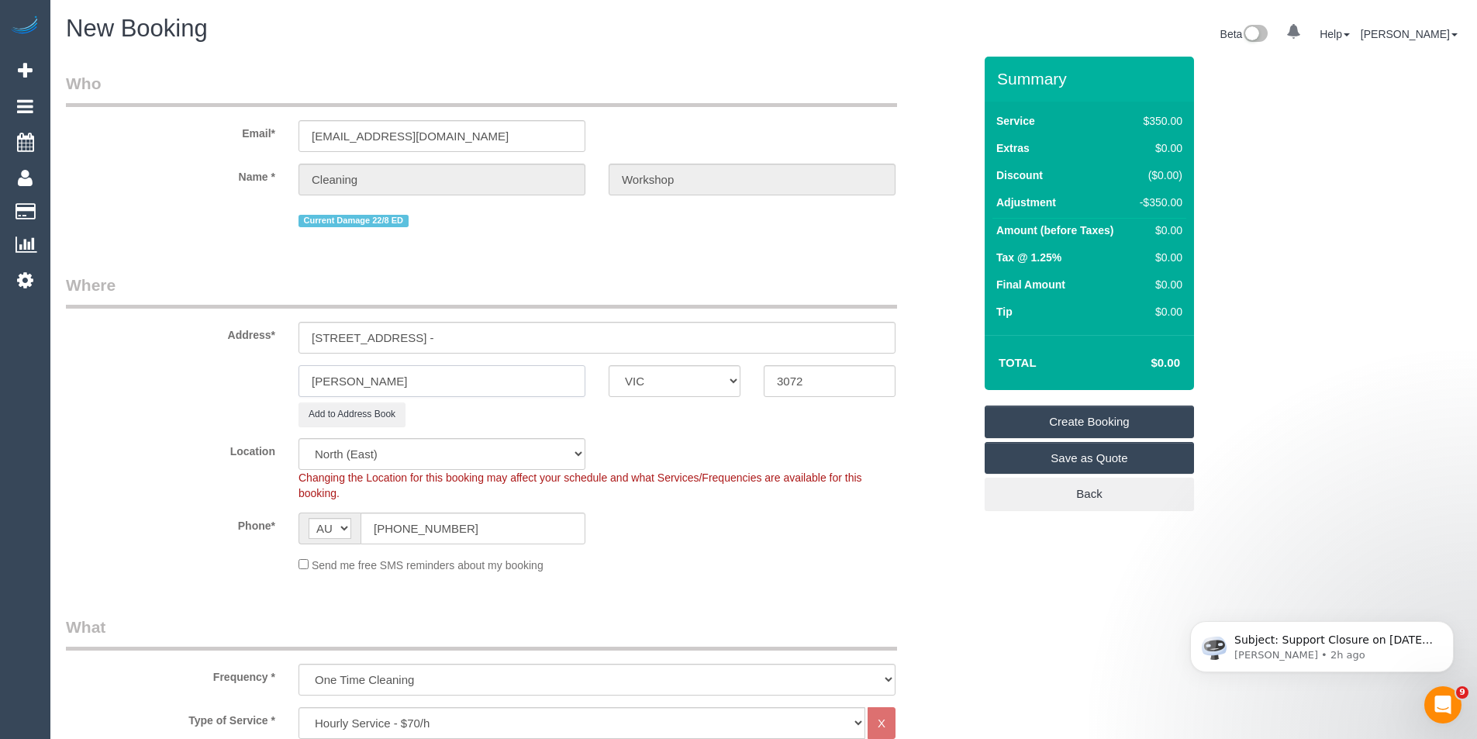
click at [292, 376] on div "Preston" at bounding box center [442, 381] width 310 height 32
type input "Lara"
drag, startPoint x: 841, startPoint y: 391, endPoint x: 535, endPoint y: 406, distance: 305.9
click at [535, 406] on sui-booking-address "Address* 30 Spotted Gum Drive, Lara, 3212 - Lara ACT NSW NT QLD SA TAS VIC WA 3…" at bounding box center [519, 350] width 907 height 153
type input "3212"
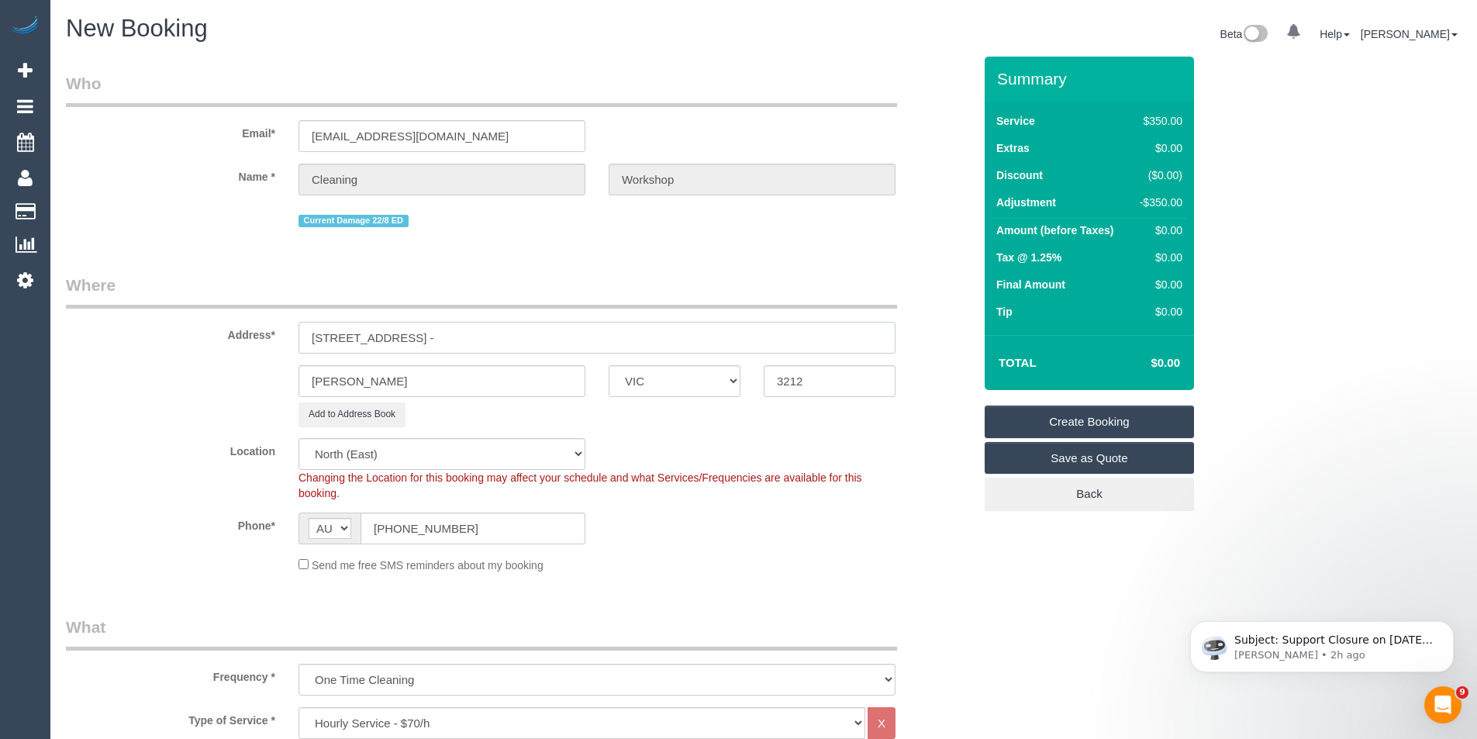
click at [531, 340] on input "30 Spotted Gum Drive, Lara, 3212 -" at bounding box center [597, 338] width 597 height 32
select select "50"
select select "object:3986"
drag, startPoint x: 516, startPoint y: 337, endPoint x: 430, endPoint y: 337, distance: 86.9
click at [430, 337] on input "30 Spotted Gum Drive, Lara, 3212 -" at bounding box center [597, 338] width 597 height 32
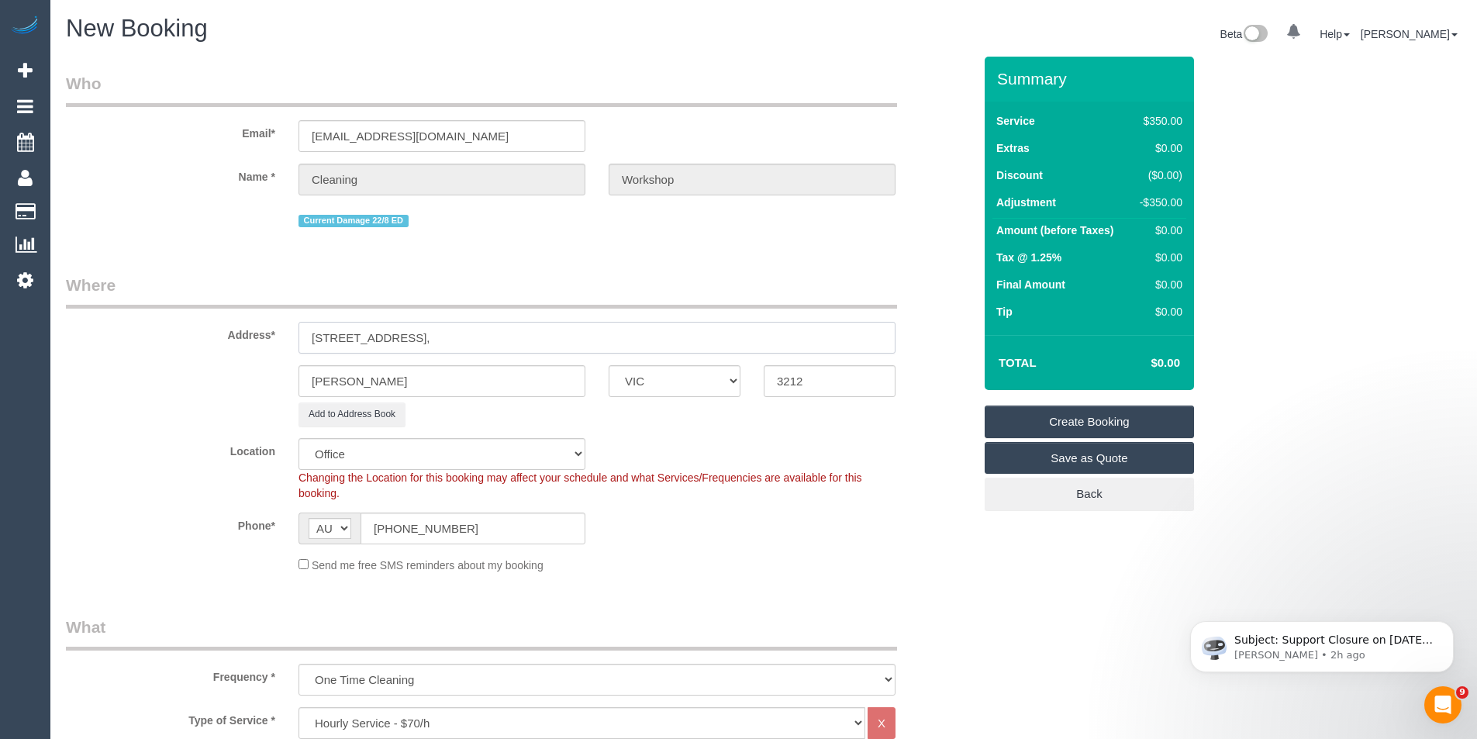
type input "30 Spotted Gum Drive"
click at [832, 511] on sui-booking-location "Location Office City East (North) East (South) Inner East Inner North (East) In…" at bounding box center [519, 505] width 907 height 135
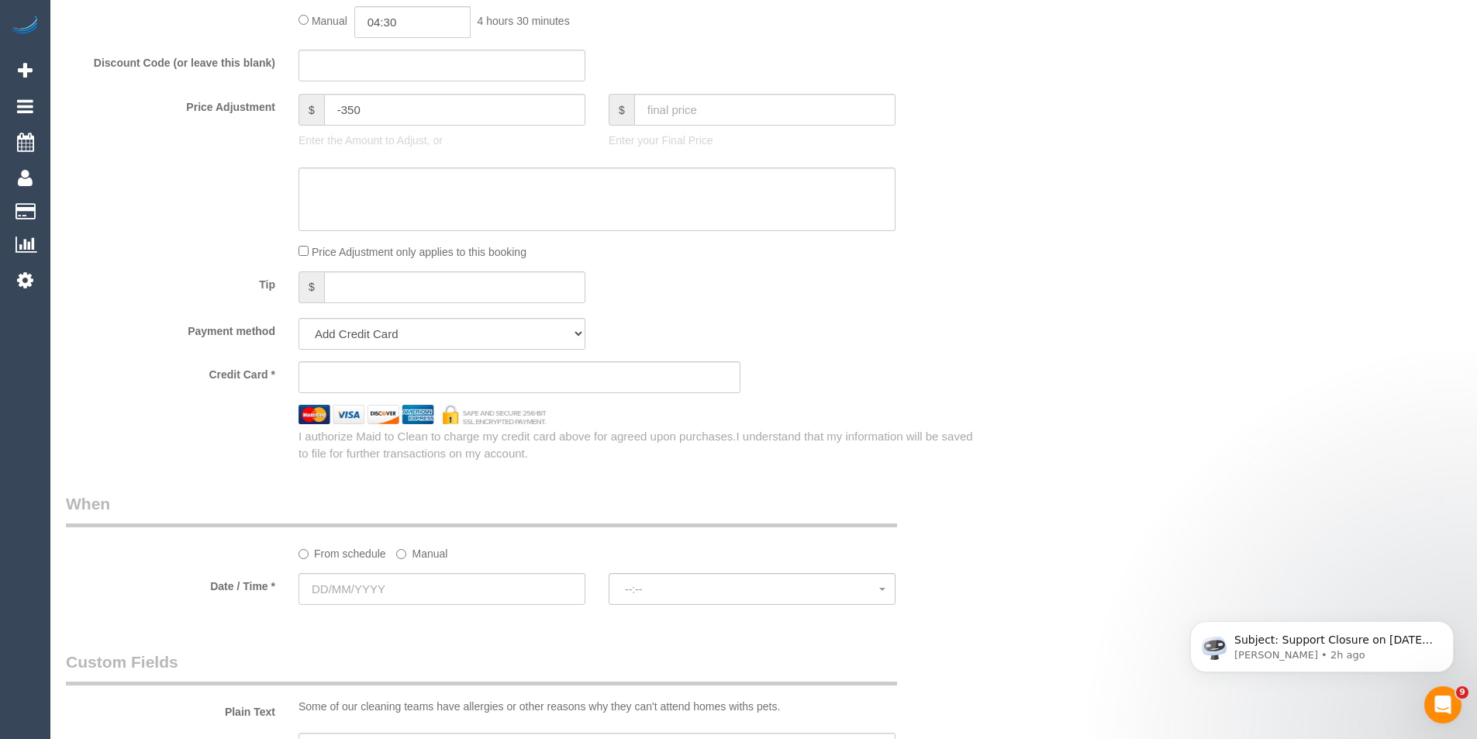
scroll to position [1473, 0]
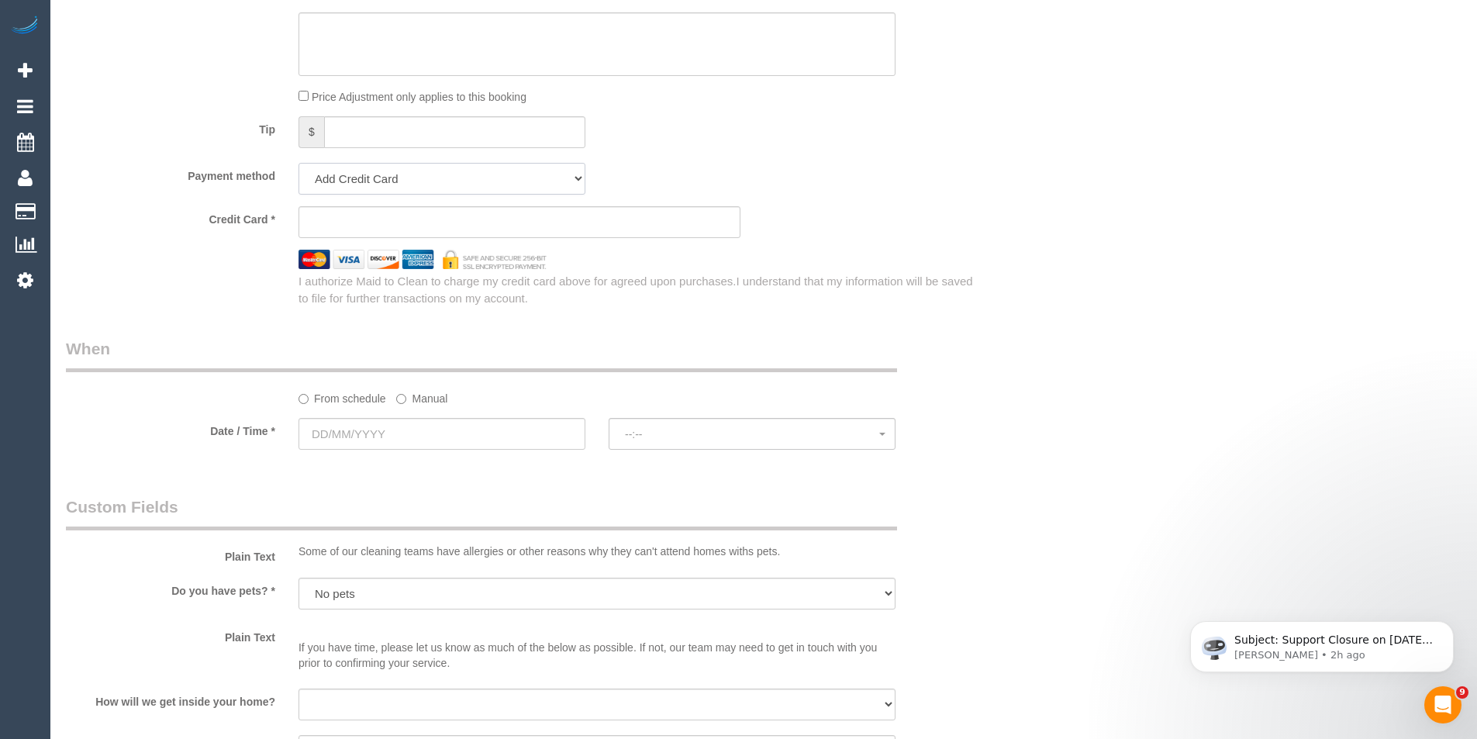
click at [409, 181] on select "Add Credit Card Cash Check Paypal" at bounding box center [442, 179] width 287 height 32
select select "string:check"
click at [299, 163] on select "Add Credit Card Cash Check Paypal" at bounding box center [442, 179] width 287 height 32
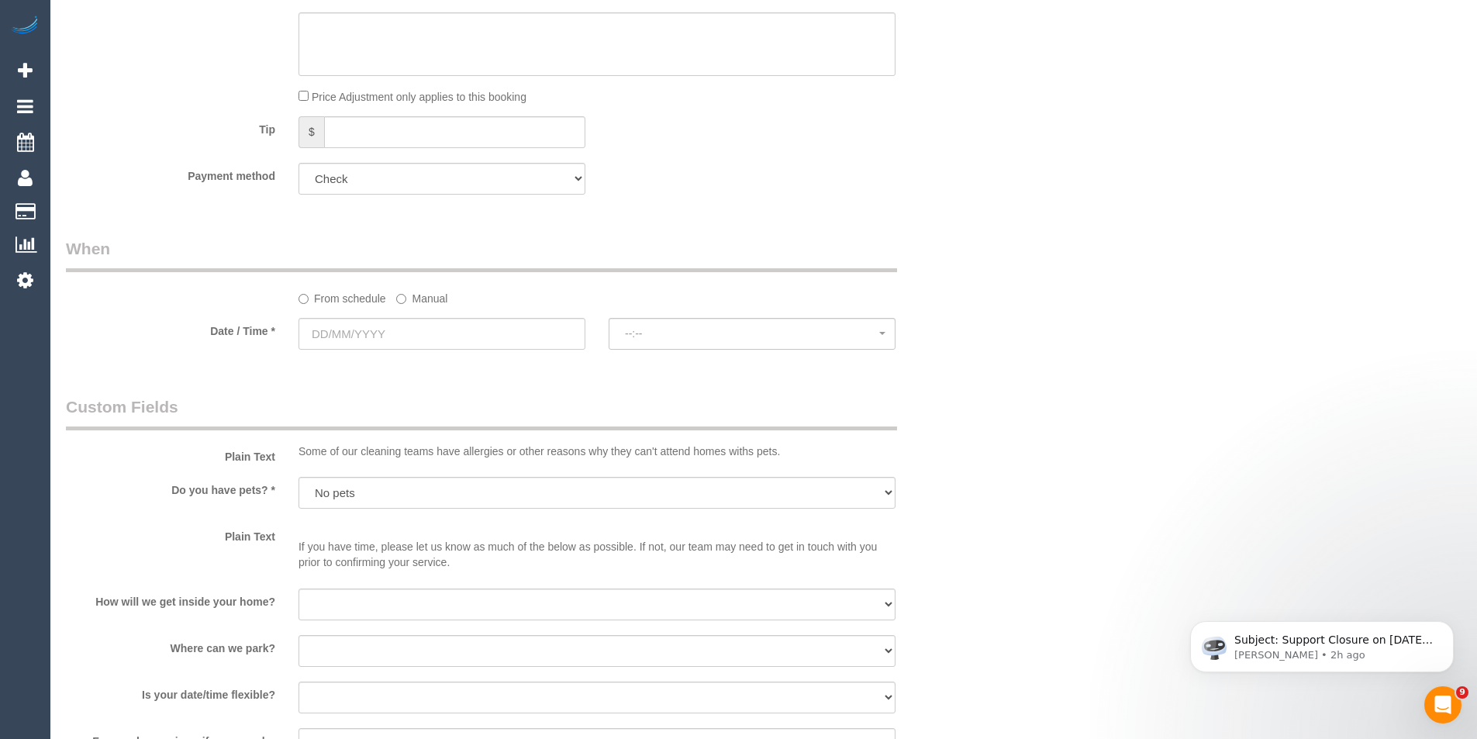
click at [412, 299] on label "Manual" at bounding box center [421, 295] width 51 height 21
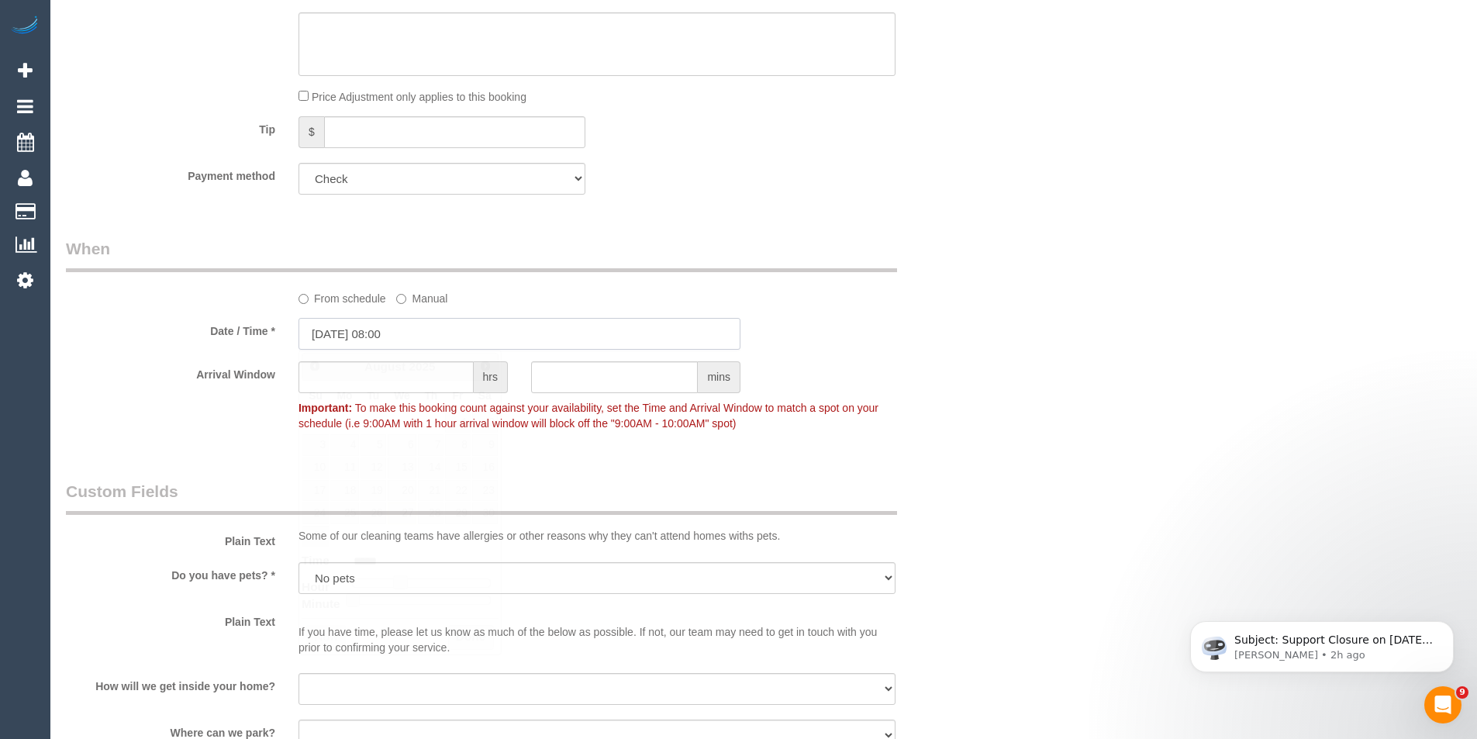
click at [434, 330] on input "27/08/2025 08:00" at bounding box center [520, 334] width 442 height 32
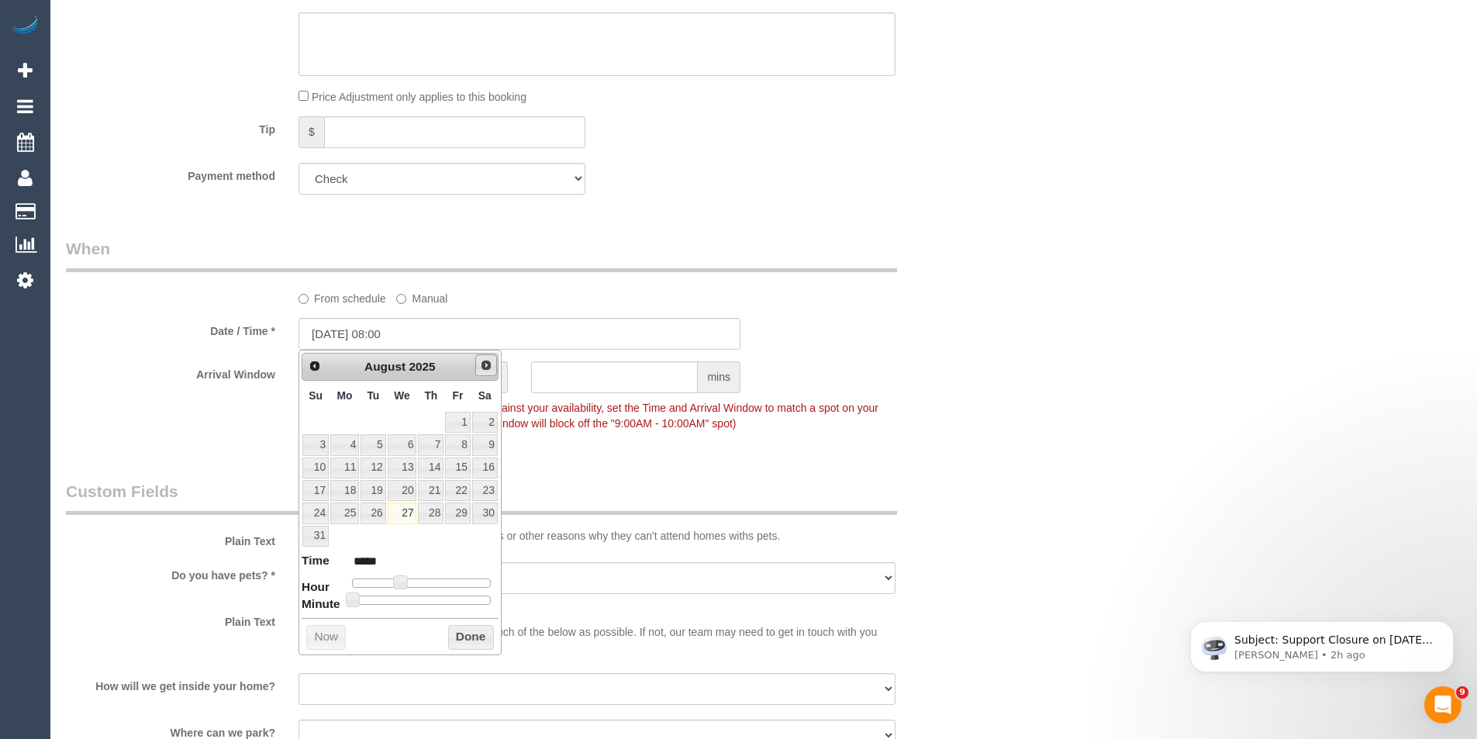
click at [482, 364] on span "Next" at bounding box center [486, 365] width 12 height 12
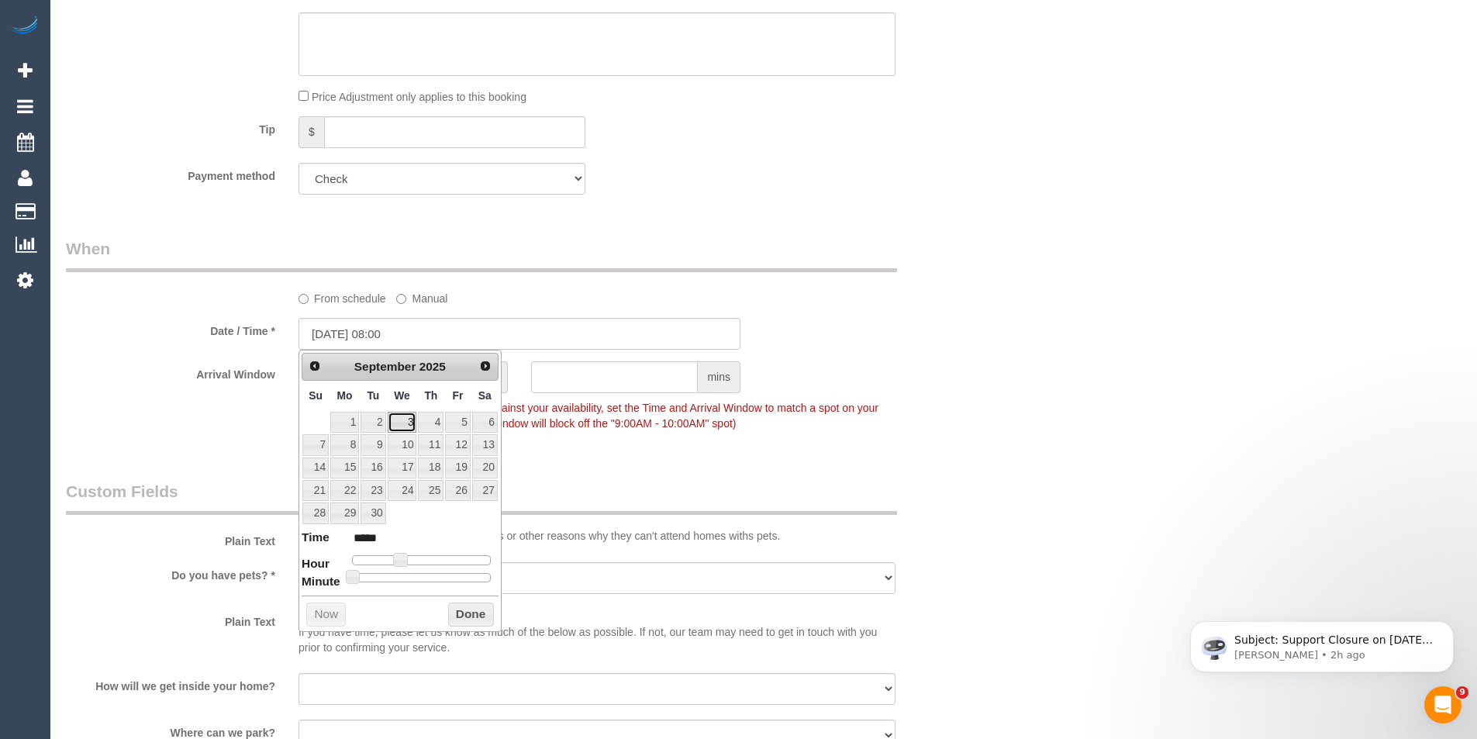
click at [400, 423] on link "3" at bounding box center [402, 422] width 29 height 21
type input "03/09/2025 08:00"
click at [395, 421] on link "3" at bounding box center [402, 422] width 29 height 21
click at [471, 618] on button "Done" at bounding box center [471, 615] width 46 height 25
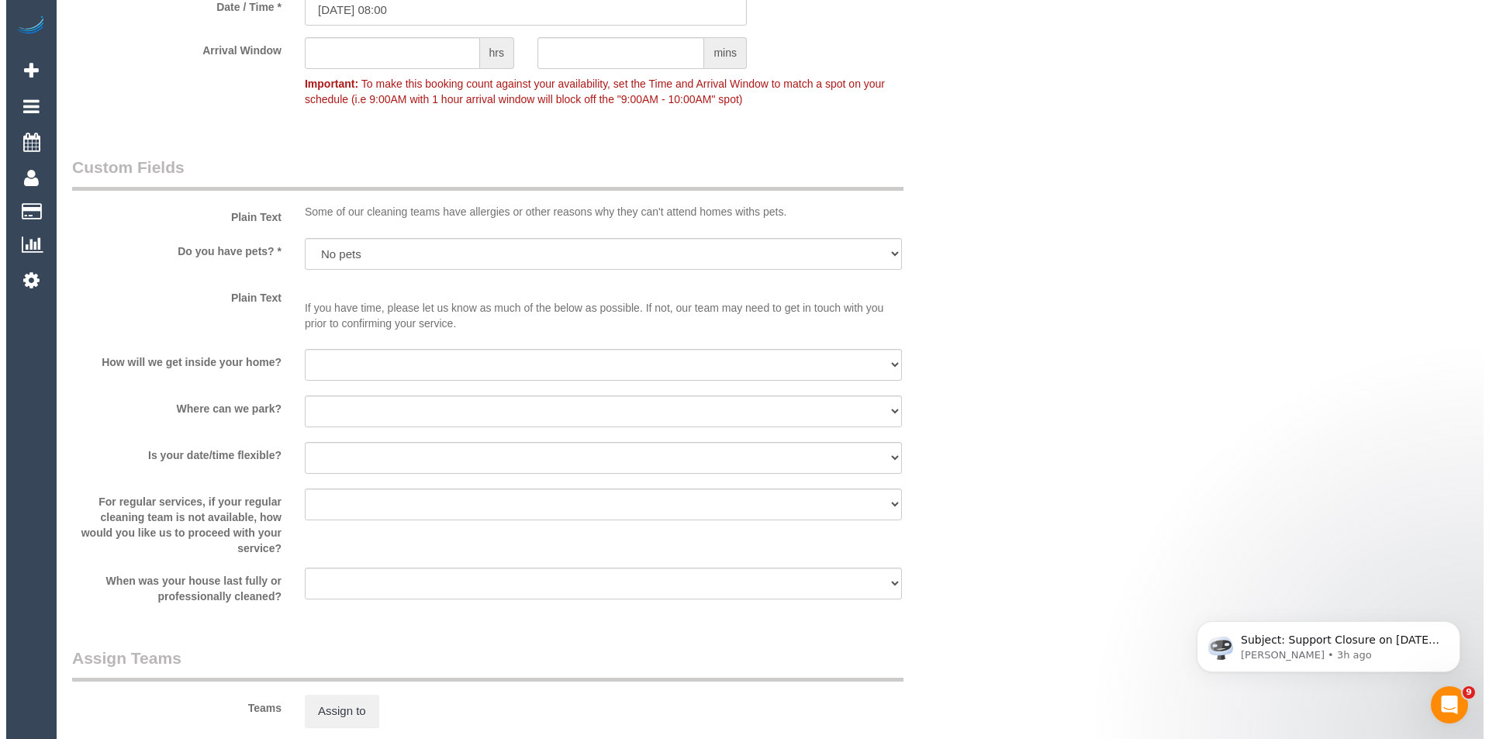
scroll to position [2016, 0]
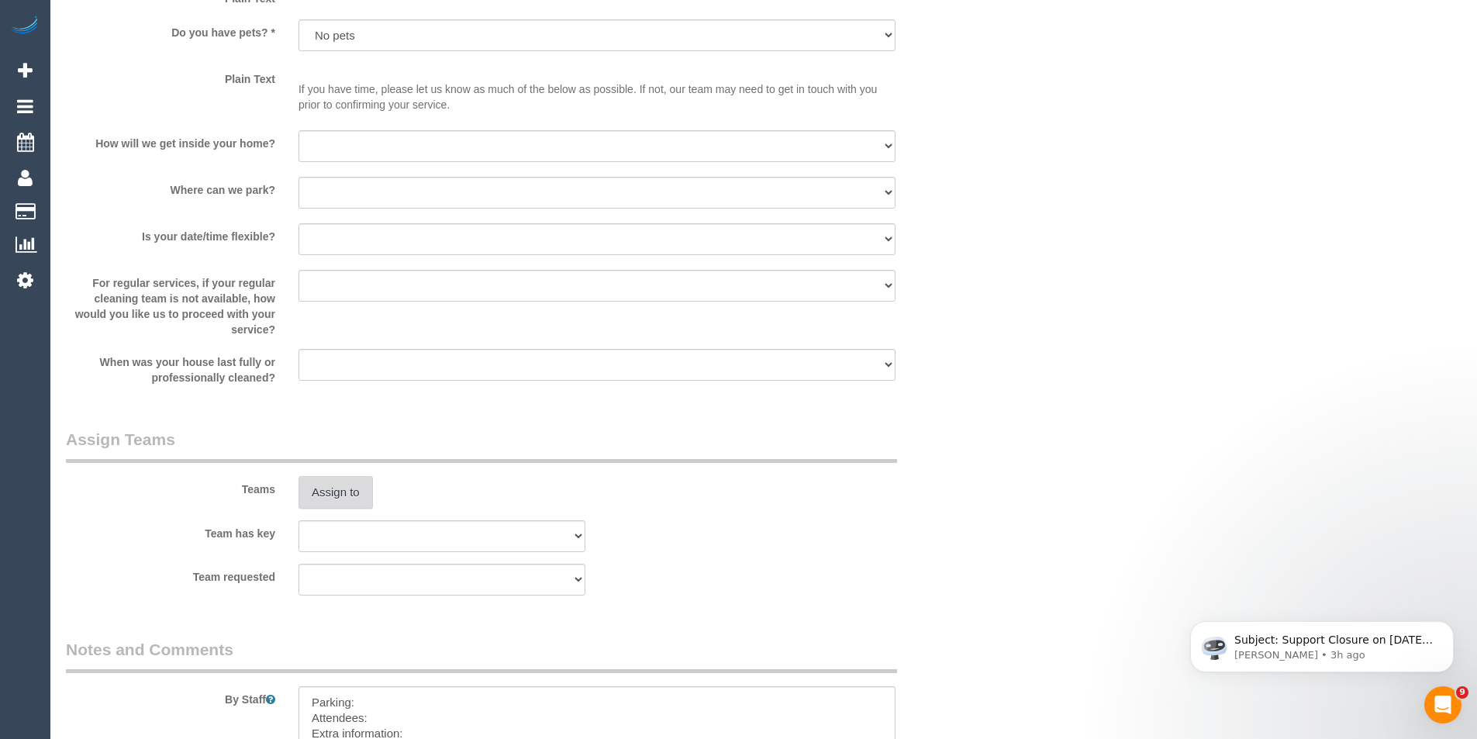
click at [357, 497] on button "Assign to" at bounding box center [336, 492] width 74 height 33
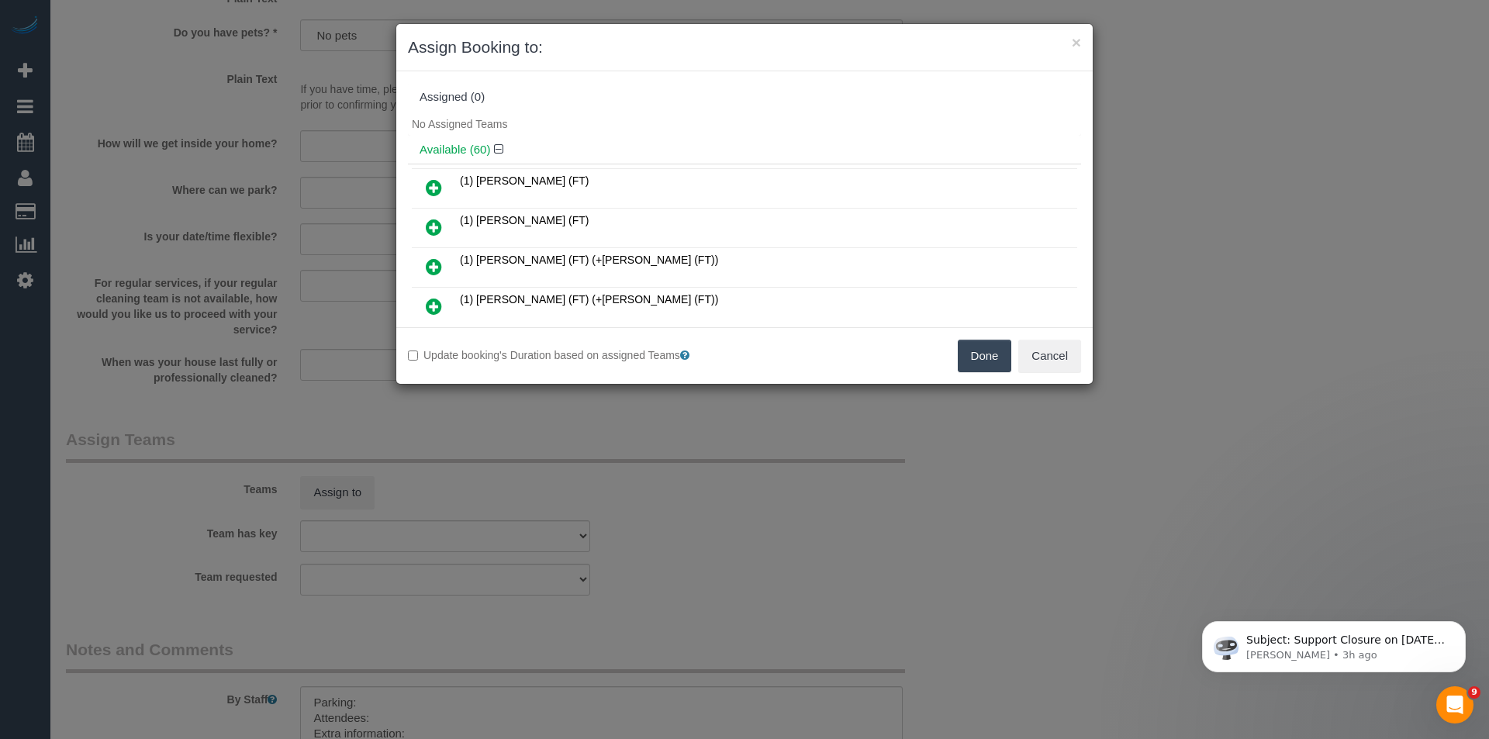
scroll to position [3308, 0]
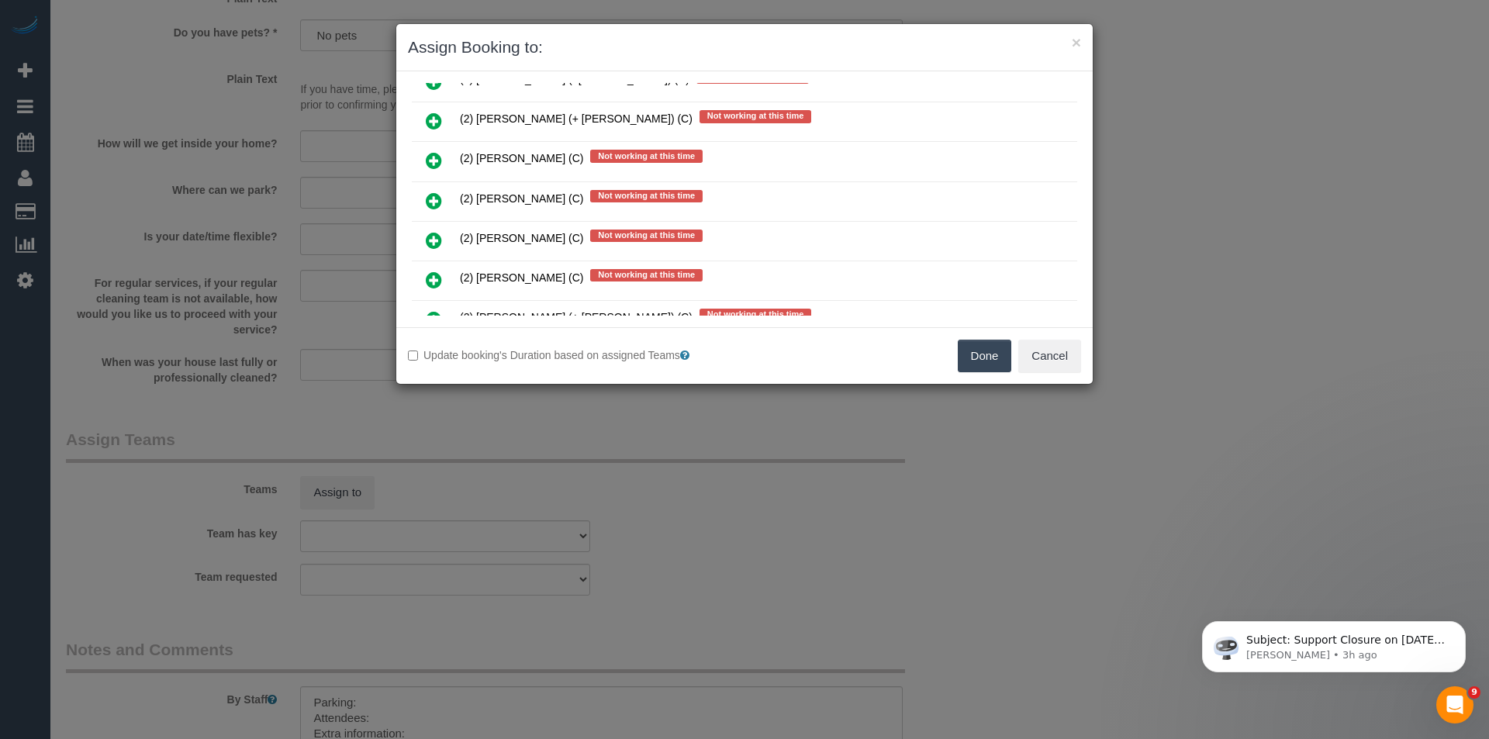
click at [437, 197] on icon at bounding box center [434, 201] width 16 height 19
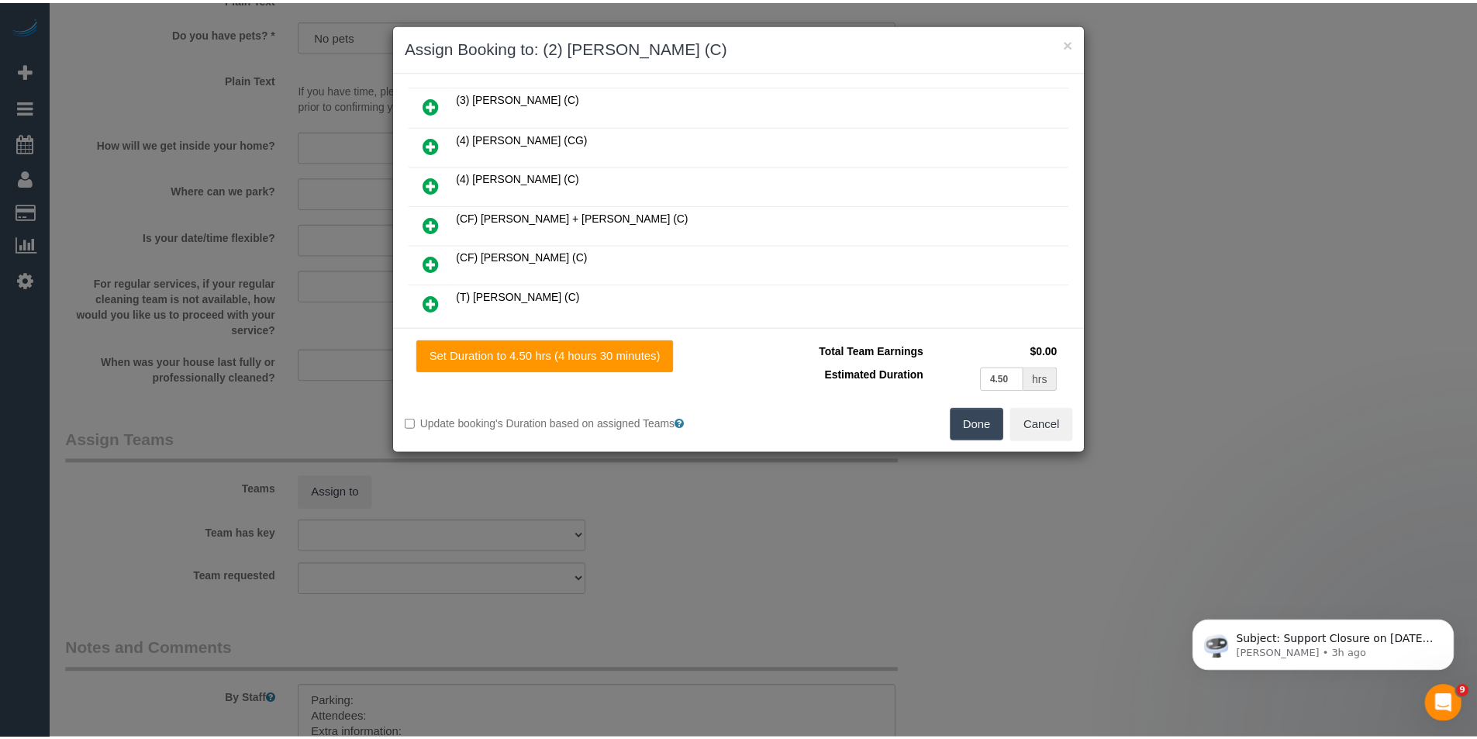
scroll to position [0, 0]
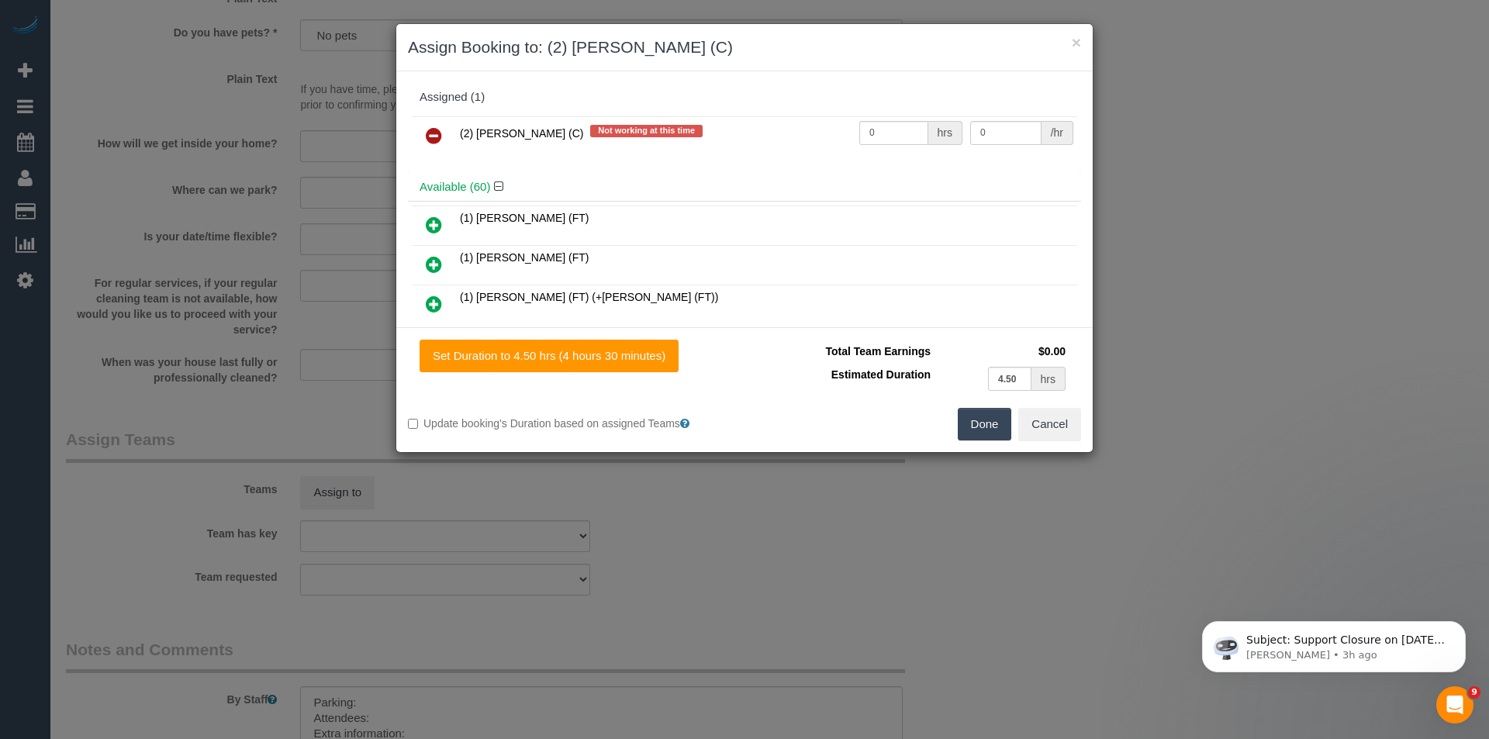
click at [985, 428] on button "Done" at bounding box center [985, 424] width 54 height 33
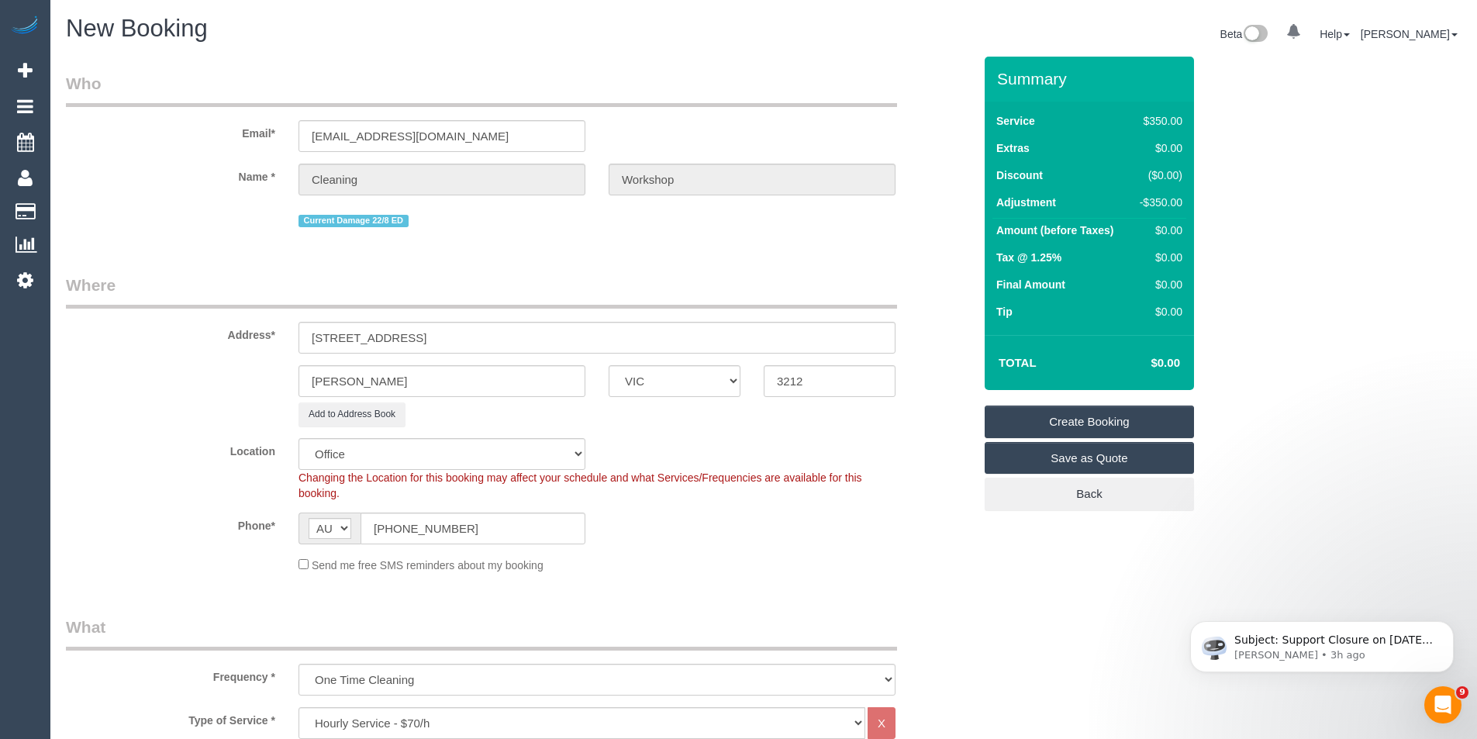
click at [1011, 420] on link "Create Booking" at bounding box center [1089, 422] width 209 height 33
